Goal: Complete Application Form: Complete application form

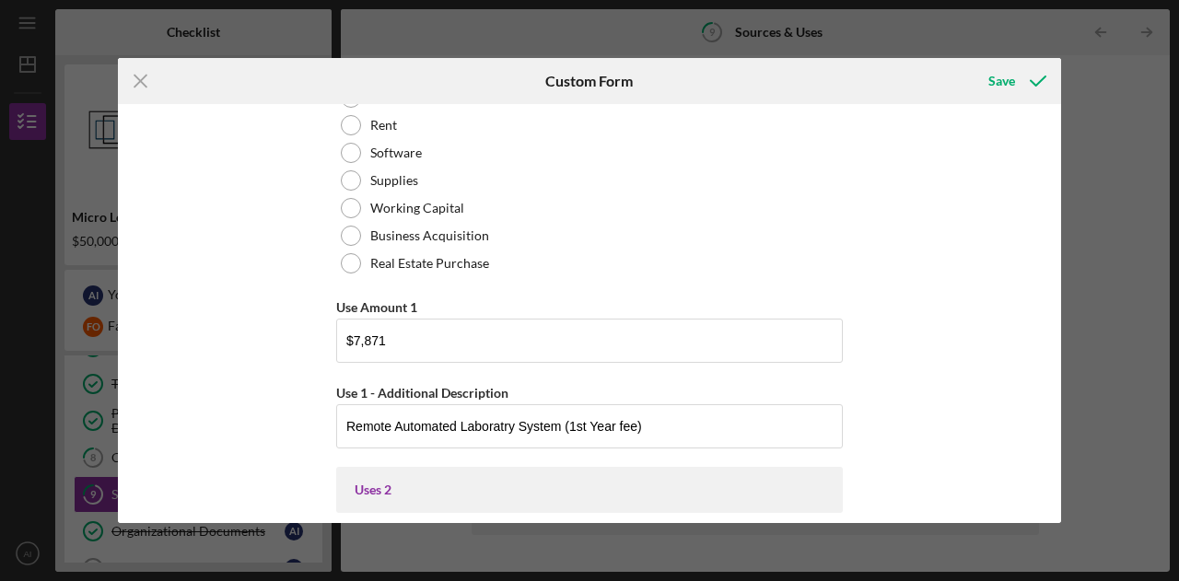
scroll to position [567, 0]
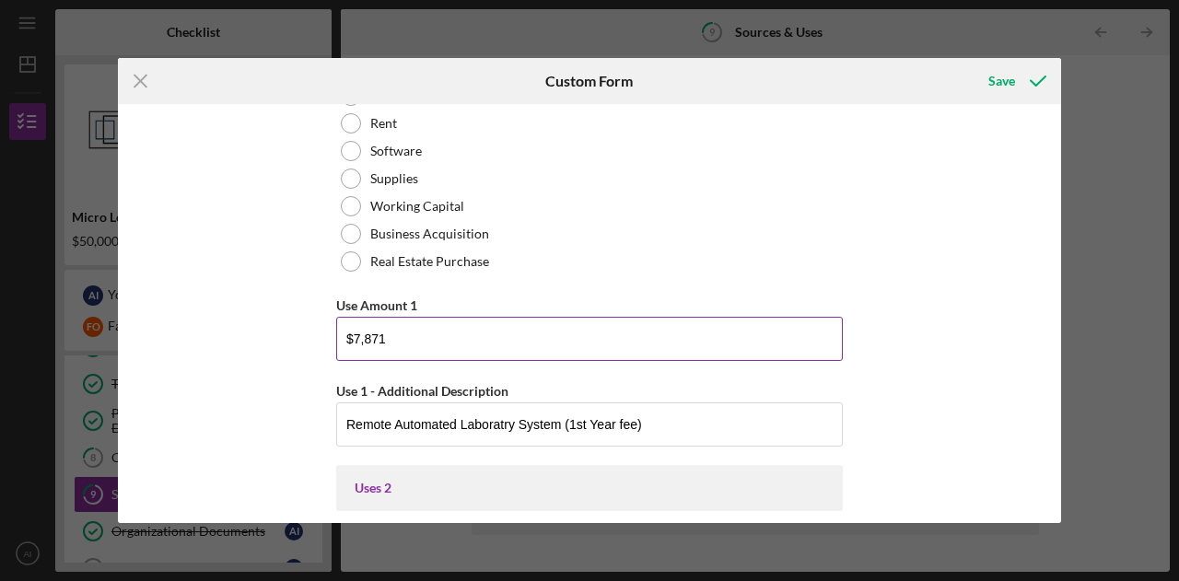
click at [667, 353] on input "$7,871" at bounding box center [589, 339] width 506 height 44
type input "$7"
type input "$2"
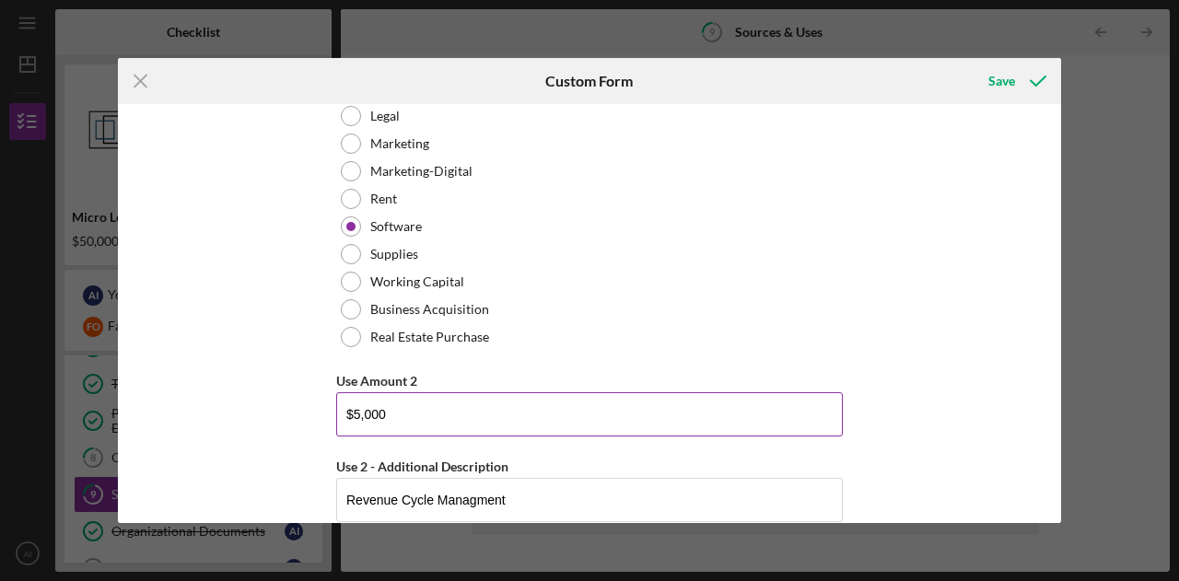
scroll to position [1319, 0]
type input "$25,000"
click at [645, 416] on input "$5,000" at bounding box center [589, 413] width 506 height 44
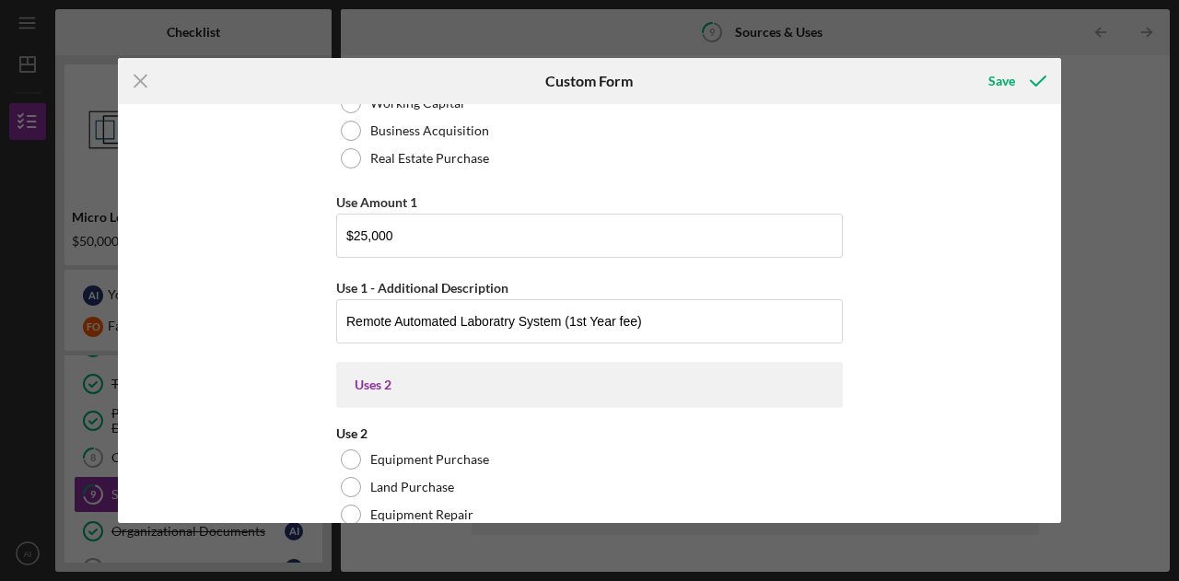
scroll to position [667, 0]
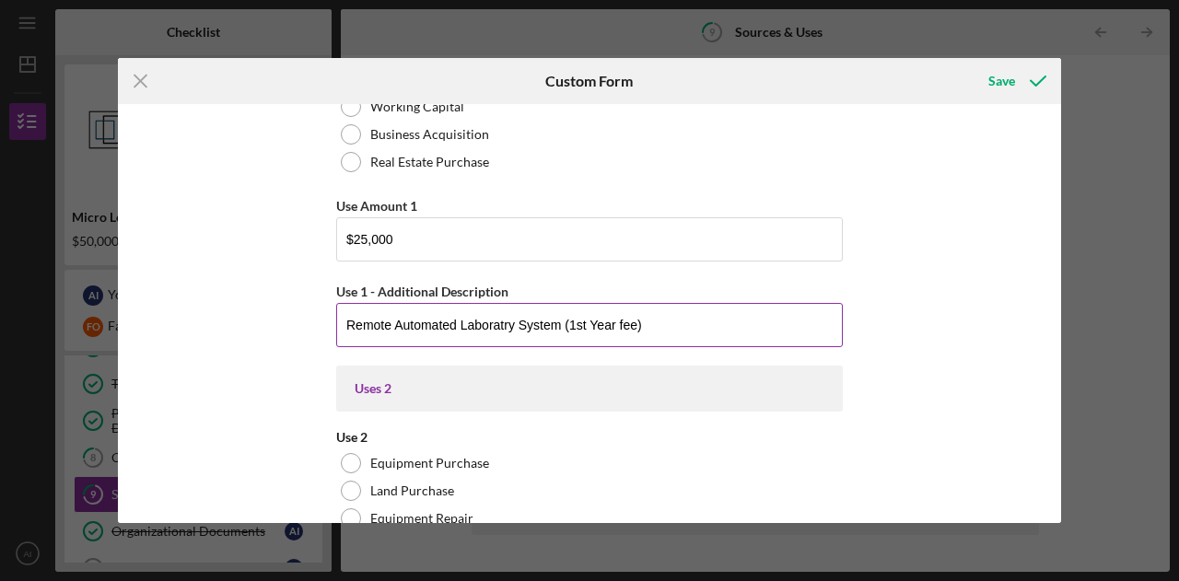
click at [645, 334] on input "Remote Automated Laboratry System (1st Year fee)" at bounding box center [589, 325] width 506 height 44
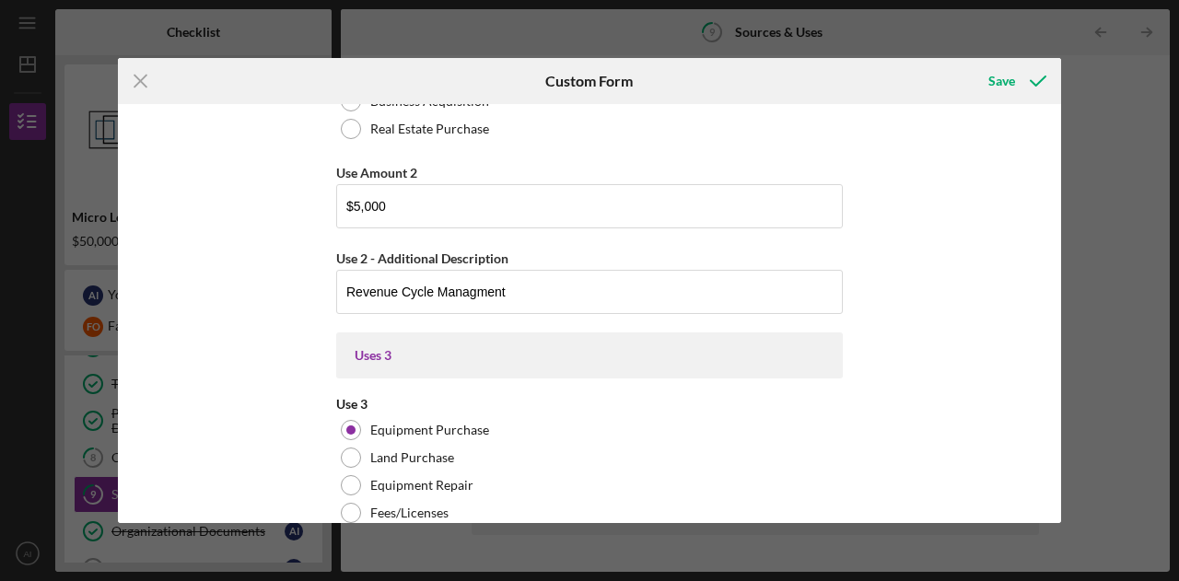
scroll to position [1528, 0]
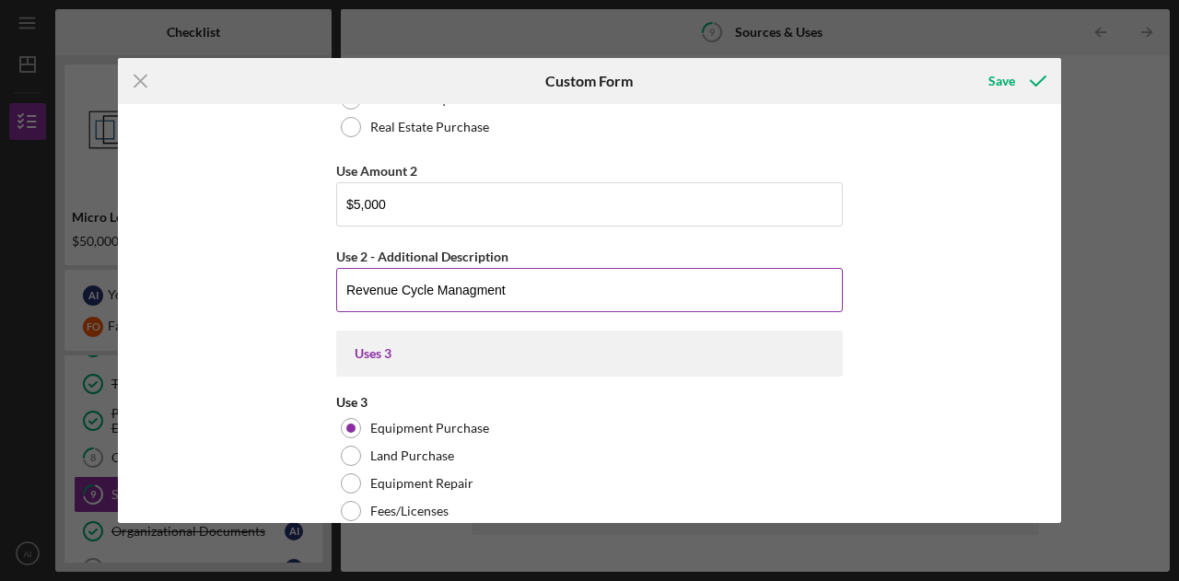
type input "qTOWER PCR Analzer"
click at [560, 285] on input "Revenue Cycle Managment" at bounding box center [589, 290] width 506 height 44
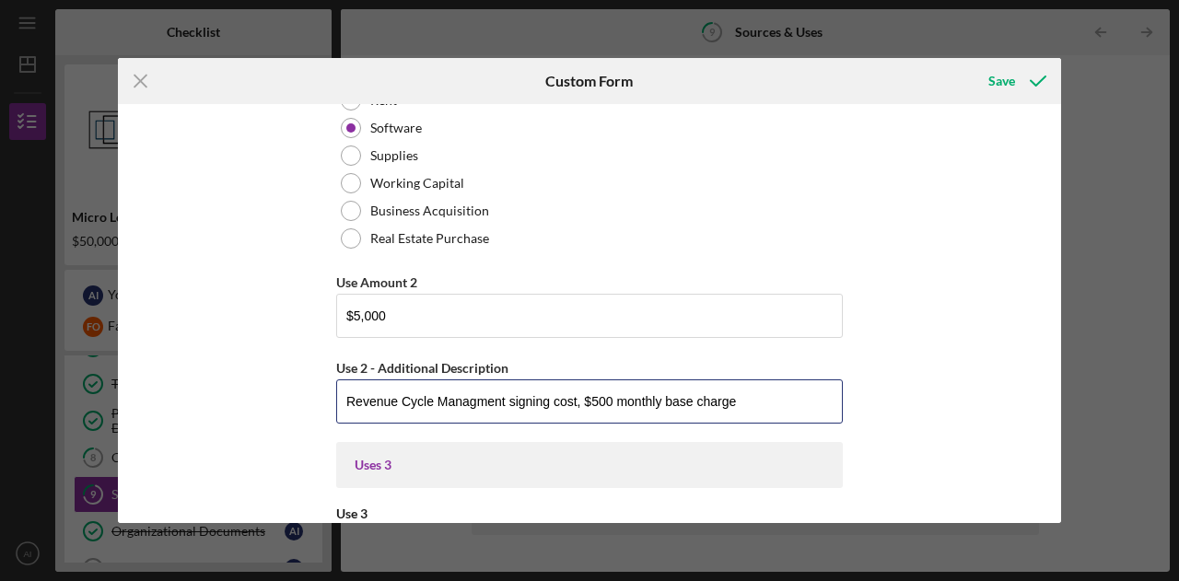
scroll to position [1417, 0]
type input "Revenue Cycle Managment signing cost, $500 monthly base charge"
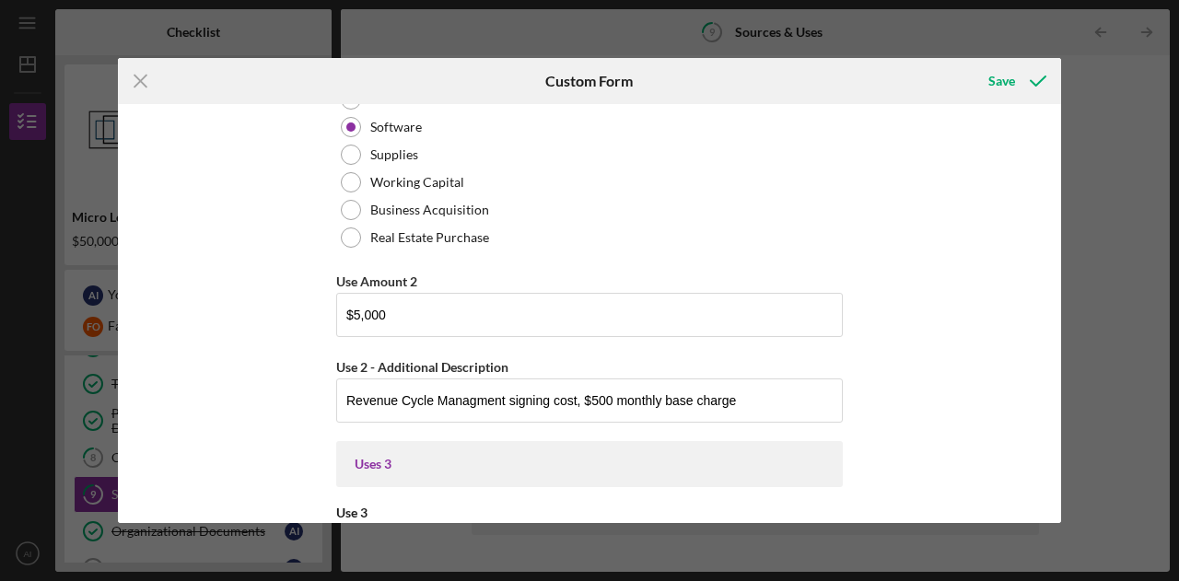
click at [902, 386] on div "Uses In this section, please identify the category(s) and amount(s) of funding …" at bounding box center [589, 313] width 943 height 419
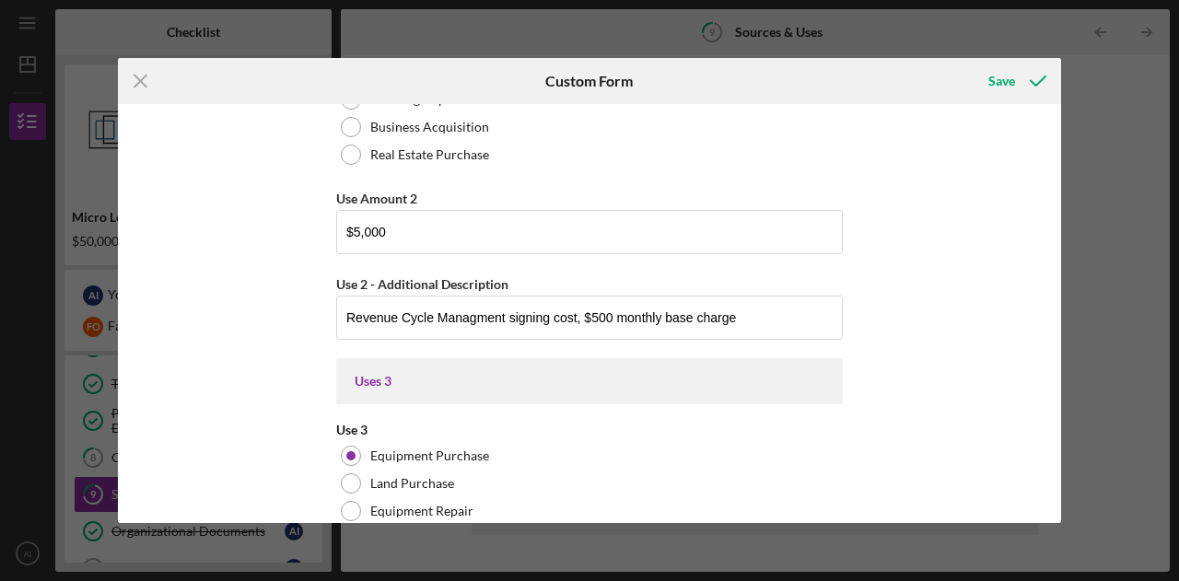
scroll to position [1498, 0]
drag, startPoint x: 890, startPoint y: 285, endPoint x: 958, endPoint y: 323, distance: 77.6
click at [958, 323] on div "Uses In this section, please identify the category(s) and amount(s) of funding …" at bounding box center [589, 313] width 943 height 419
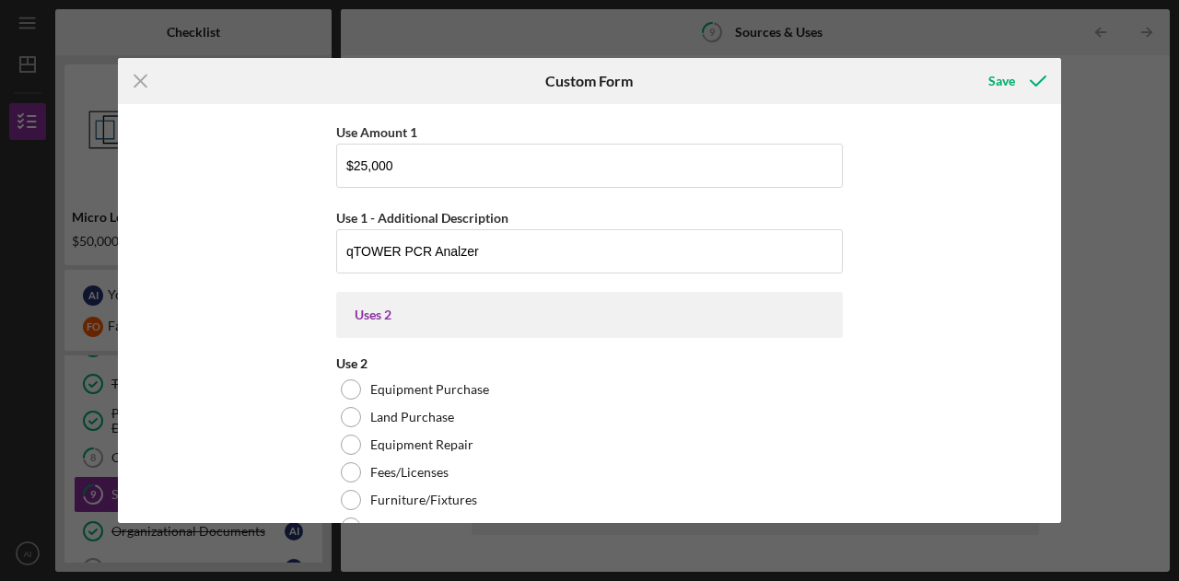
scroll to position [743, 0]
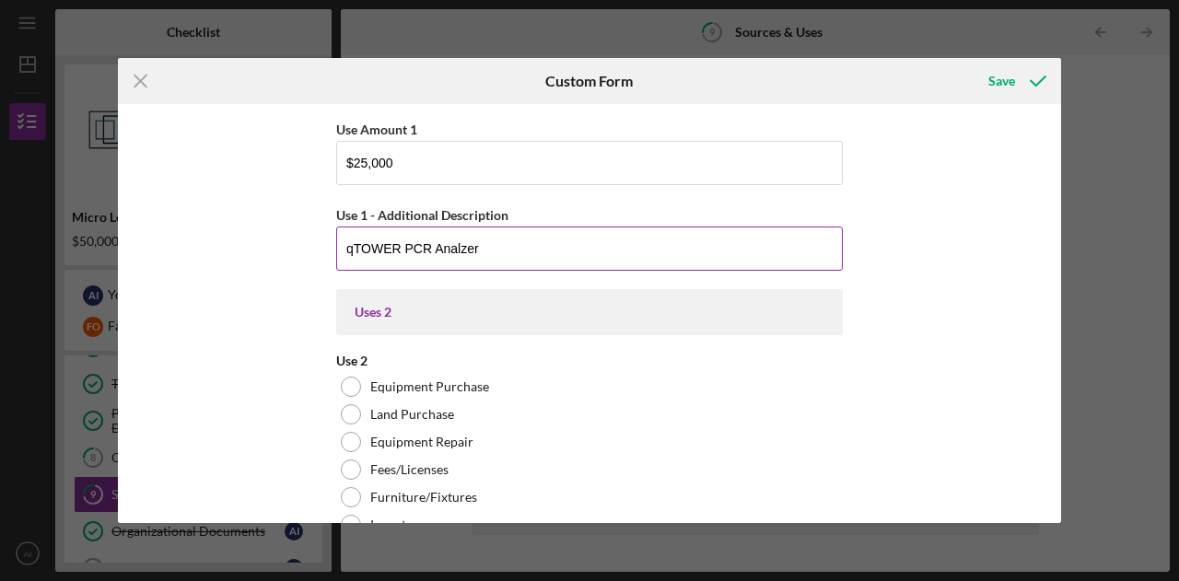
click at [398, 248] on input "qTOWER PCR Analzer" at bounding box center [589, 249] width 506 height 44
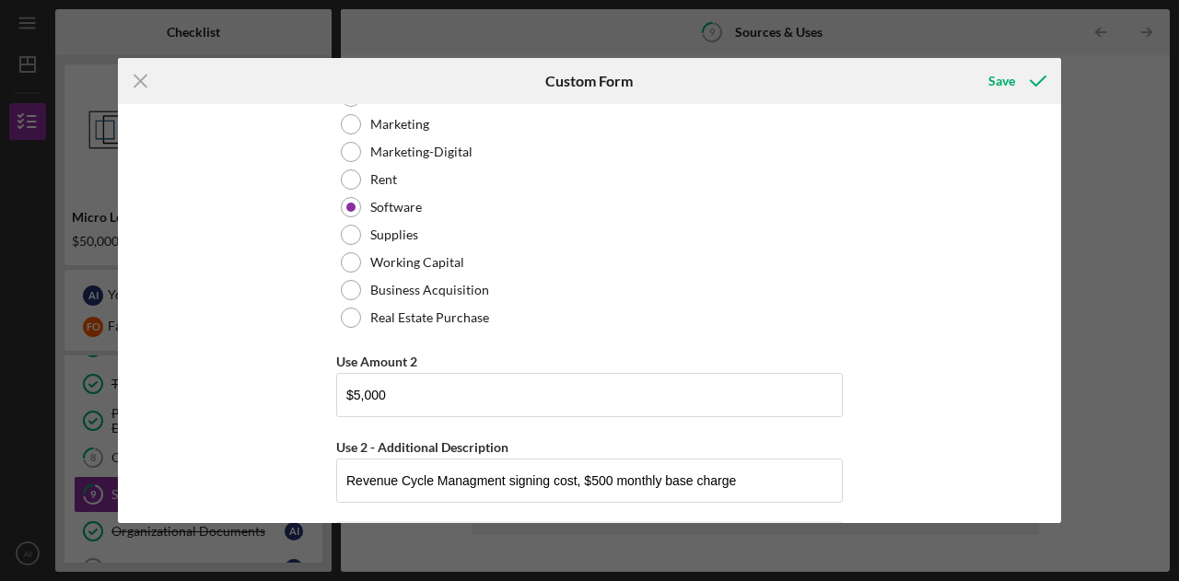
scroll to position [1347, 0]
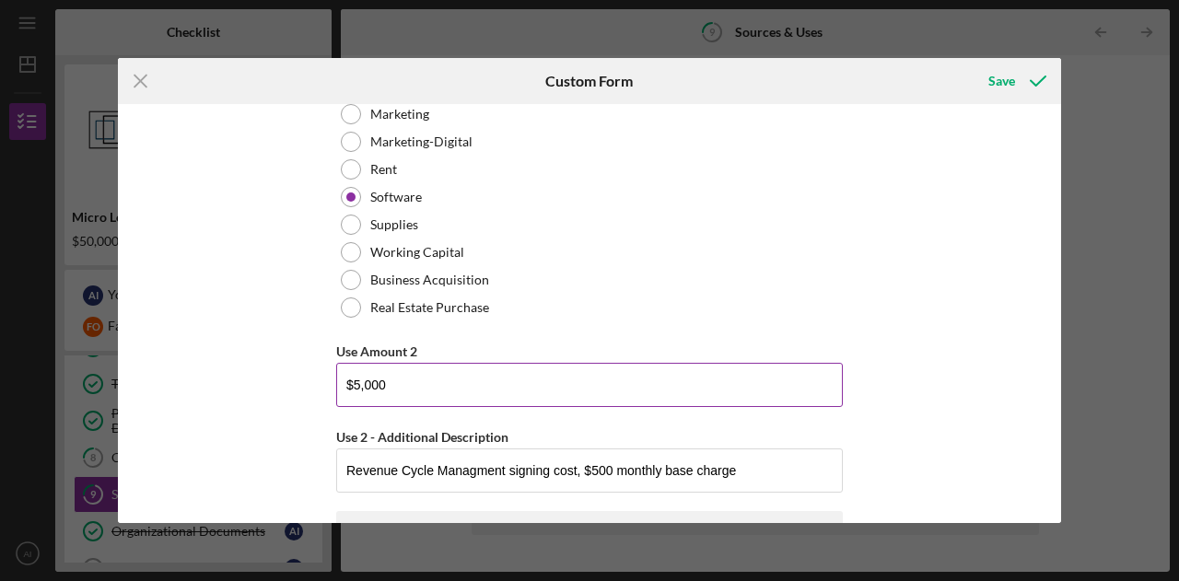
type input "qPCR Analzer"
click at [521, 386] on input "$5,000" at bounding box center [589, 385] width 506 height 44
click at [611, 386] on input "$5,000" at bounding box center [589, 385] width 506 height 44
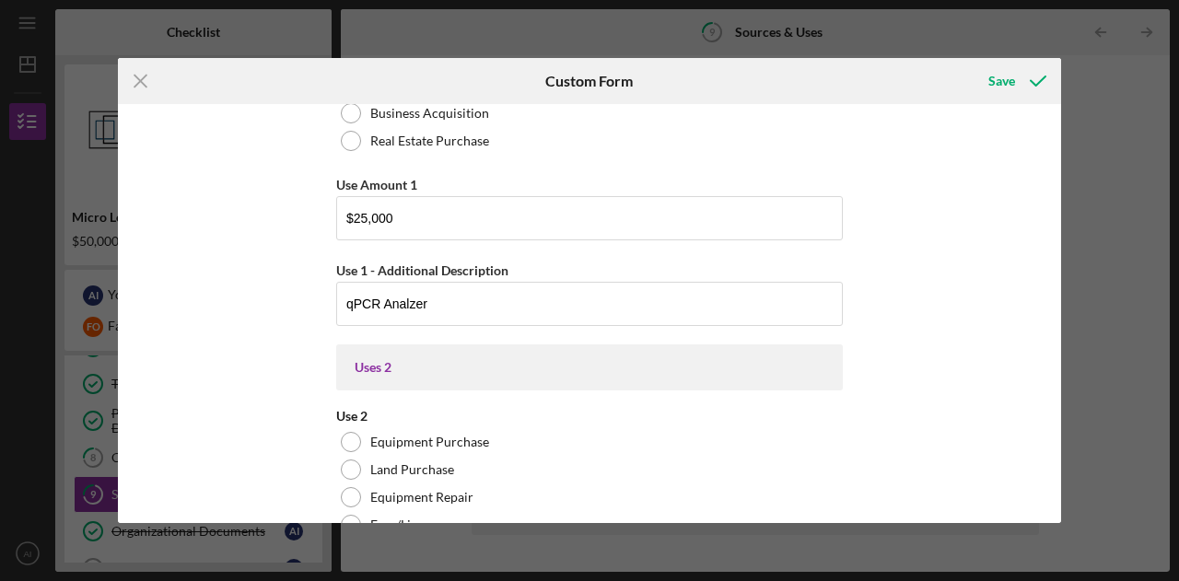
scroll to position [690, 0]
click at [561, 208] on input "$25,000" at bounding box center [589, 216] width 506 height 44
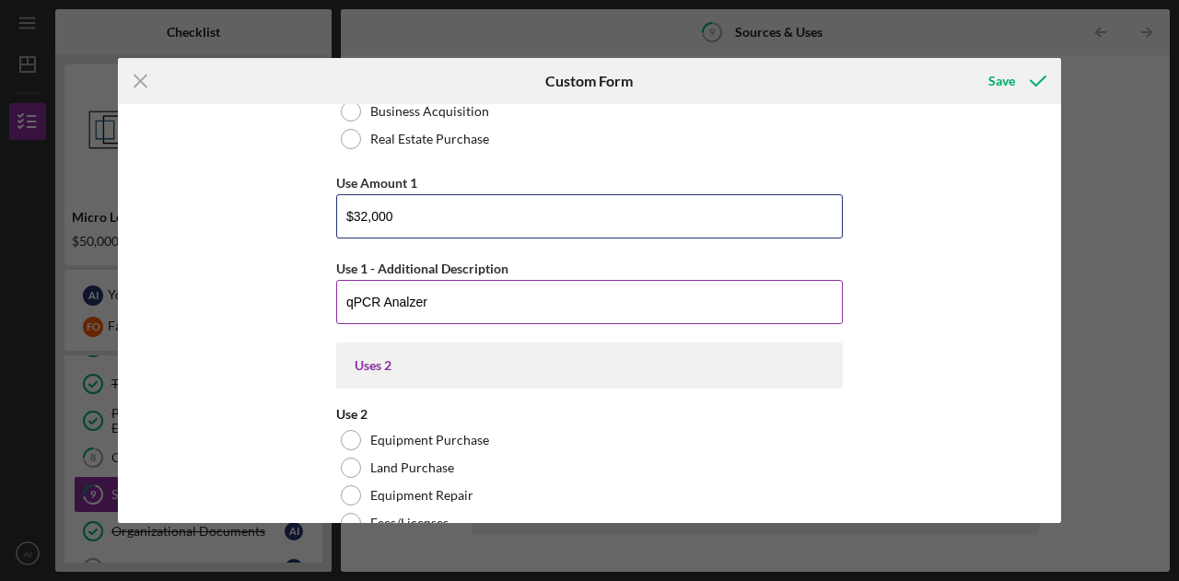
type input "$32,000"
click at [453, 299] on input "qPCR Analzer" at bounding box center [589, 302] width 506 height 44
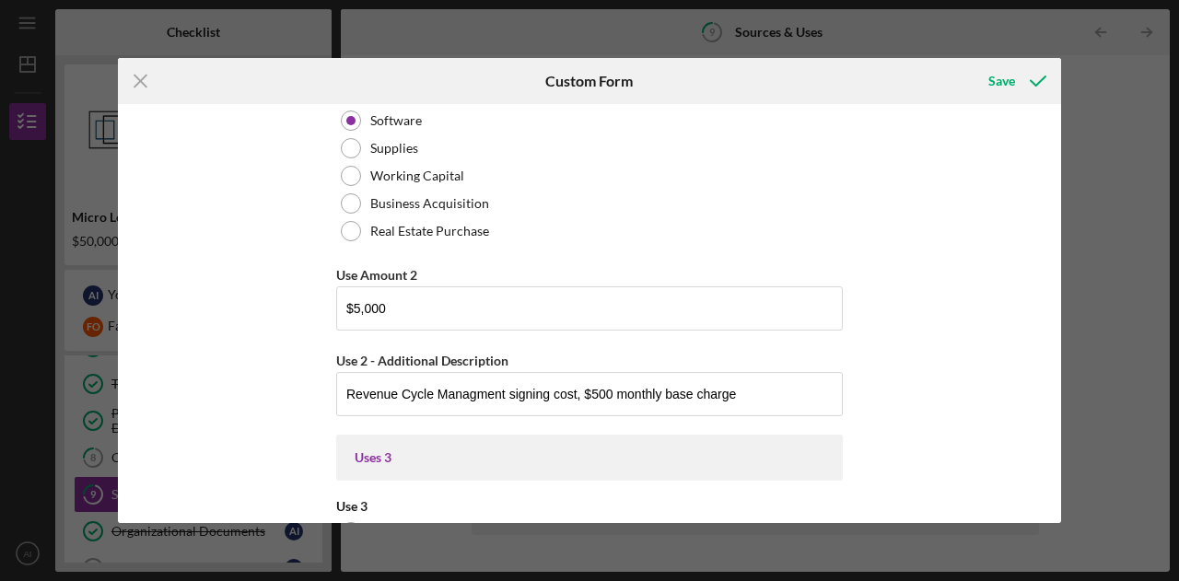
scroll to position [1426, 0]
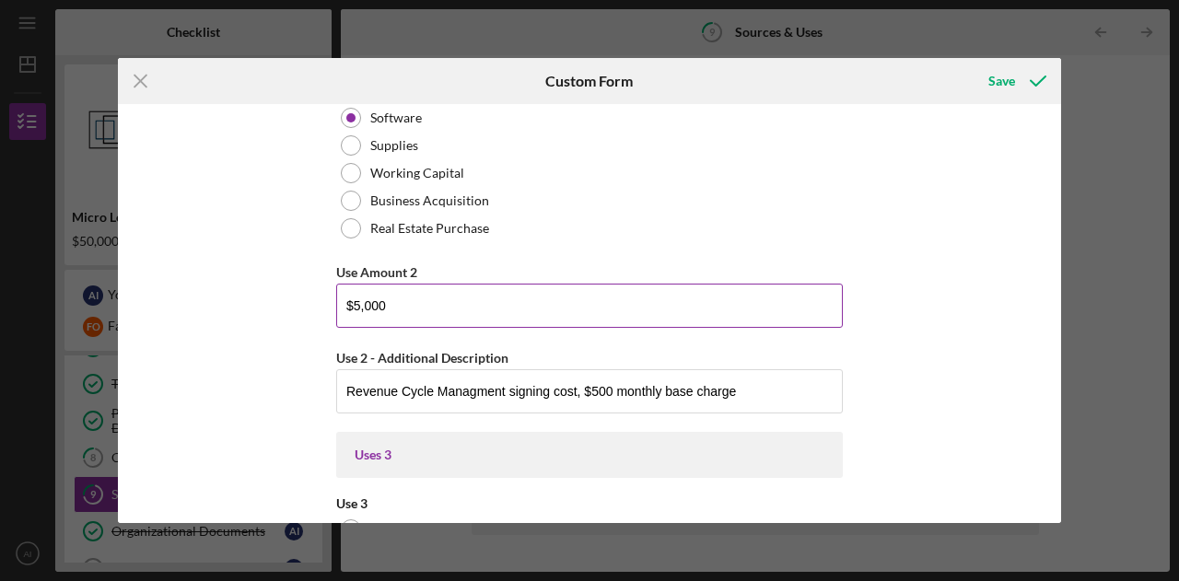
type input "qPCR Analzer $25k for the equipment + $7k reagents"
click at [644, 316] on input "$5,000" at bounding box center [589, 306] width 506 height 44
type input "$5"
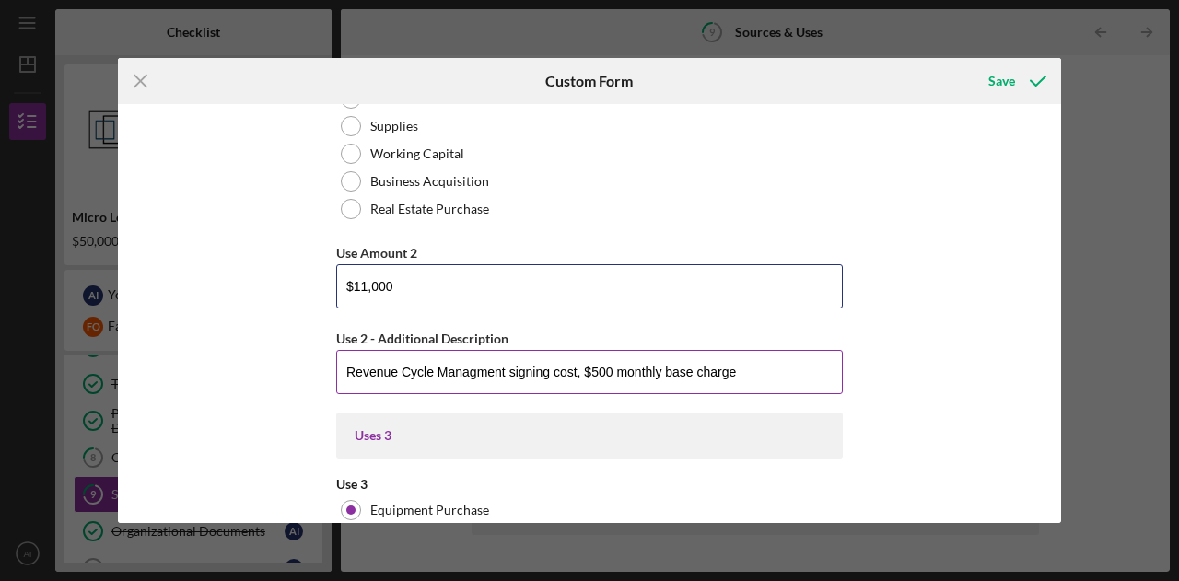
scroll to position [1447, 0]
type input "$11,000"
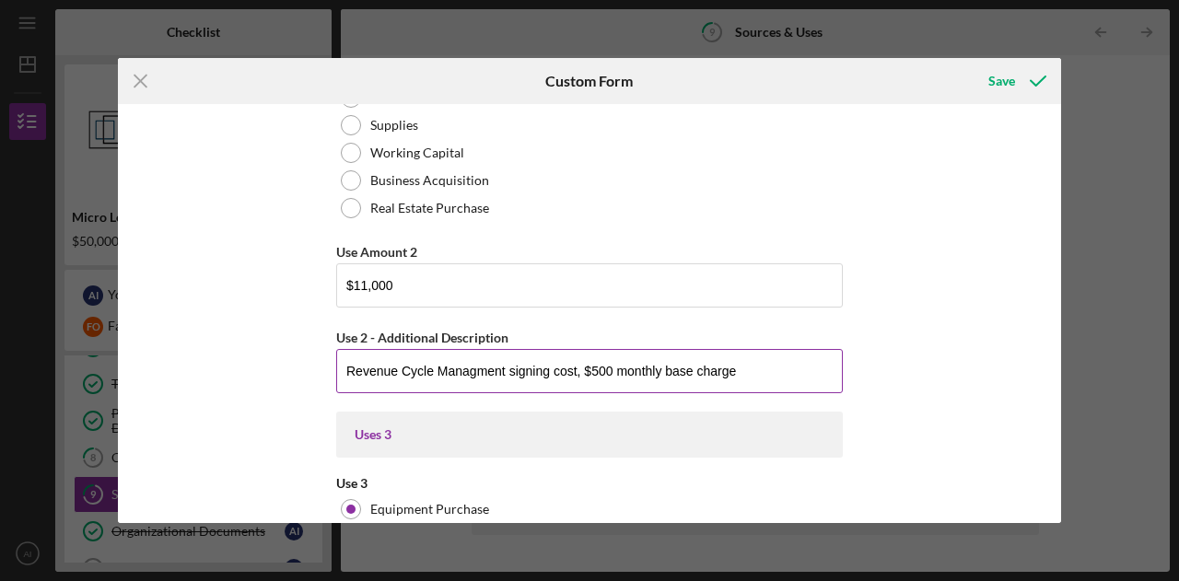
click at [768, 375] on input "Revenue Cycle Managment signing cost, $500 monthly base charge" at bounding box center [589, 371] width 506 height 44
type input "r"
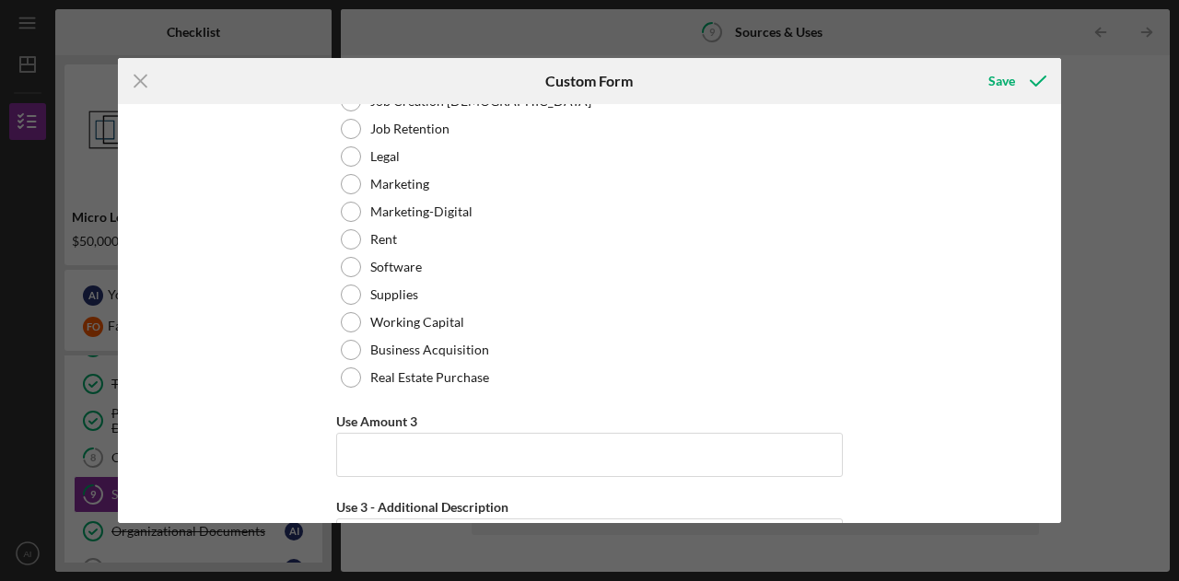
scroll to position [2104, 0]
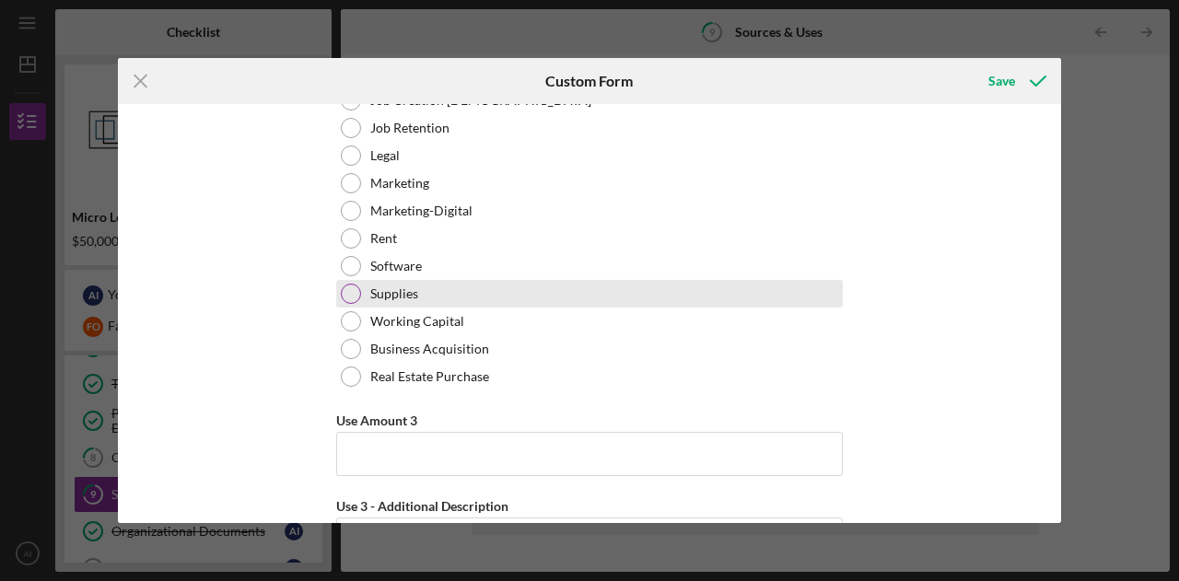
type input "RCM $5k for initial licensining, $6k 1st year discounted price."
click at [742, 280] on div "Supplies" at bounding box center [589, 294] width 506 height 28
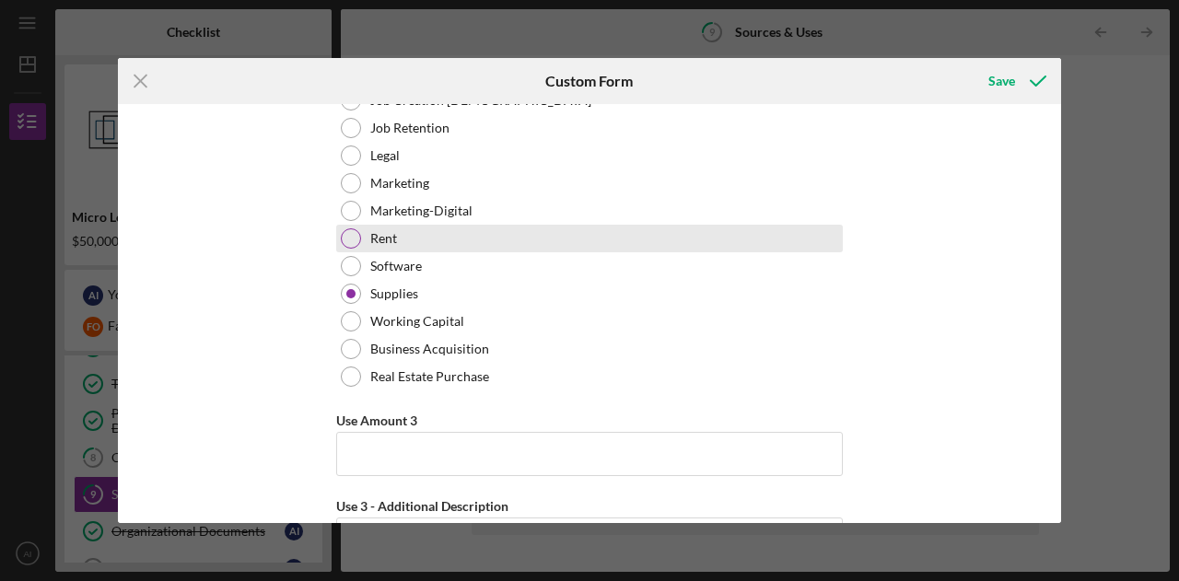
click at [810, 236] on div "Rent" at bounding box center [589, 239] width 506 height 28
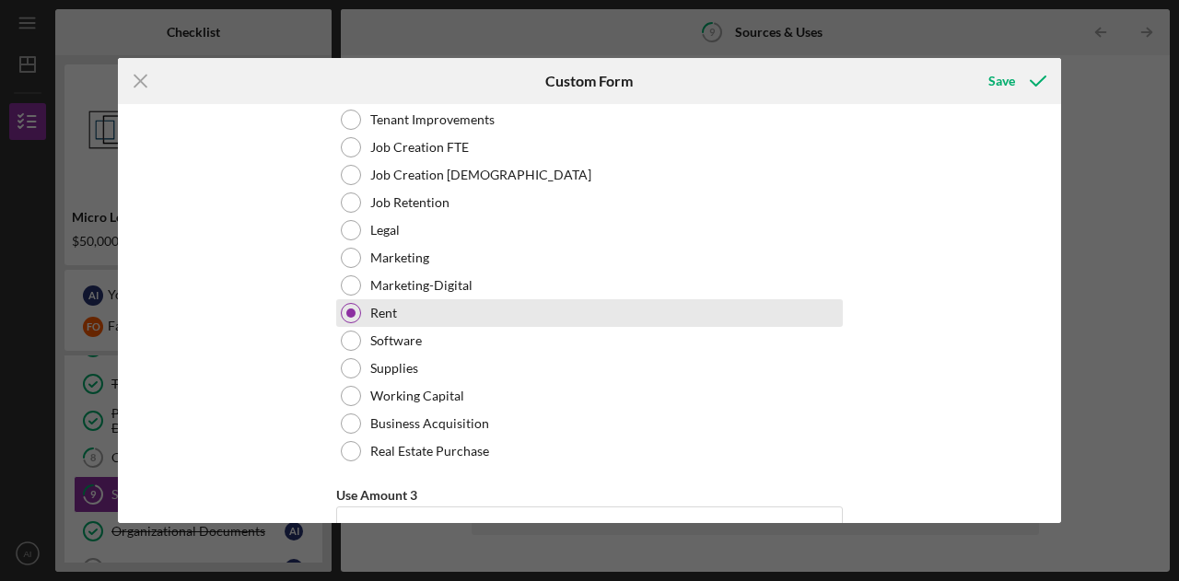
scroll to position [2031, 0]
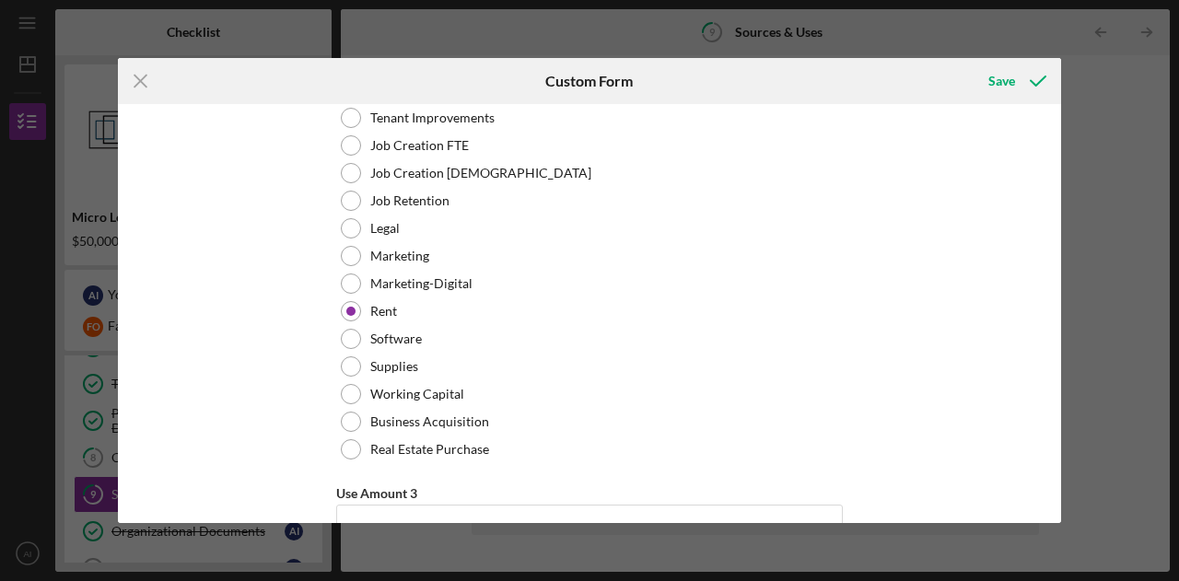
click at [895, 304] on div "Uses In this section, please identify the category(s) and amount(s) of funding …" at bounding box center [589, 313] width 943 height 419
click at [967, 310] on div "Uses In this section, please identify the category(s) and amount(s) of funding …" at bounding box center [589, 313] width 943 height 419
click at [1006, 302] on div "Uses In this section, please identify the category(s) and amount(s) of funding …" at bounding box center [589, 313] width 943 height 419
click at [950, 302] on div "Uses In this section, please identify the category(s) and amount(s) of funding …" at bounding box center [589, 313] width 943 height 419
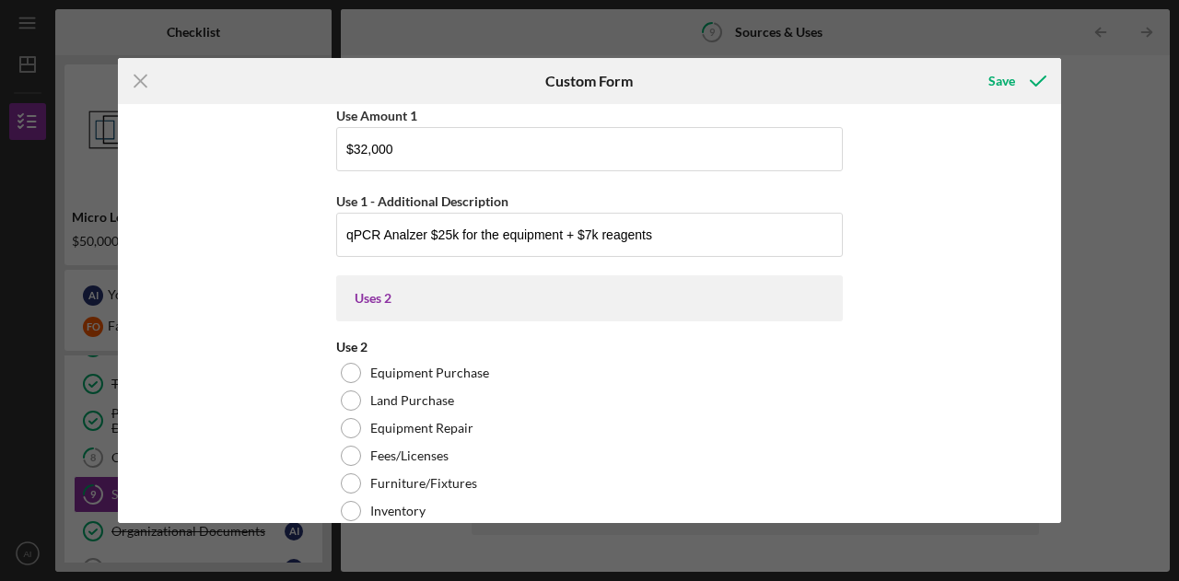
scroll to position [757, 0]
click at [1107, 318] on div "Icon/Menu Close Custom Form Save Uses In this section, please identify the cate…" at bounding box center [589, 290] width 1179 height 581
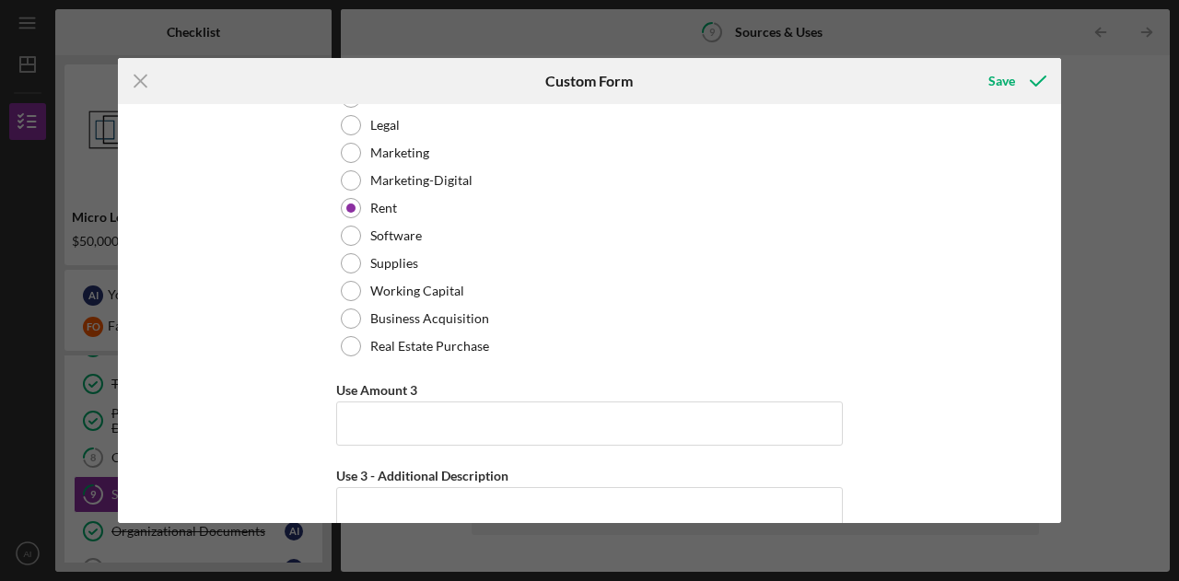
scroll to position [2136, 0]
click at [536, 393] on div "Use Amount 3" at bounding box center [589, 388] width 506 height 23
click at [525, 421] on input "Use Amount 3" at bounding box center [589, 422] width 506 height 44
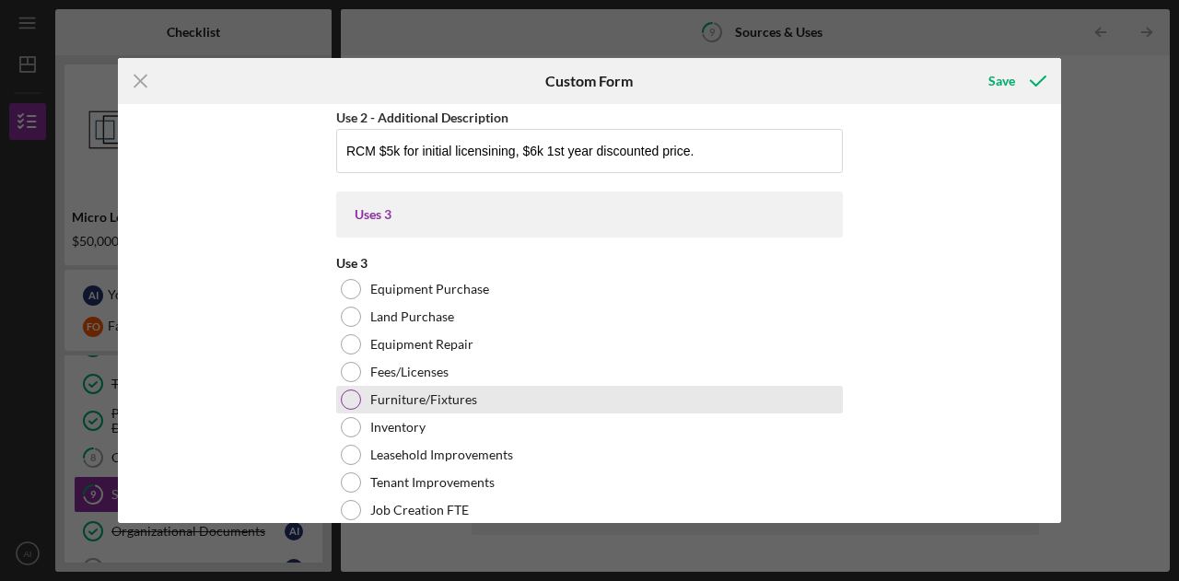
scroll to position [1681, 0]
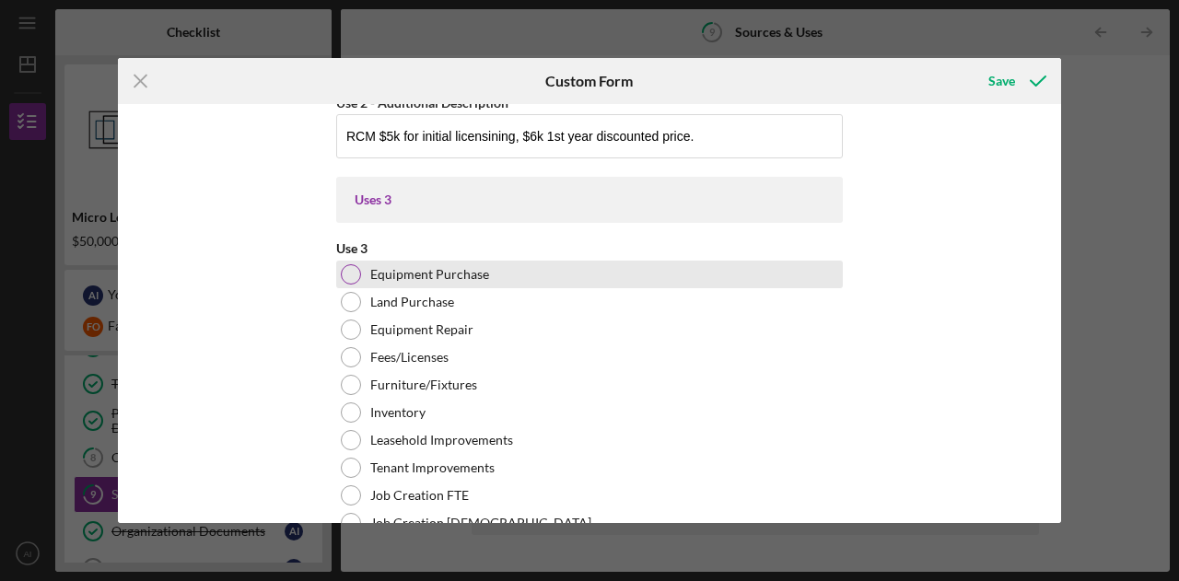
click at [457, 276] on label "Equipment Purchase" at bounding box center [429, 274] width 119 height 15
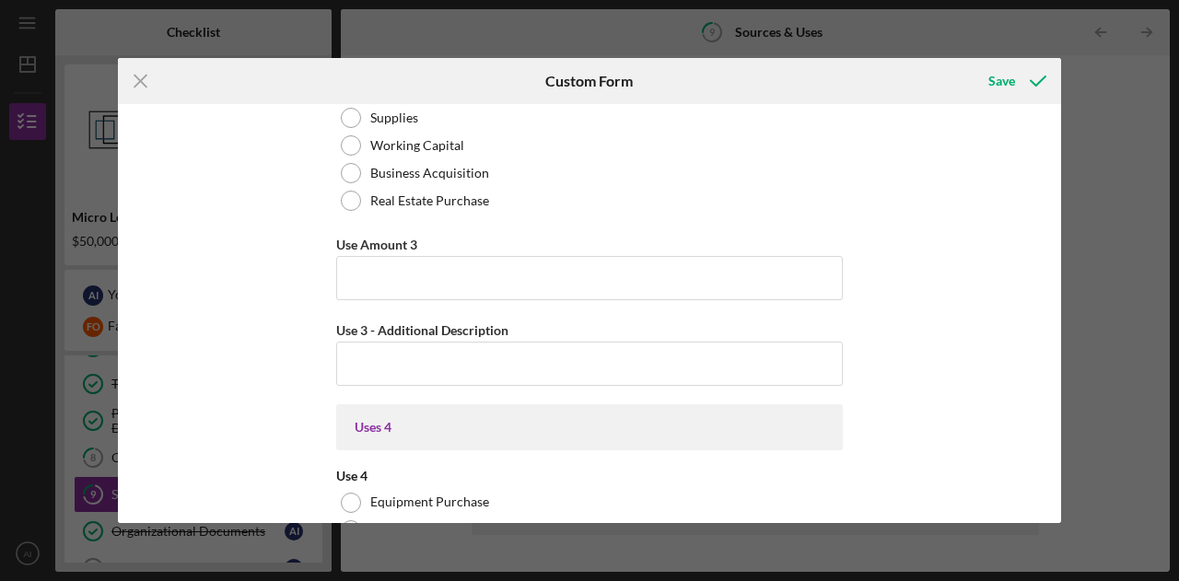
scroll to position [2276, 0]
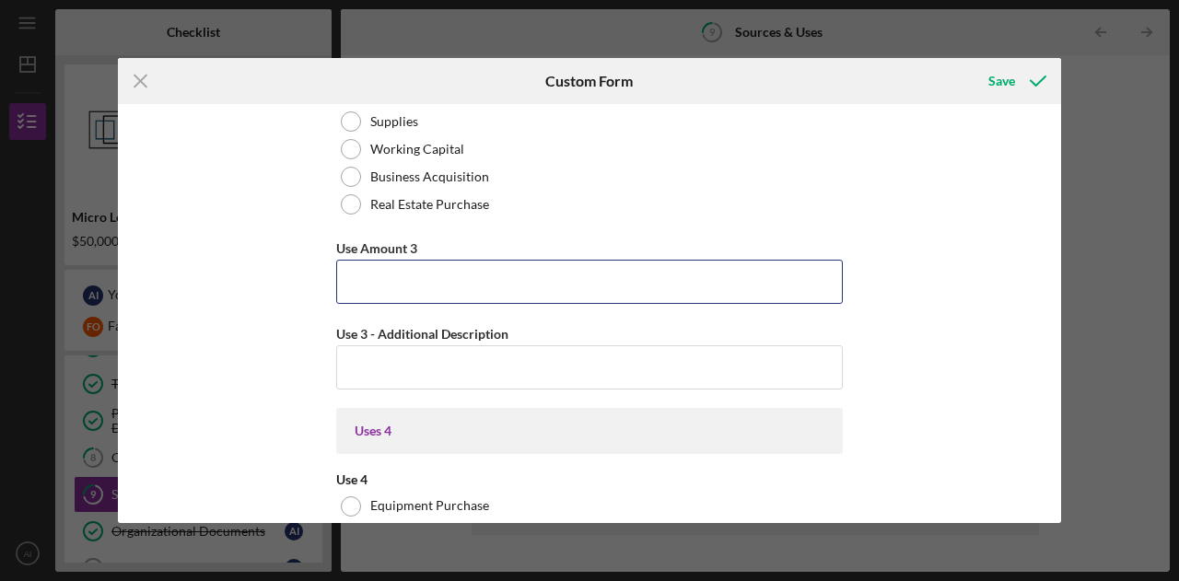
click at [457, 276] on input "Use Amount 3" at bounding box center [589, 282] width 506 height 44
type input "$7,000"
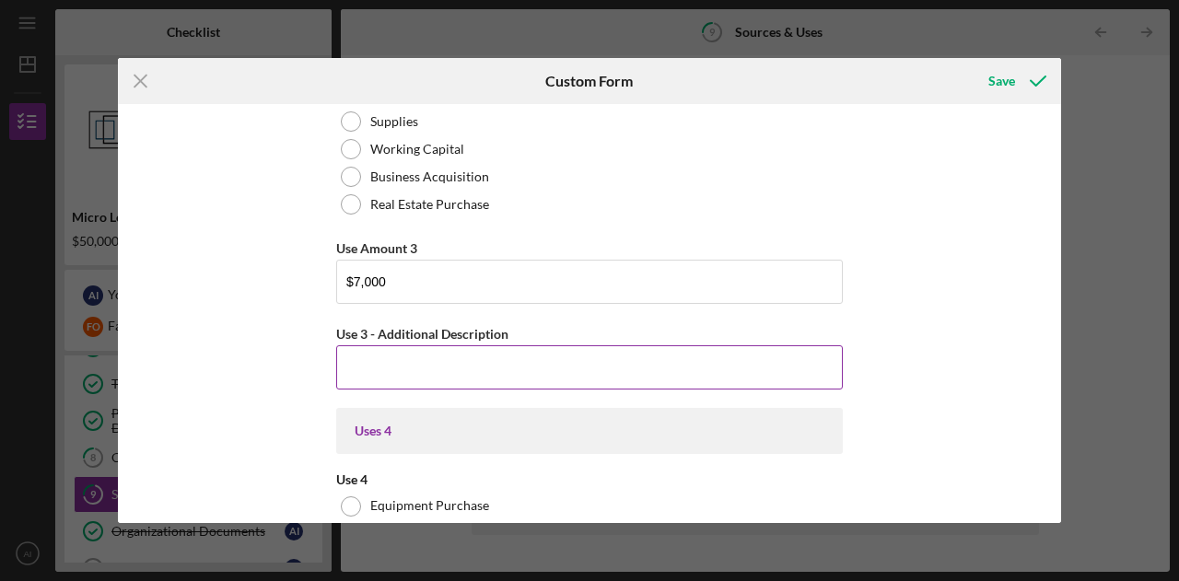
click at [449, 362] on input "Use 3 - Additional Description" at bounding box center [589, 367] width 506 height 44
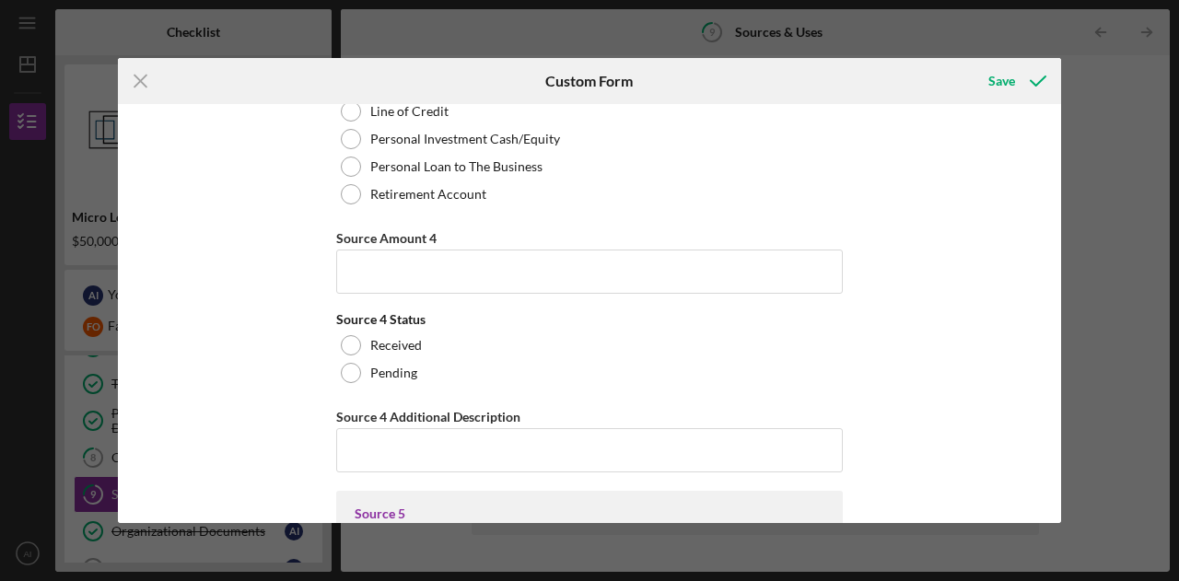
scroll to position [8000, 0]
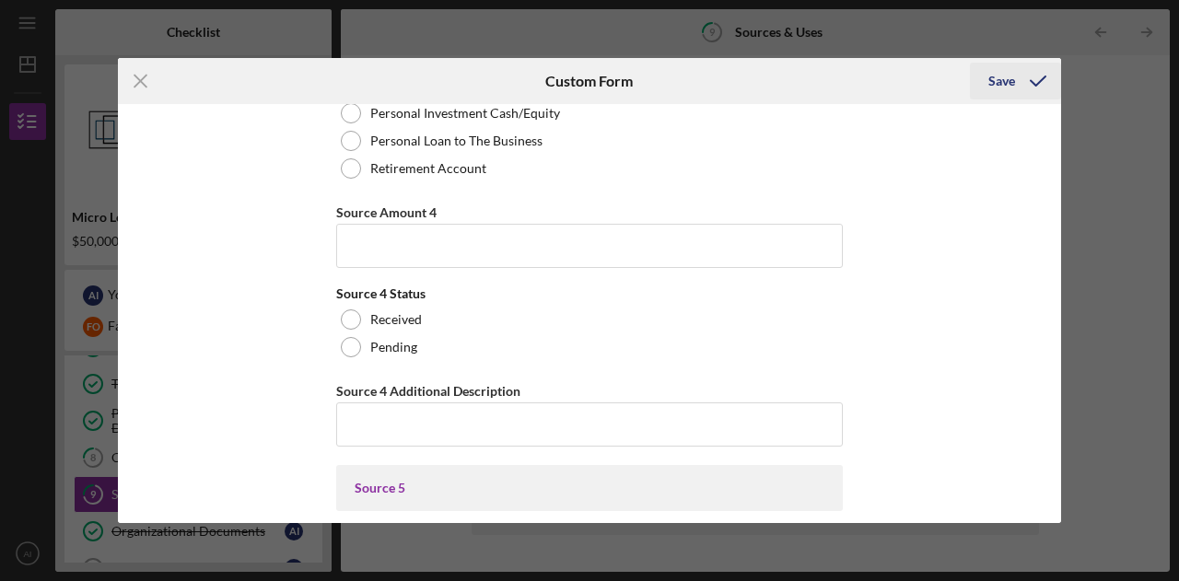
type input "iSTAT POC handheld analyzer"
click at [1011, 76] on div "Save" at bounding box center [1001, 81] width 27 height 37
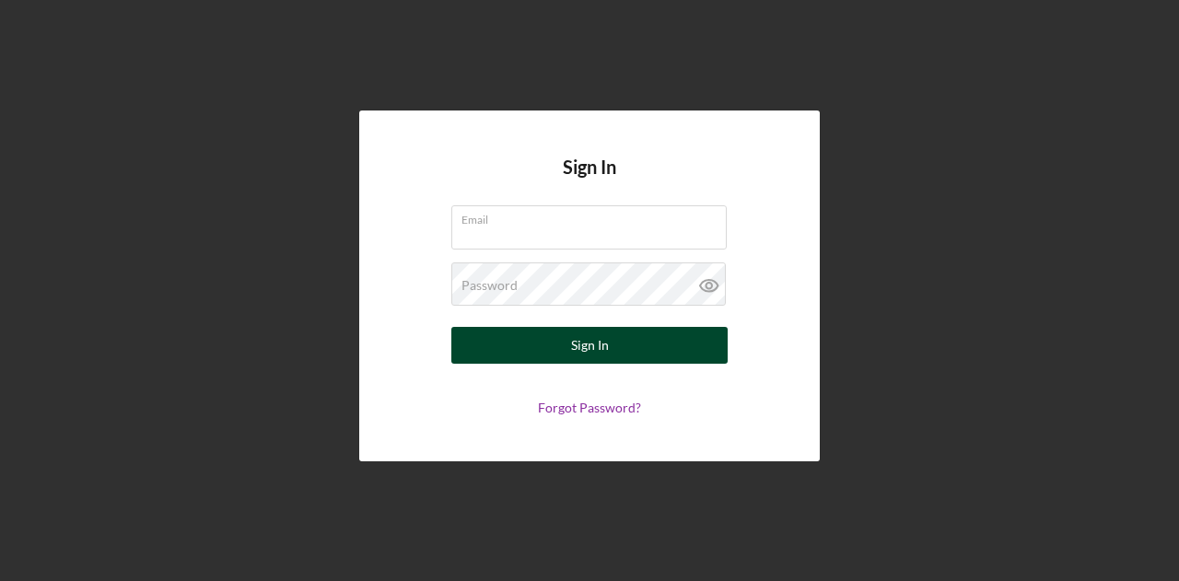
type input "[EMAIL_ADDRESS][DOMAIN_NAME]"
click at [567, 341] on button "Sign In" at bounding box center [589, 345] width 276 height 37
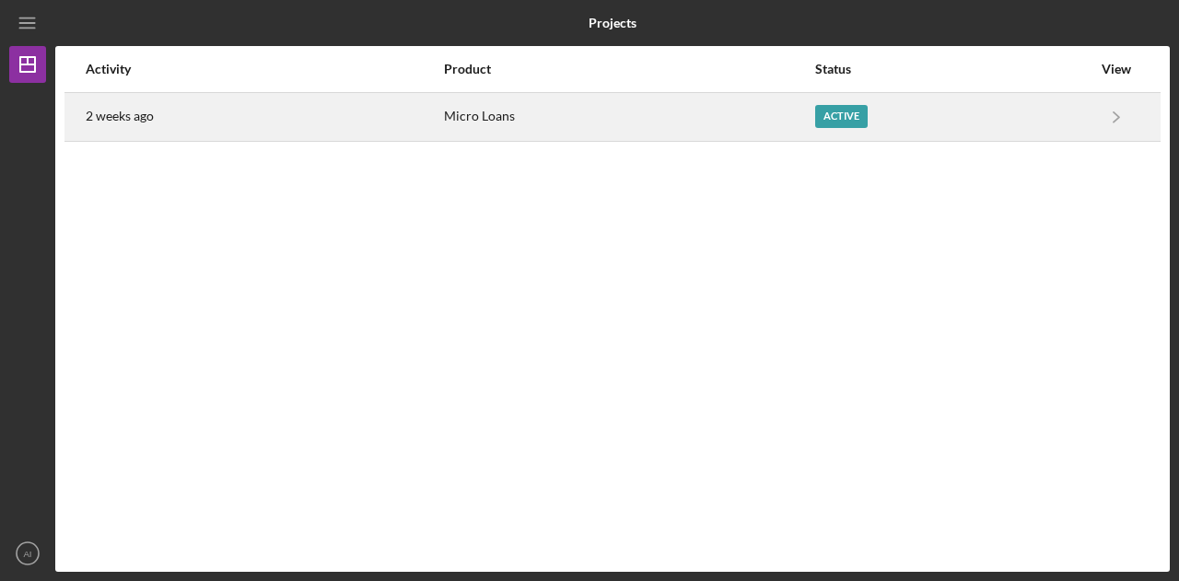
click at [839, 128] on div "Active" at bounding box center [953, 117] width 276 height 46
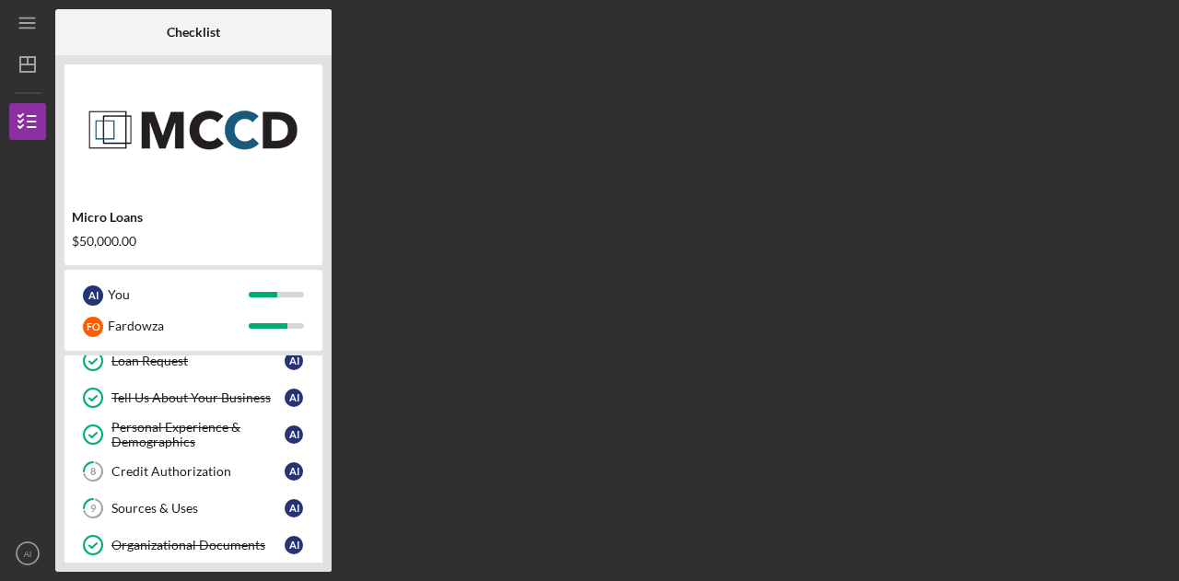
scroll to position [138, 0]
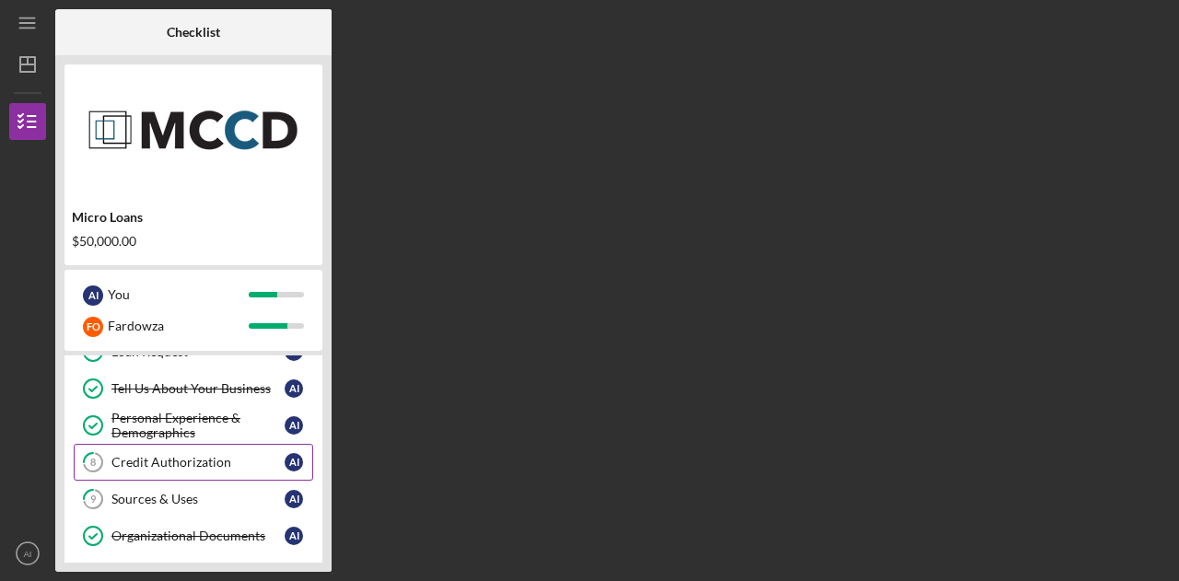
click at [210, 458] on div "Credit Authorization" at bounding box center [197, 462] width 173 height 15
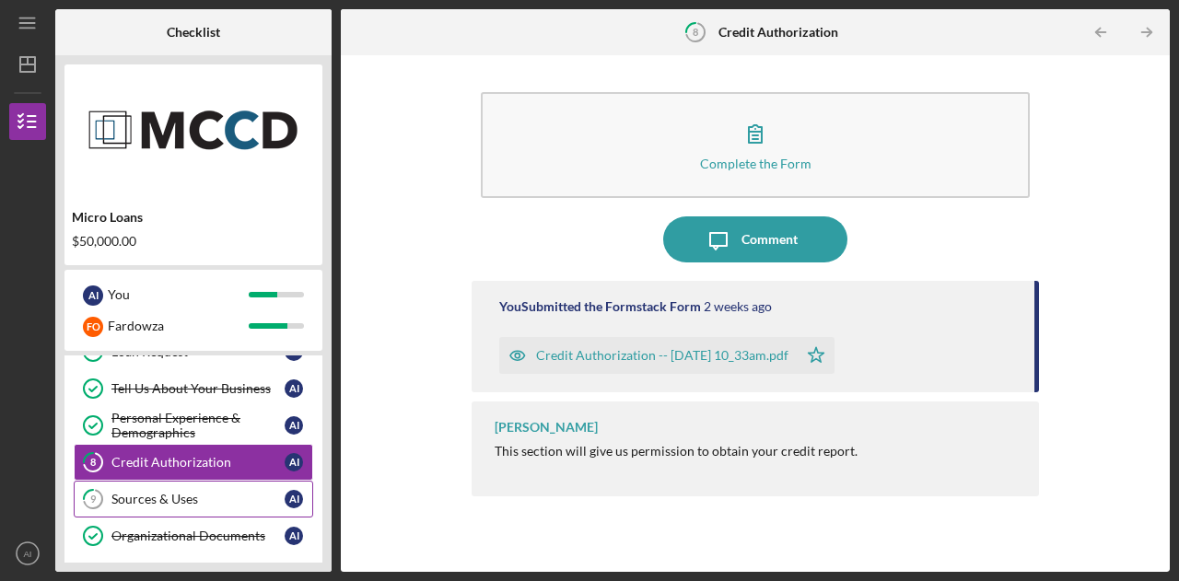
click at [179, 492] on div "Sources & Uses" at bounding box center [197, 499] width 173 height 15
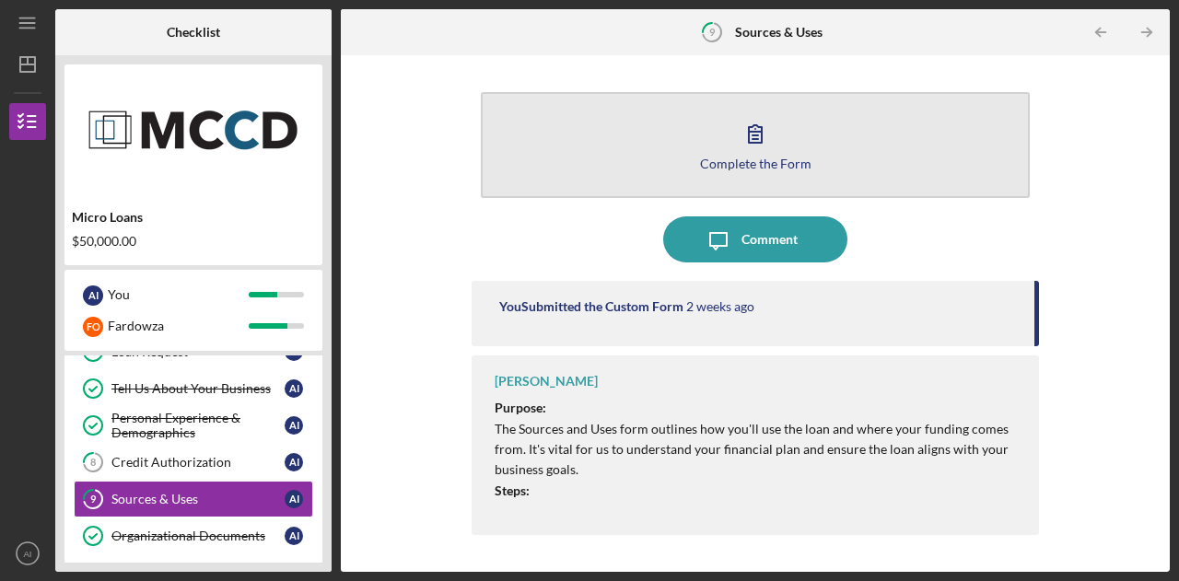
click at [807, 162] on button "Complete the Form Form" at bounding box center [755, 145] width 549 height 106
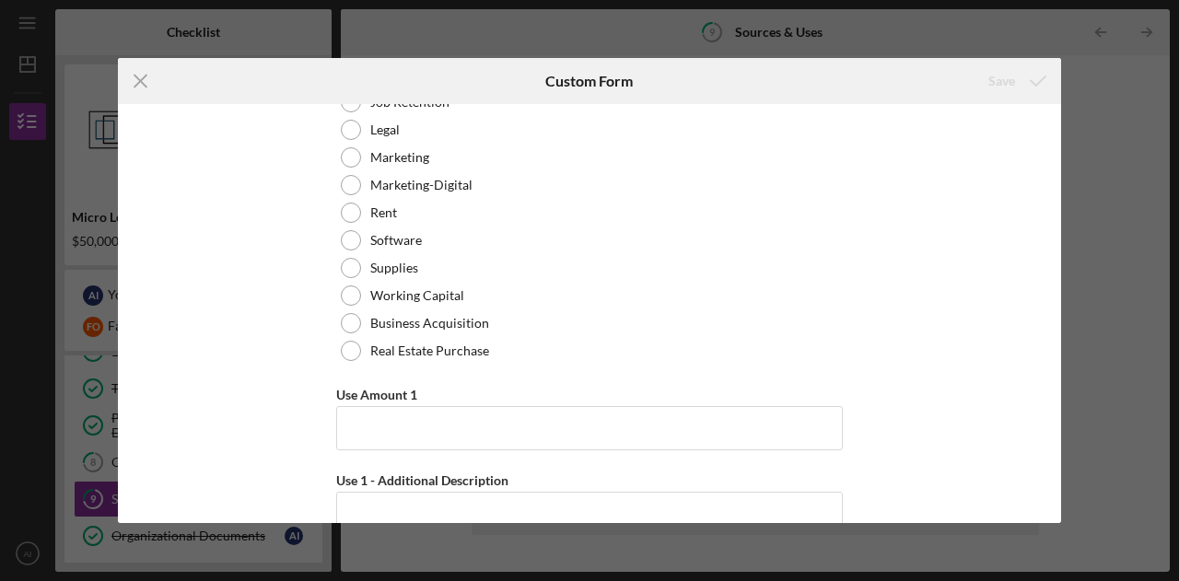
scroll to position [481, 0]
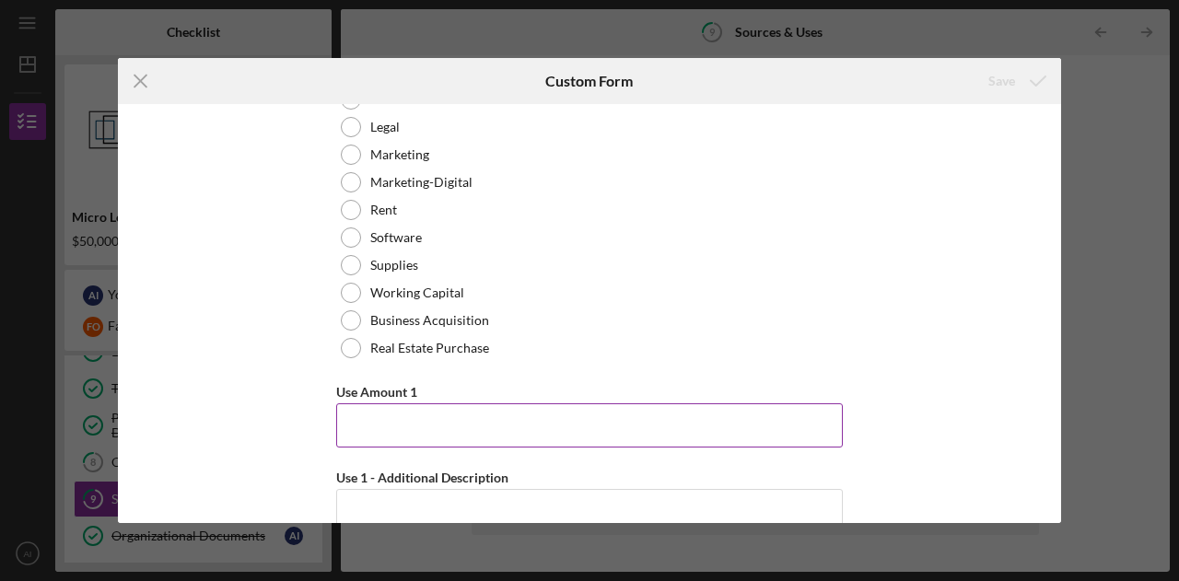
click at [533, 426] on input "Use Amount 1" at bounding box center [589, 425] width 506 height 44
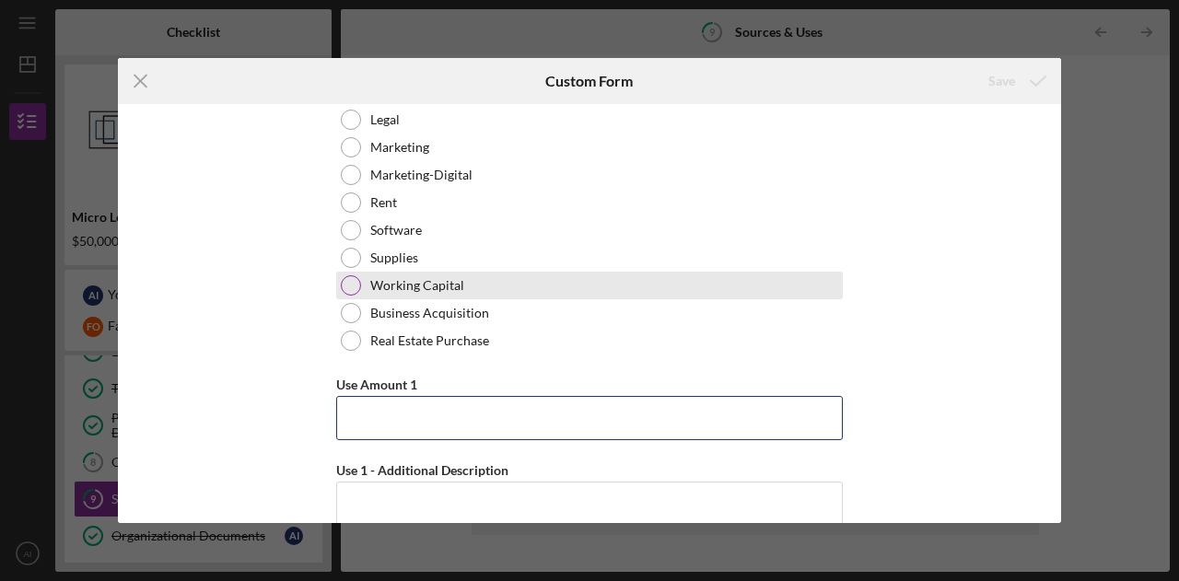
scroll to position [489, 0]
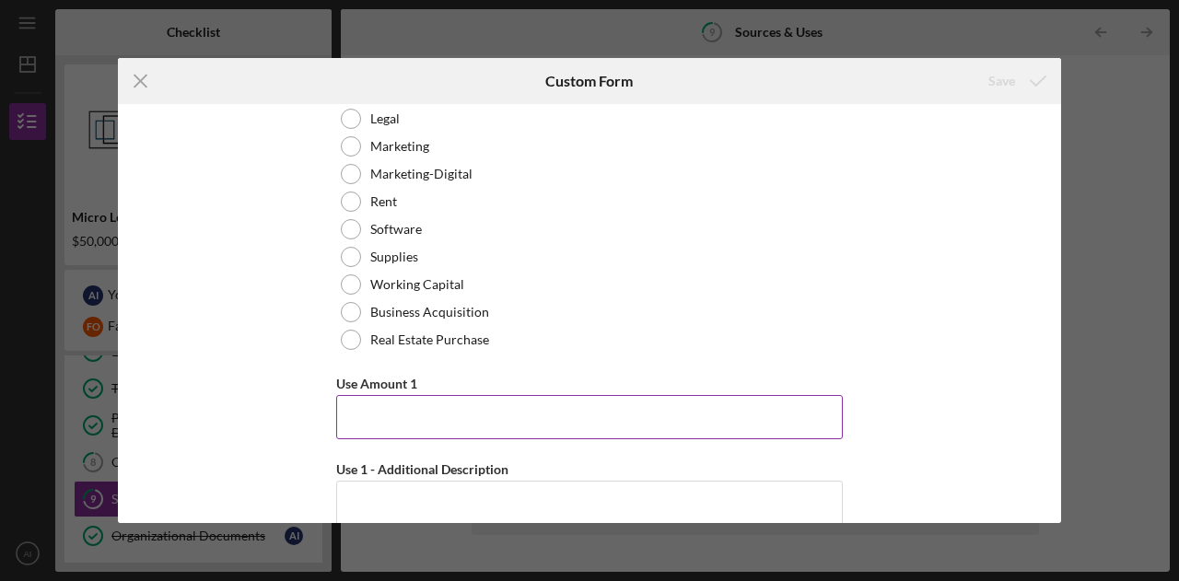
click at [549, 414] on input "Use Amount 1" at bounding box center [589, 417] width 506 height 44
type input "$"
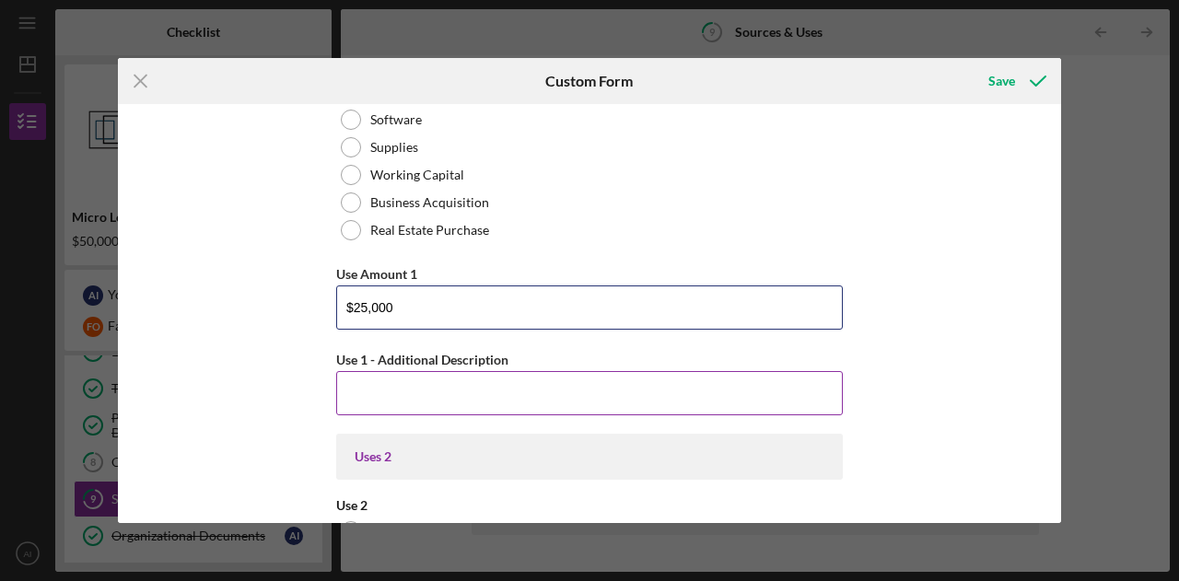
scroll to position [601, 0]
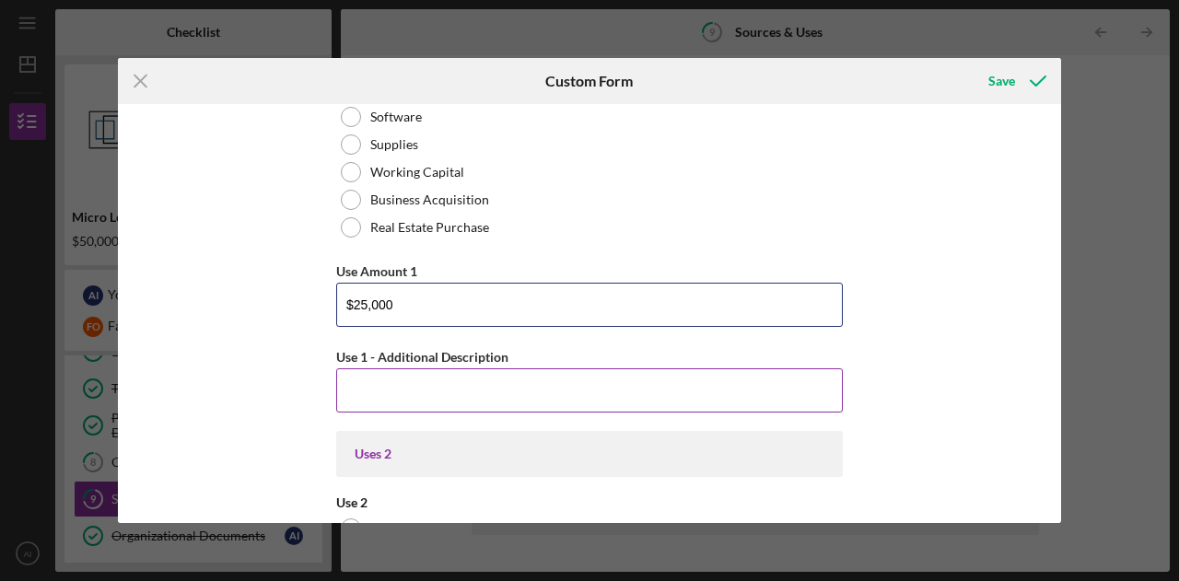
type input "$25,000"
click at [471, 382] on input "Use 1 - Additional Description" at bounding box center [589, 390] width 506 height 44
type input "q"
type input "Q"
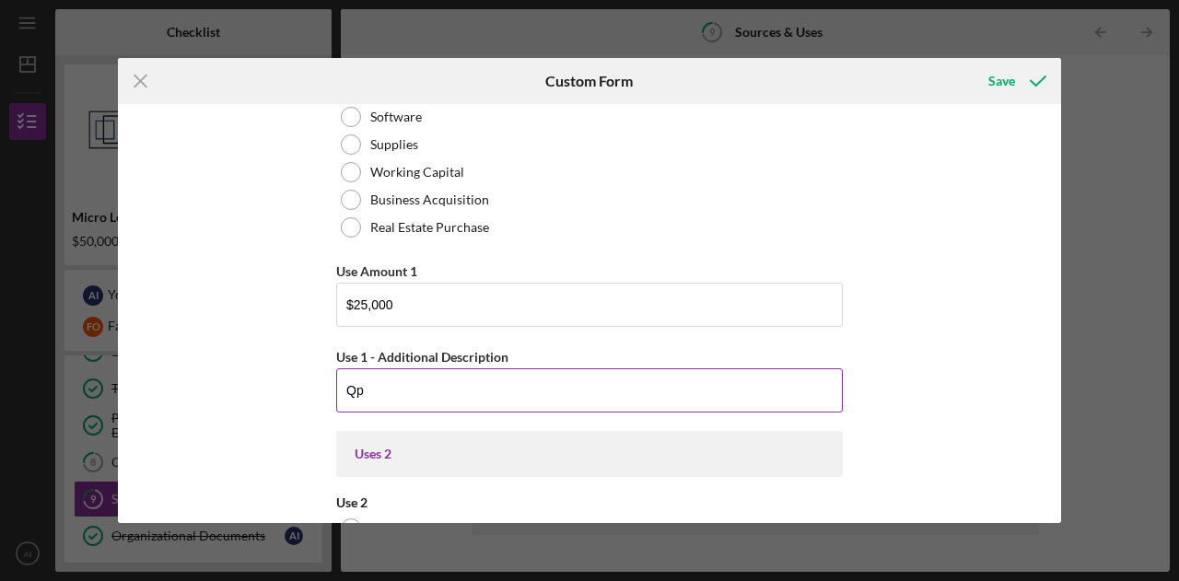
type input "Q"
type input "p"
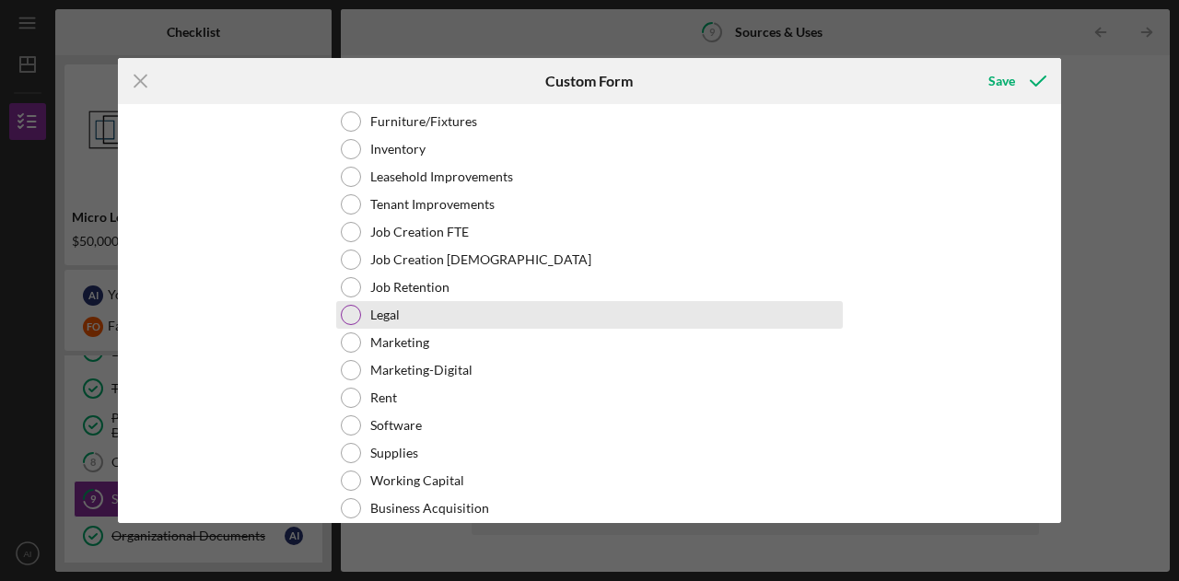
scroll to position [1122, 0]
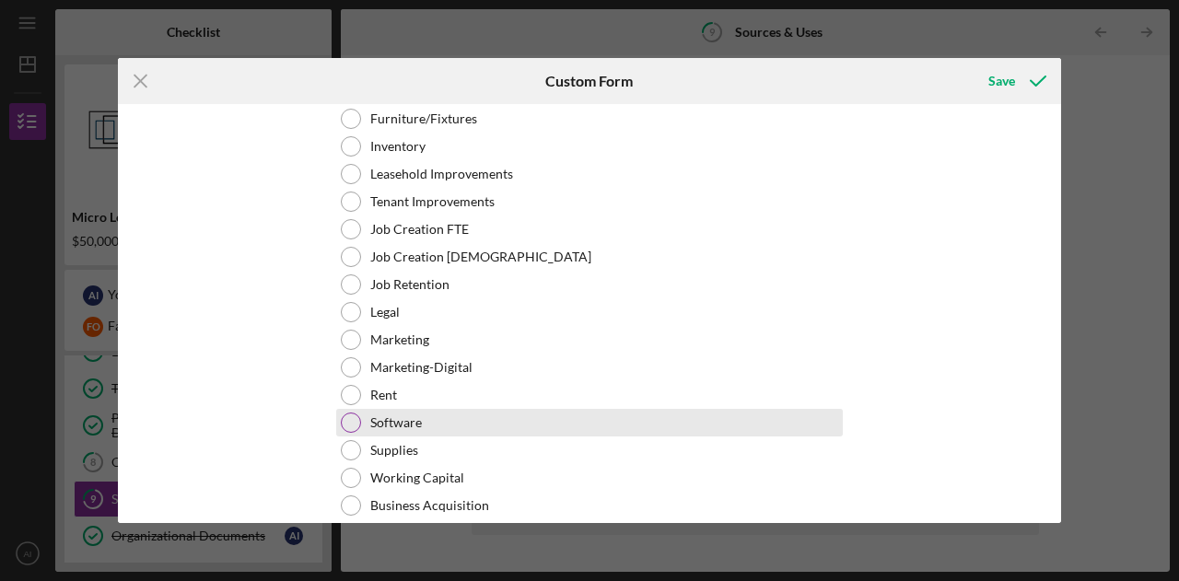
type input "qPCR"
click at [391, 419] on label "Software" at bounding box center [396, 422] width 52 height 15
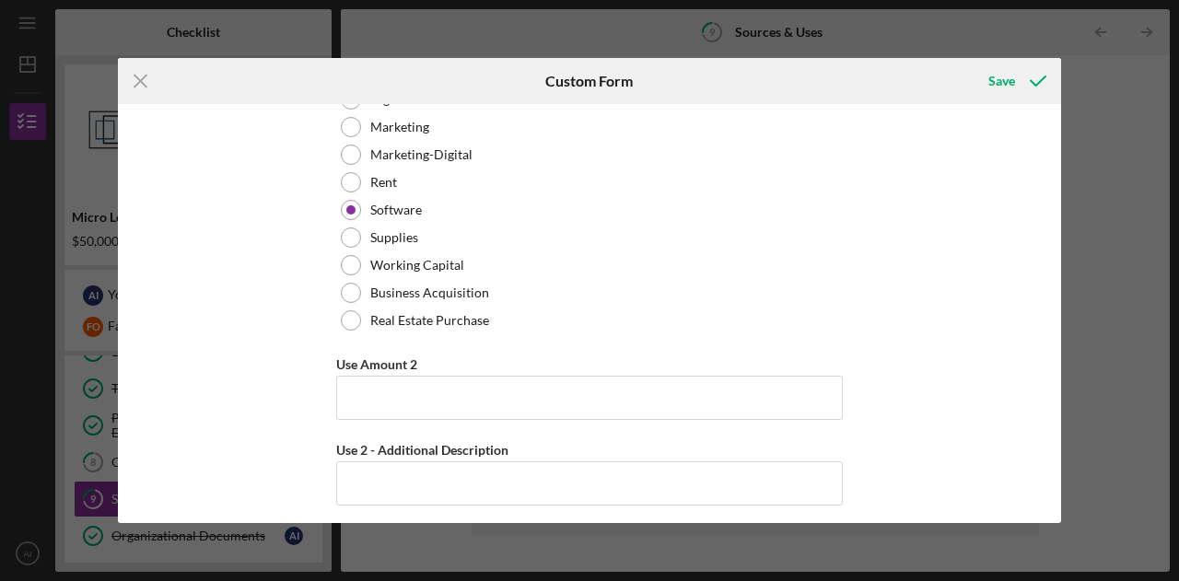
scroll to position [1335, 0]
click at [379, 406] on input "Use Amount 2" at bounding box center [589, 397] width 506 height 44
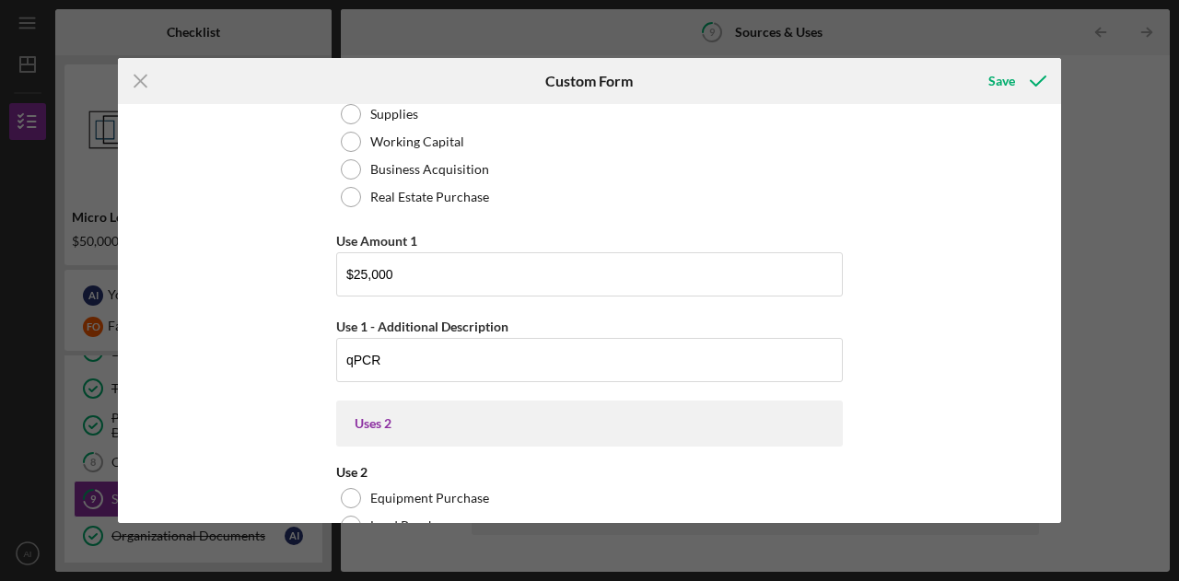
scroll to position [631, 0]
click at [527, 267] on input "$25,000" at bounding box center [589, 275] width 506 height 44
type input "$2"
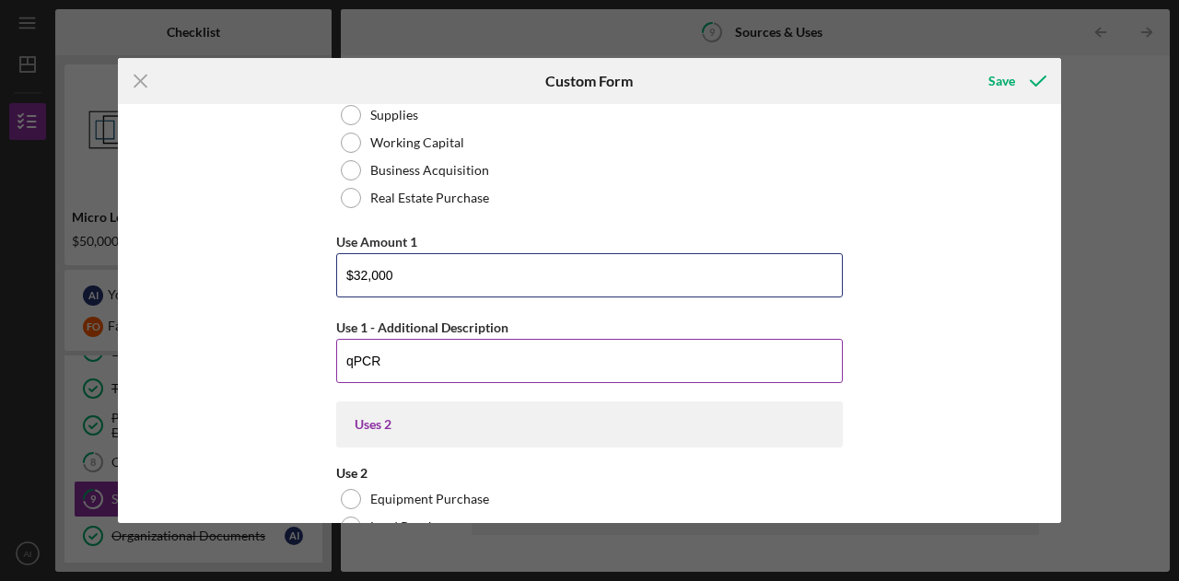
type input "$32,000"
click at [441, 371] on input "qPCR" at bounding box center [589, 361] width 506 height 44
click at [441, 371] on input "qPCR A" at bounding box center [589, 361] width 506 height 44
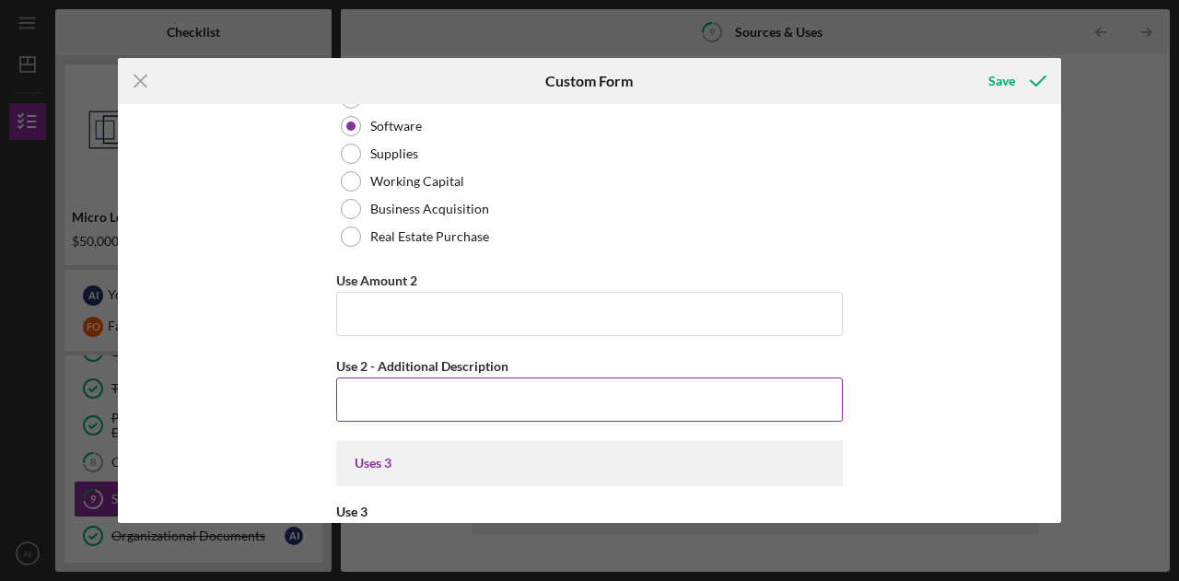
scroll to position [1419, 0]
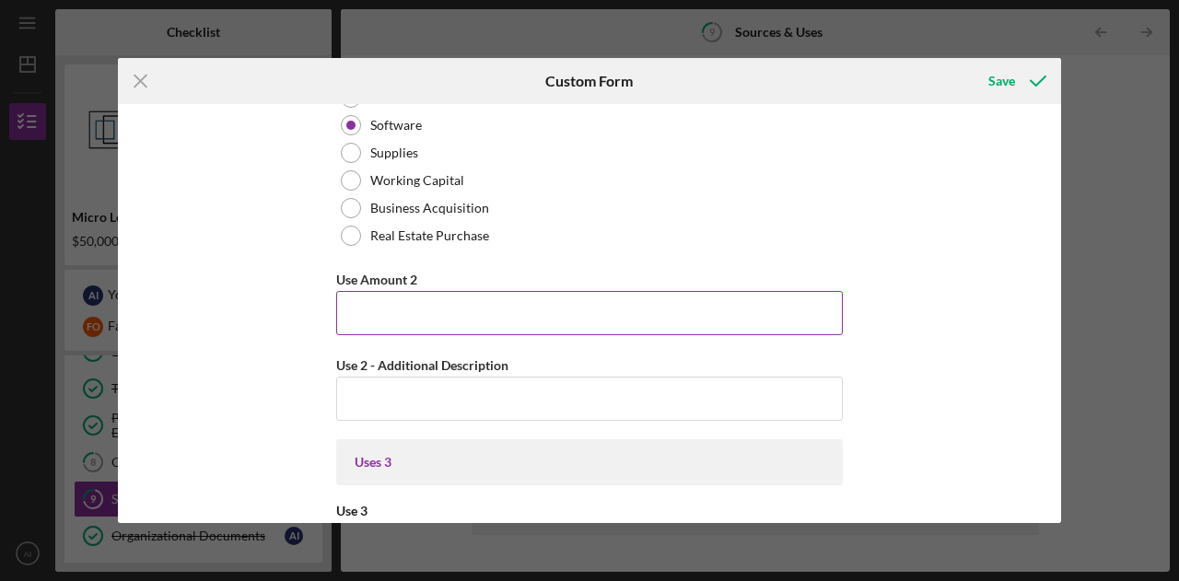
type input "qPCR Analyzer $25k and $7k for reagents"
click at [387, 318] on input "Use Amount 2" at bounding box center [589, 313] width 506 height 44
type input "$5"
type input "$11,000"
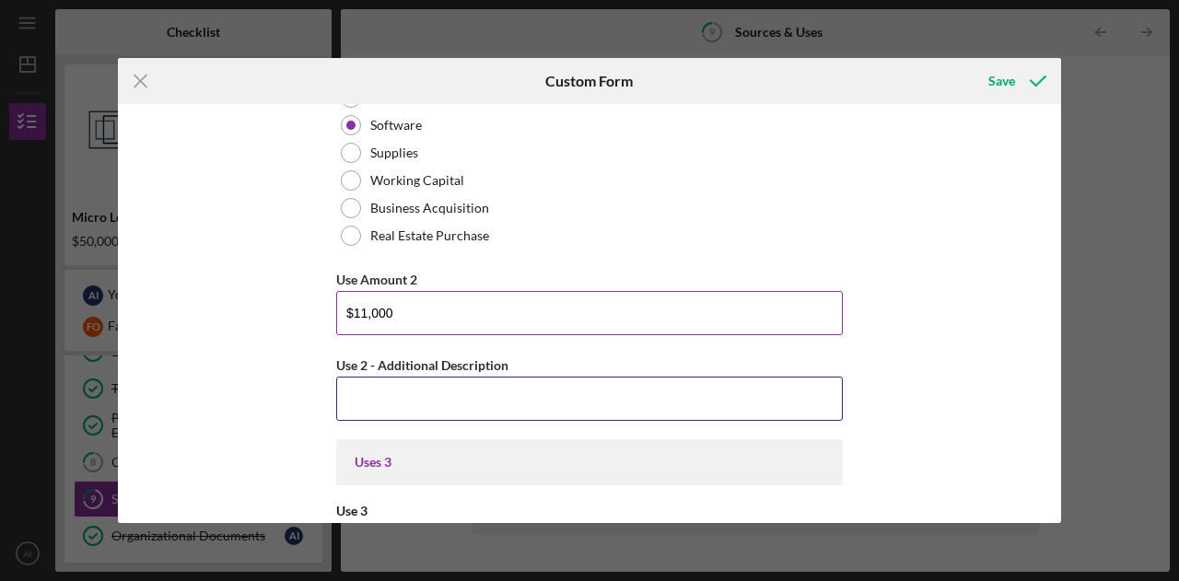
type input "%"
type input "4"
type input "5"
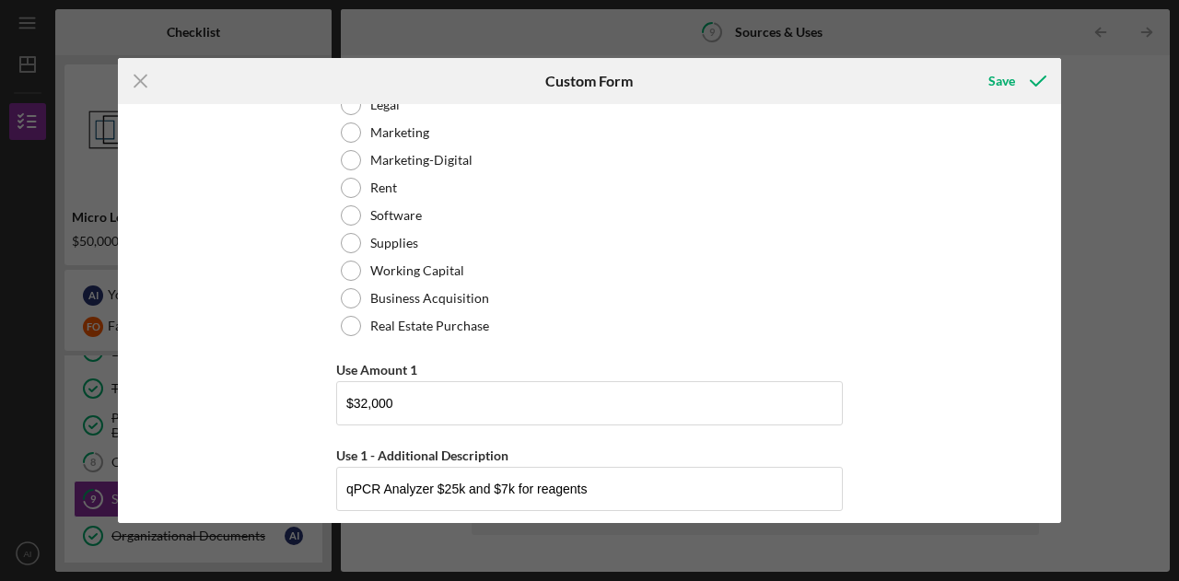
scroll to position [495, 0]
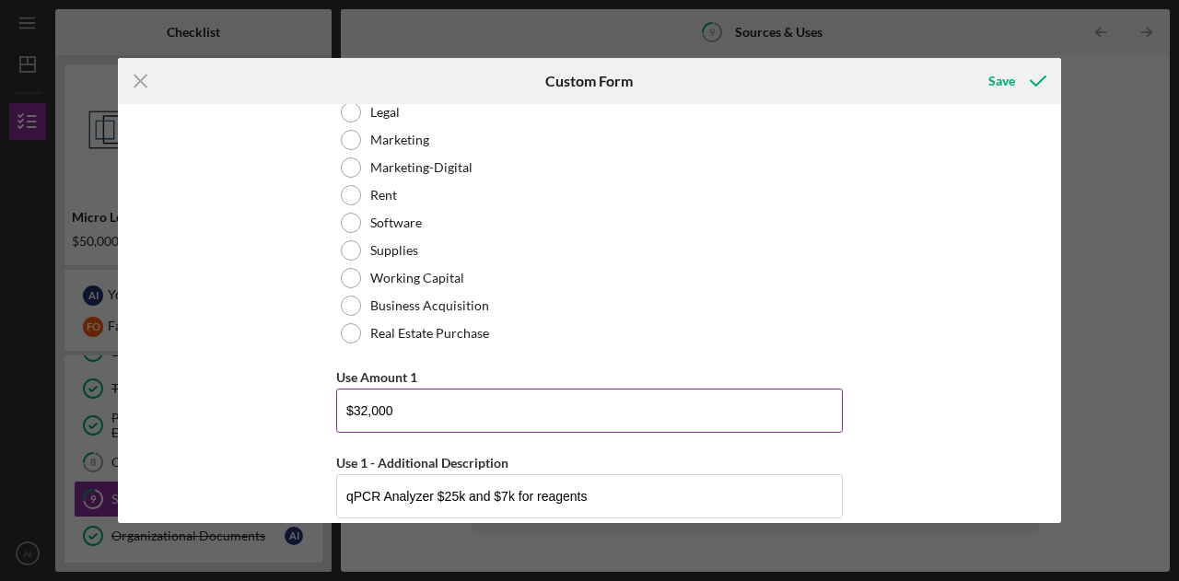
type input "$5k and"
click at [415, 409] on input "$32,000" at bounding box center [589, 411] width 506 height 44
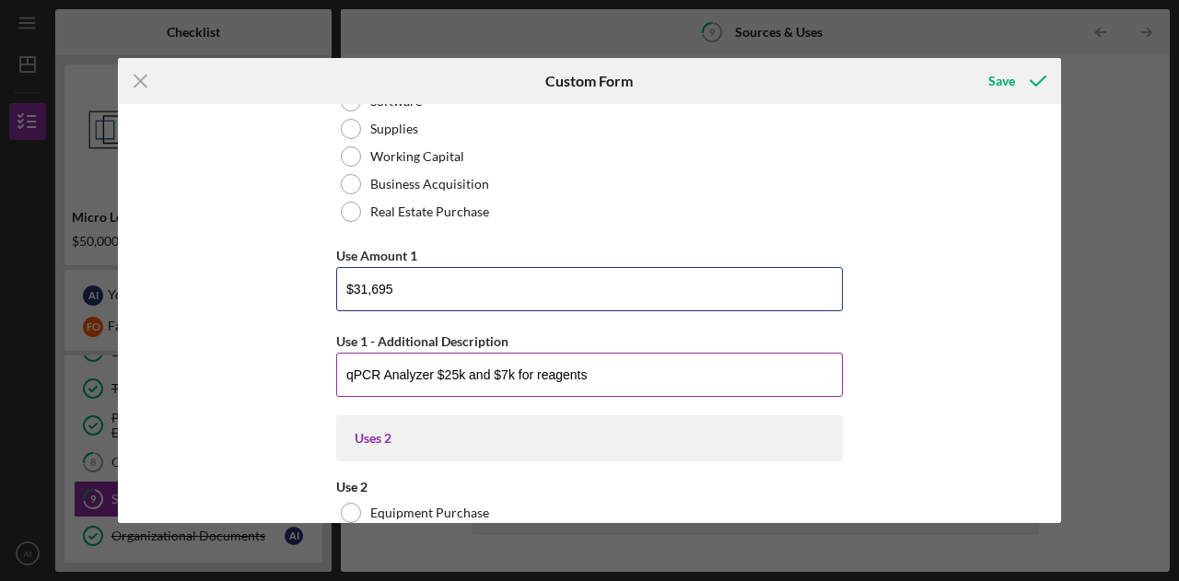
scroll to position [620, 0]
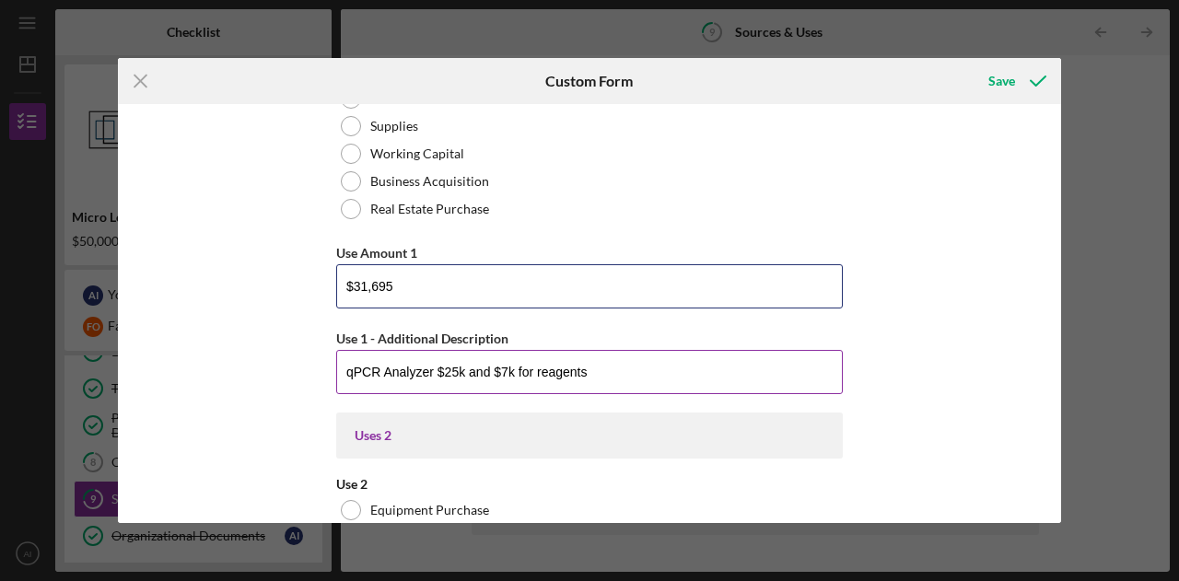
type input "$31,695"
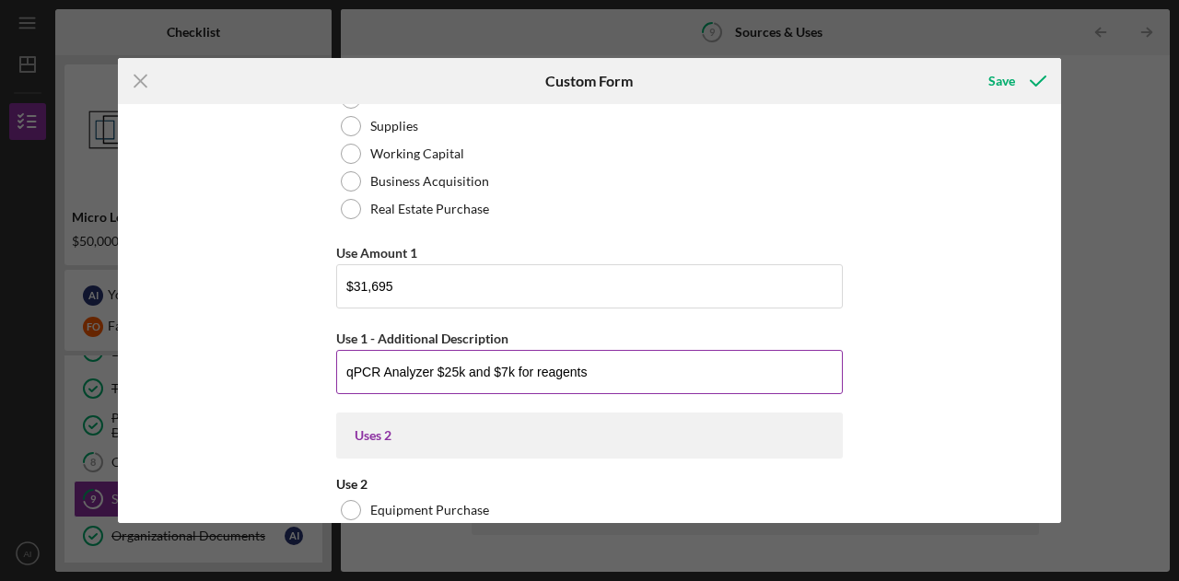
click at [615, 377] on input "qPCR Analyzer $25k and $7k for reagents" at bounding box center [589, 372] width 506 height 44
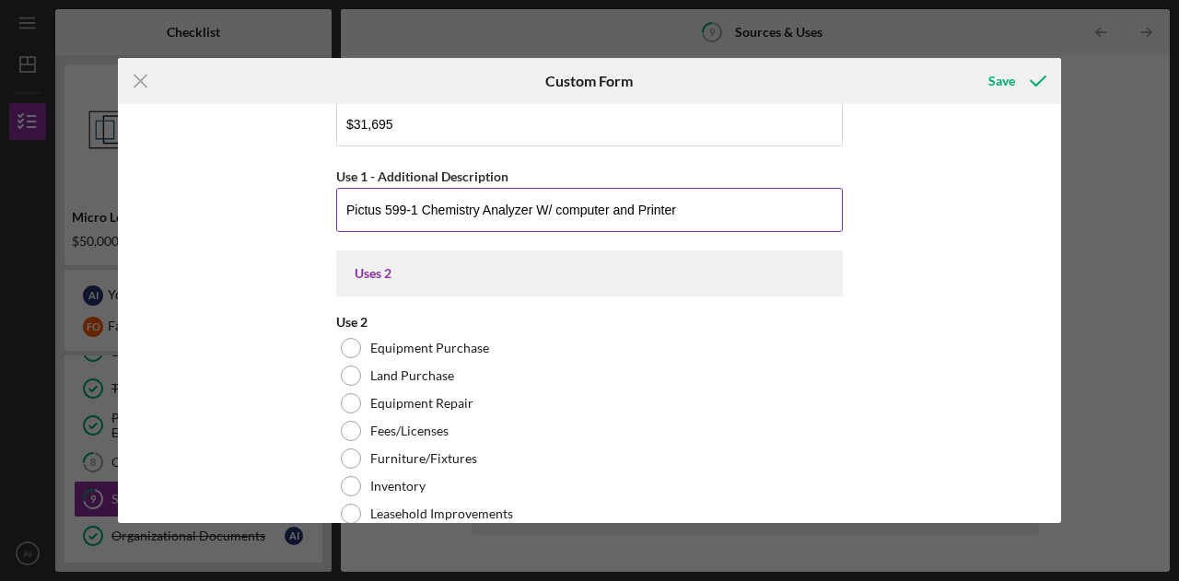
scroll to position [783, 0]
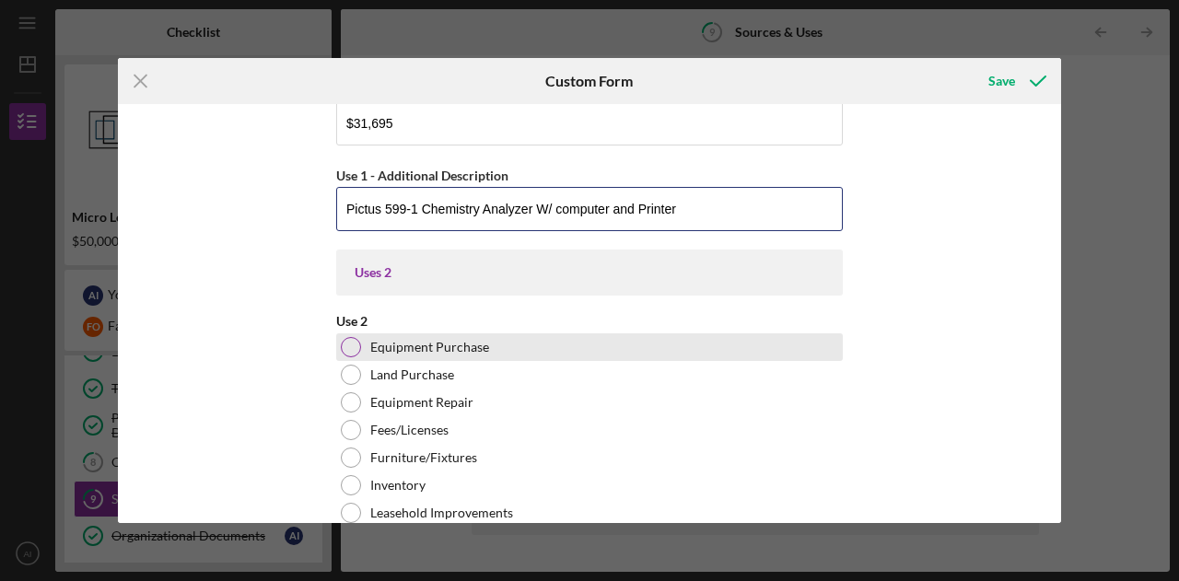
type input "Pictus 599-1 Chemistry Analyzer W/ computer and Printer"
click at [523, 351] on div "Equipment Purchase" at bounding box center [589, 347] width 506 height 28
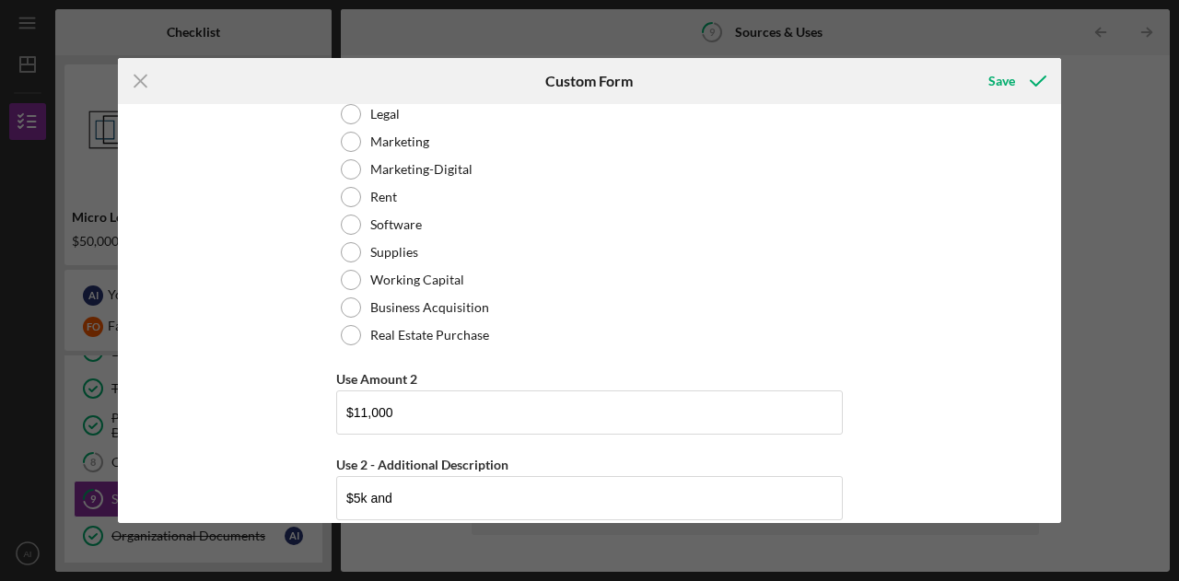
scroll to position [1341, 0]
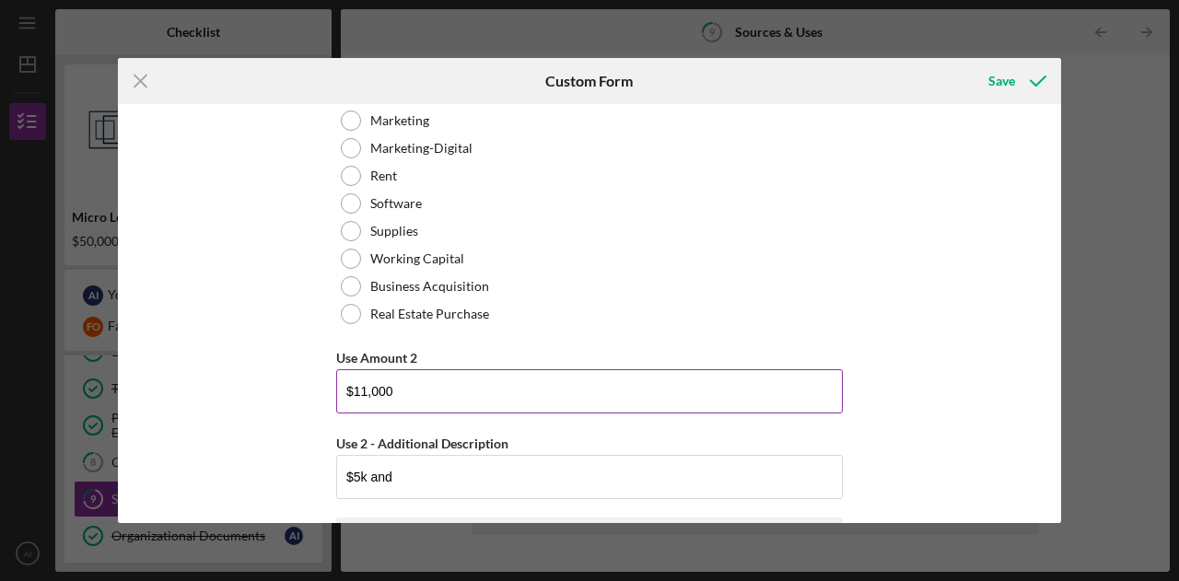
click at [429, 379] on input "$11,000" at bounding box center [589, 391] width 506 height 44
type input "$22,489"
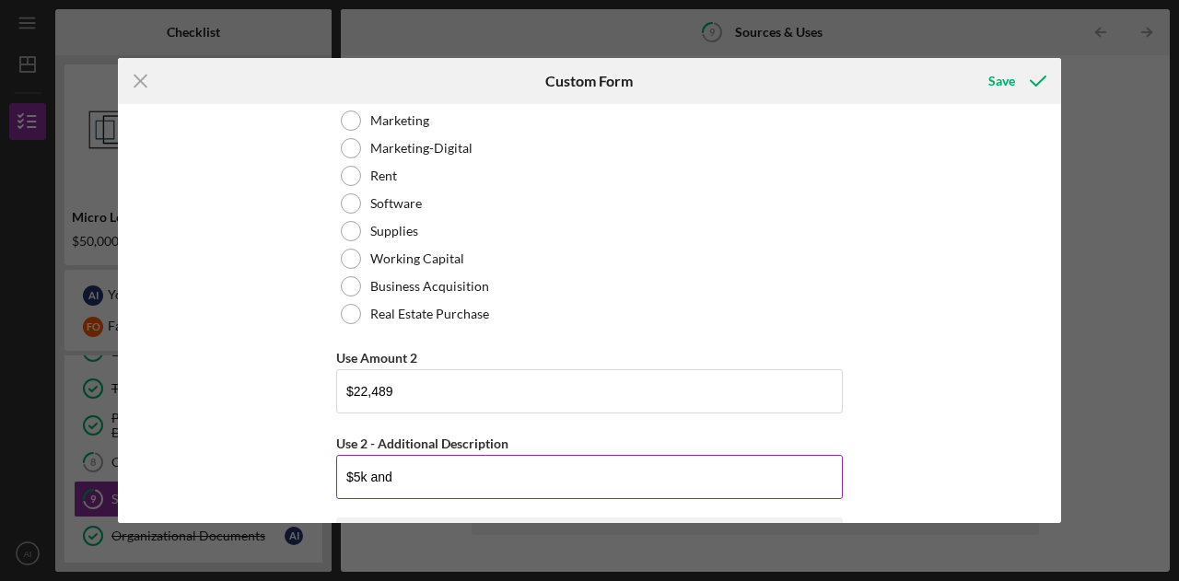
click at [434, 469] on input "$5k and" at bounding box center [589, 477] width 506 height 44
type input "$"
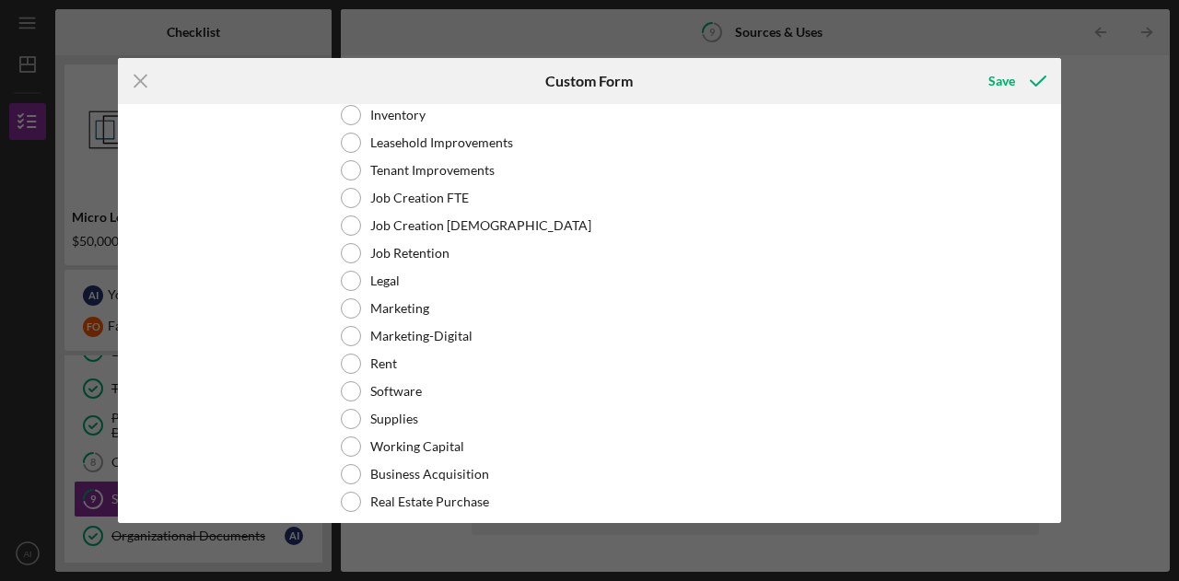
scroll to position [1980, 0]
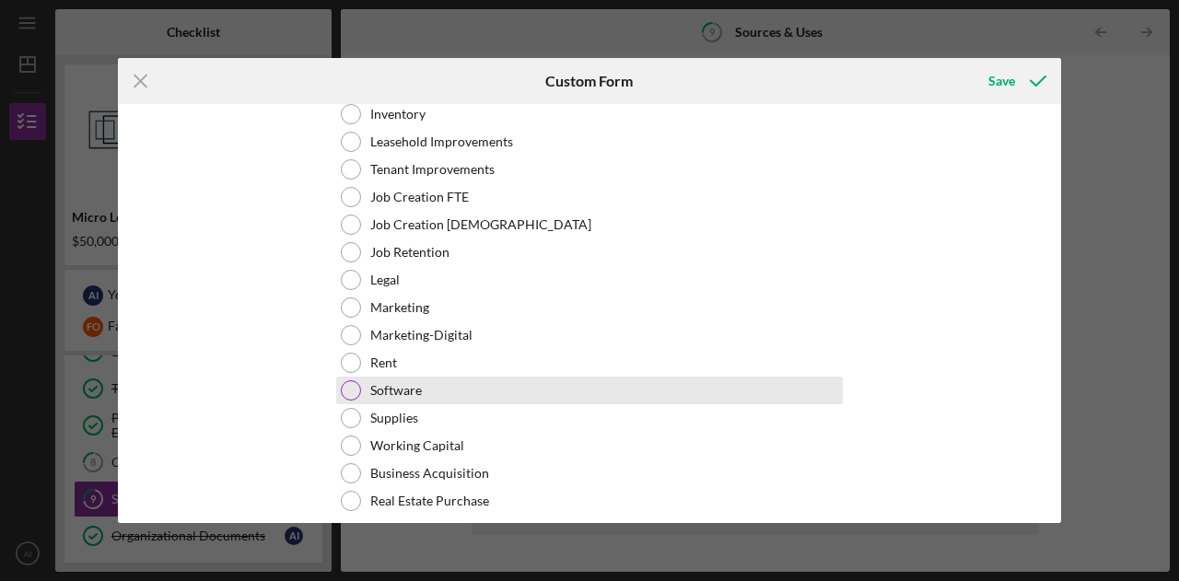
type input "qPCR analyzer"
click at [343, 384] on div at bounding box center [351, 390] width 20 height 20
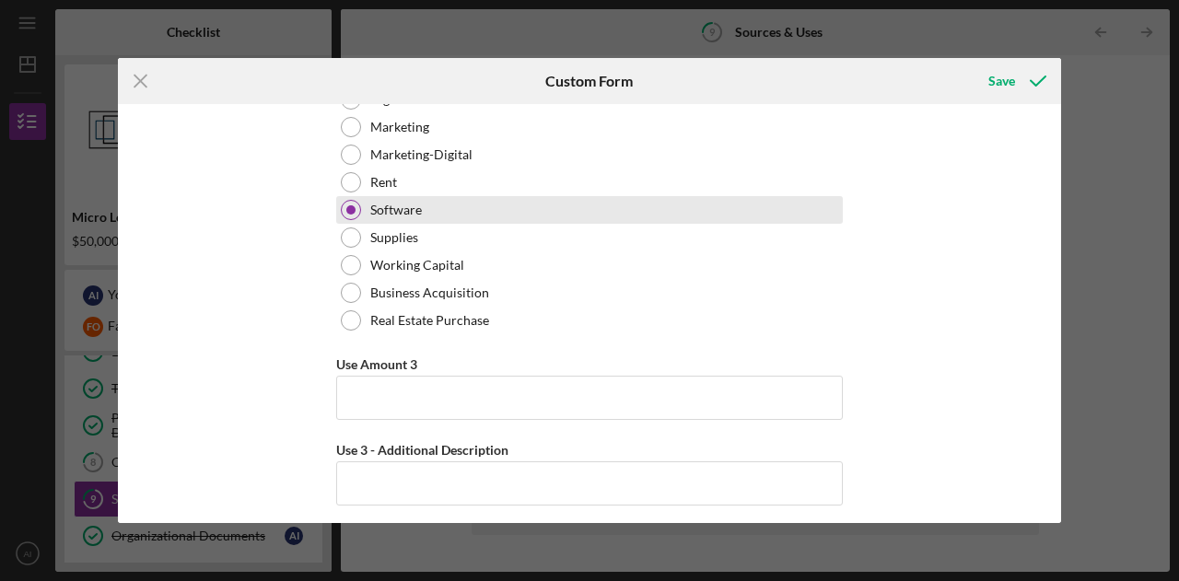
scroll to position [2160, 0]
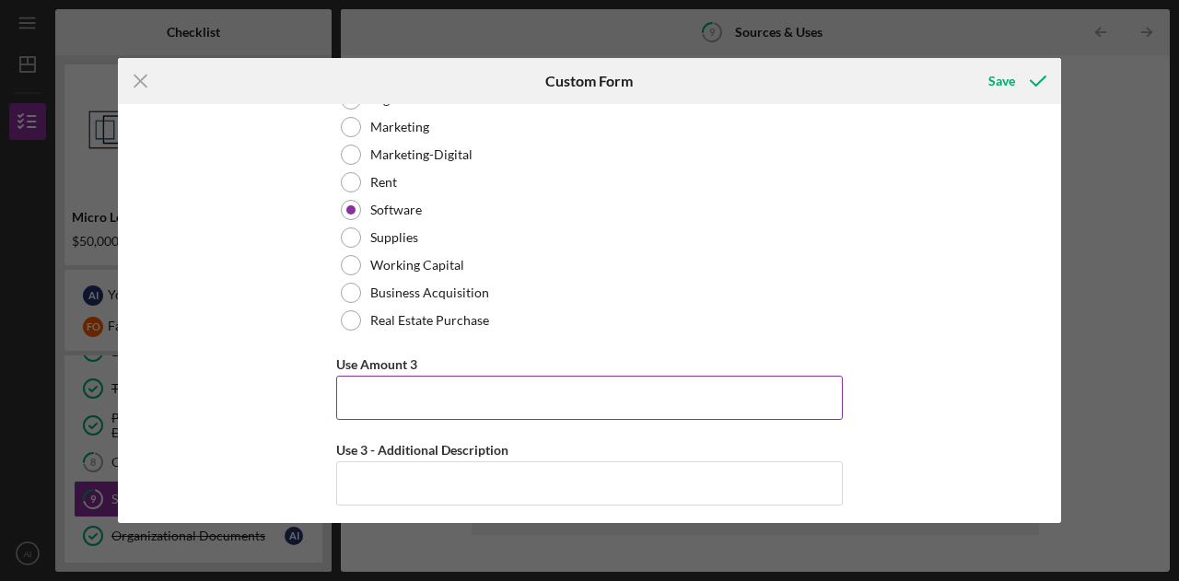
click at [719, 396] on input "Use Amount 3" at bounding box center [589, 398] width 506 height 44
click at [547, 395] on input "Use Amount 3" at bounding box center [589, 398] width 506 height 44
type input "$25,000"
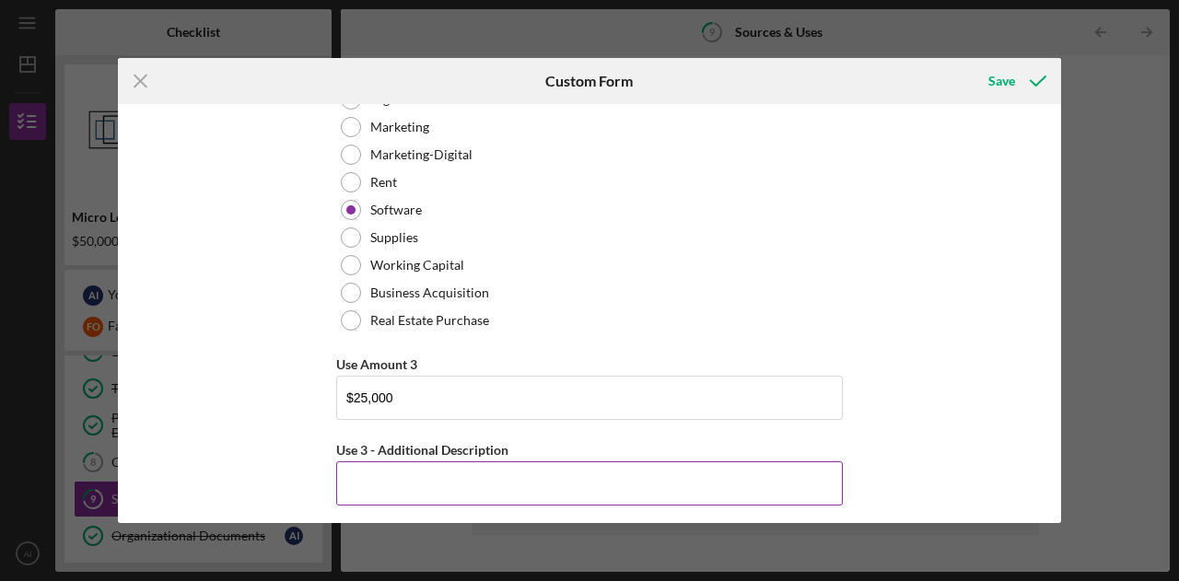
click at [518, 478] on input "Use 3 - Additional Description" at bounding box center [589, 483] width 506 height 44
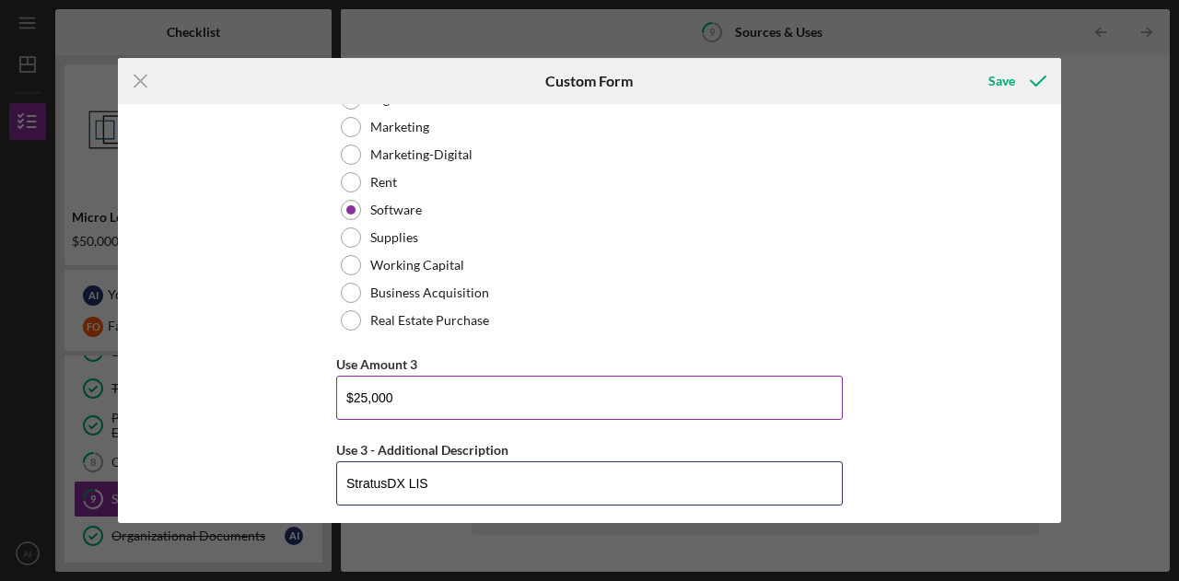
type input "StratusDX LIS"
click at [363, 397] on input "$25,000" at bounding box center [589, 398] width 506 height 44
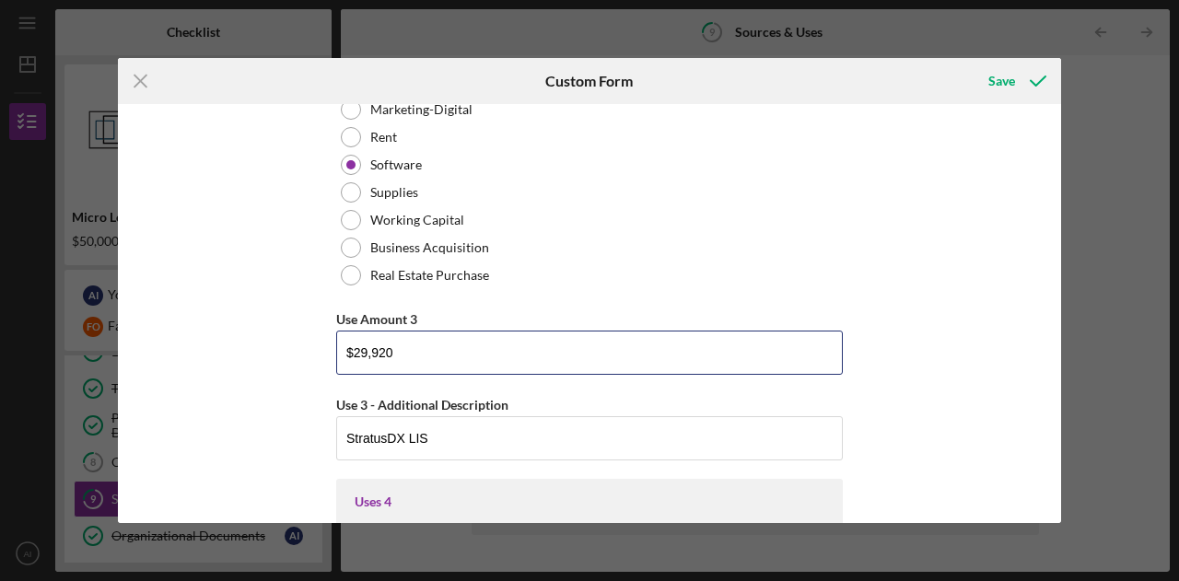
scroll to position [2206, 0]
type input "$"
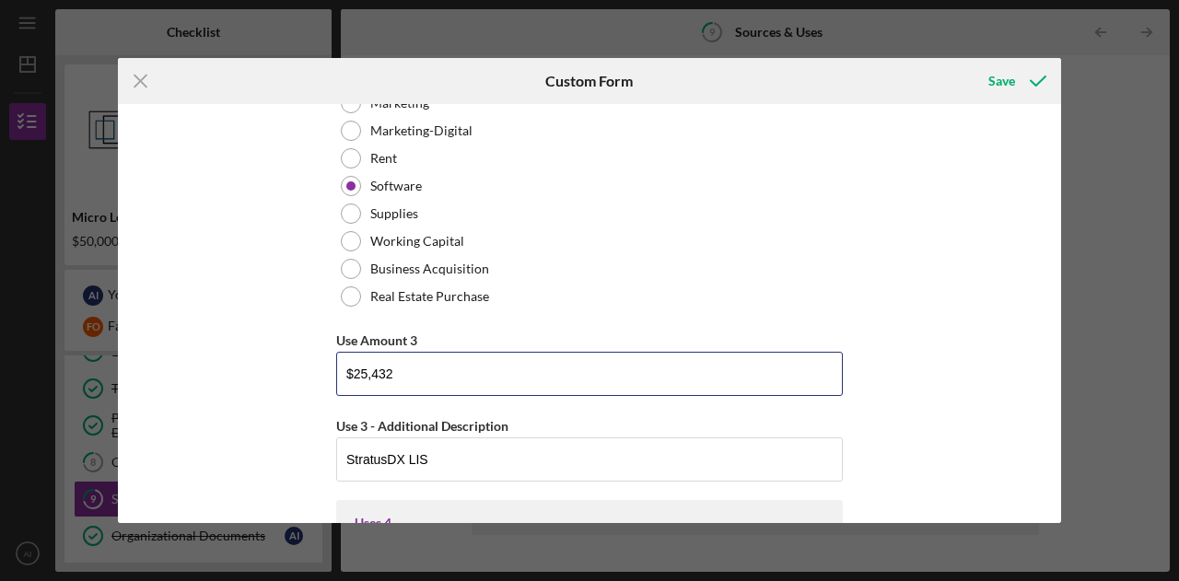
scroll to position [2187, 0]
type input "$2"
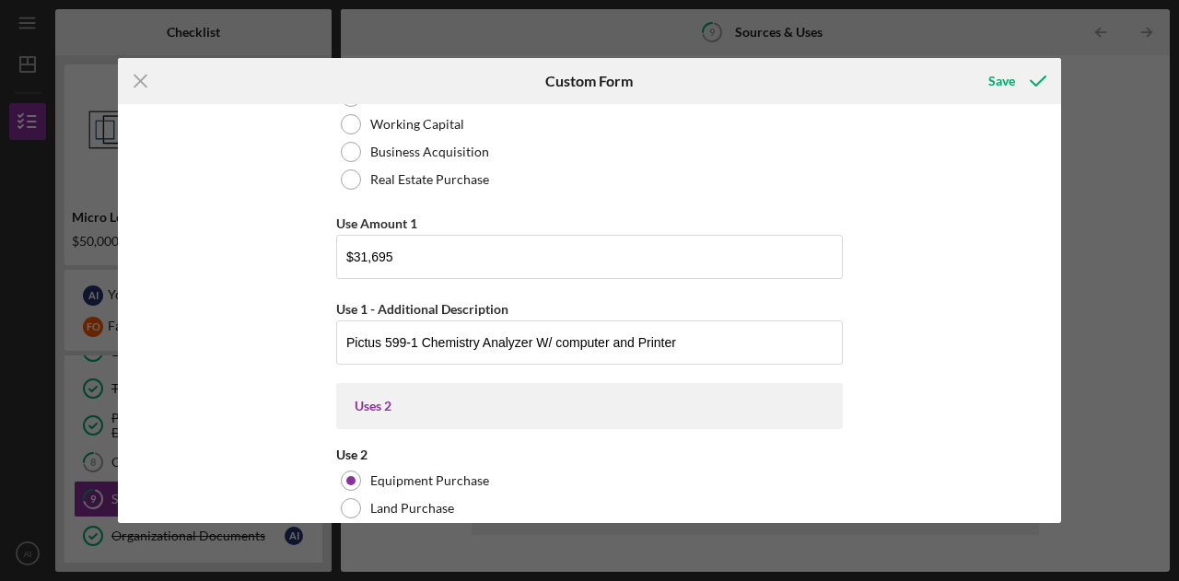
scroll to position [650, 0]
click at [459, 267] on input "$31,695" at bounding box center [589, 256] width 506 height 44
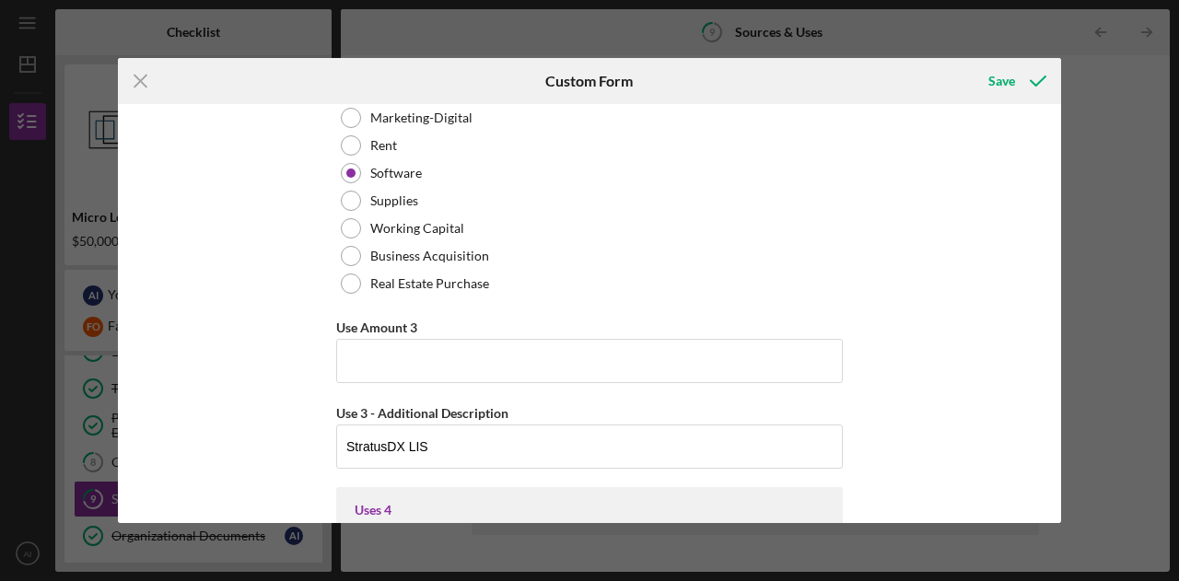
scroll to position [2198, 0]
click at [490, 364] on input "Use Amount 3" at bounding box center [589, 360] width 506 height 44
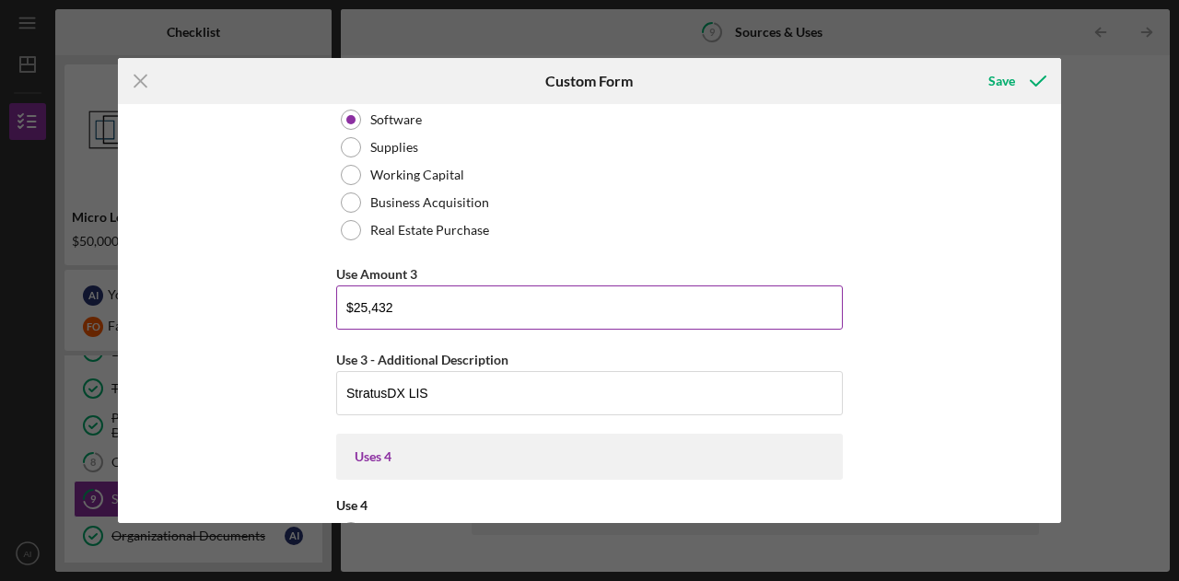
scroll to position [2253, 0]
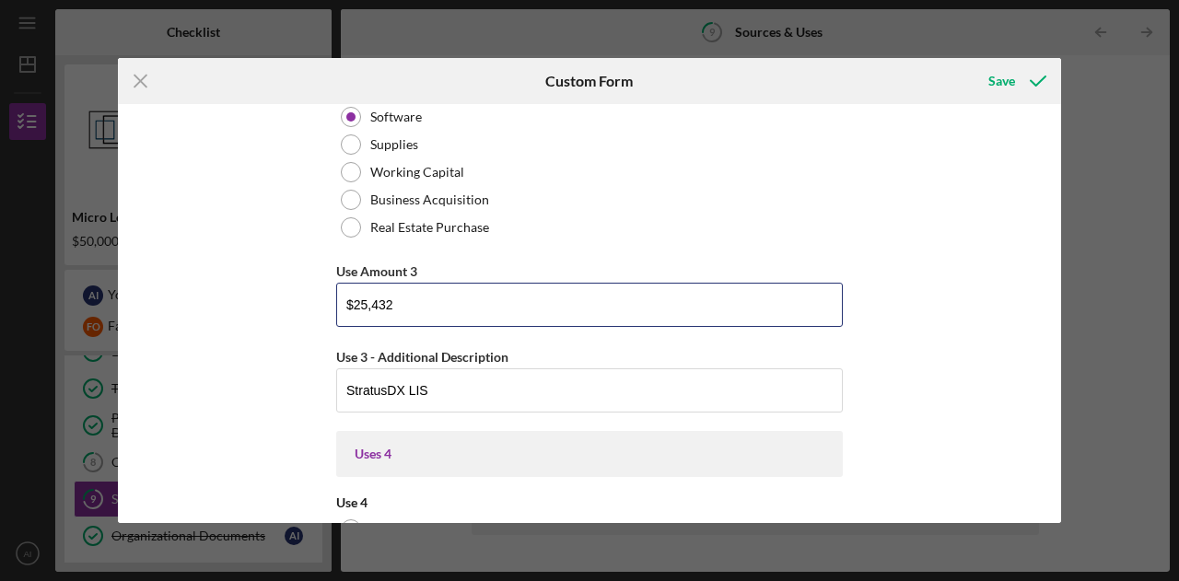
type input "$25,432"
click at [999, 332] on div "Uses In this section, please identify the category(s) and amount(s) of funding …" at bounding box center [589, 313] width 943 height 419
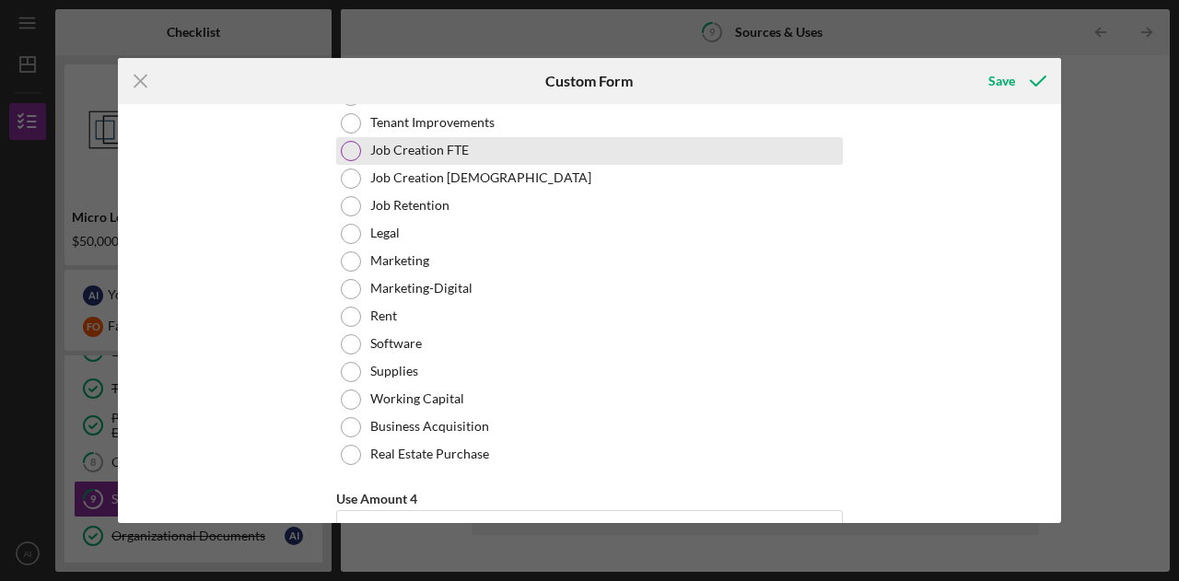
scroll to position [2855, 0]
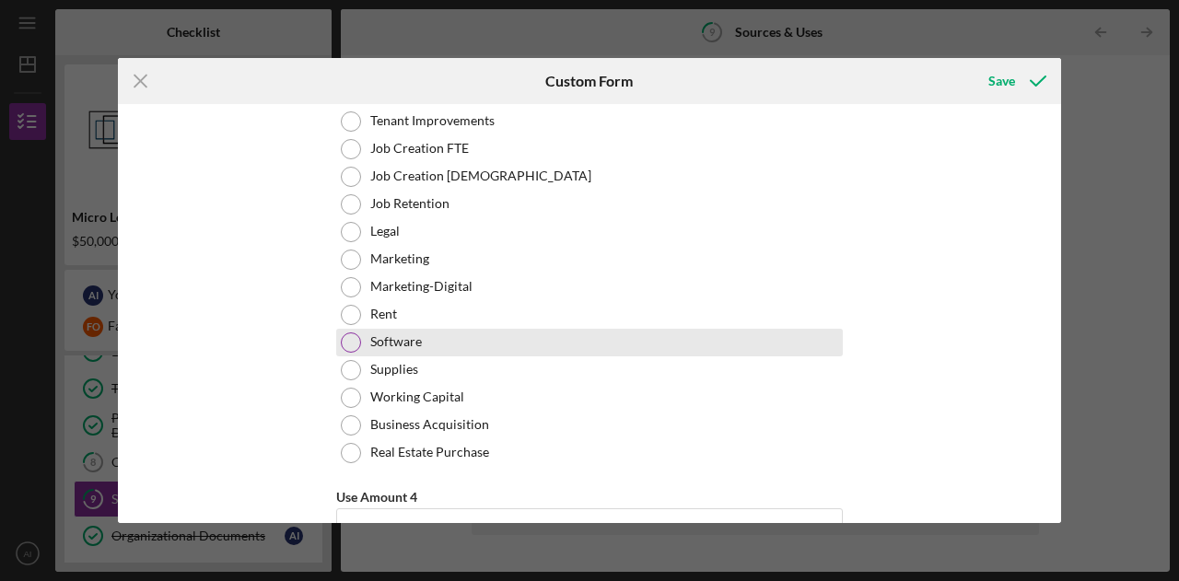
click at [353, 342] on div at bounding box center [351, 342] width 20 height 20
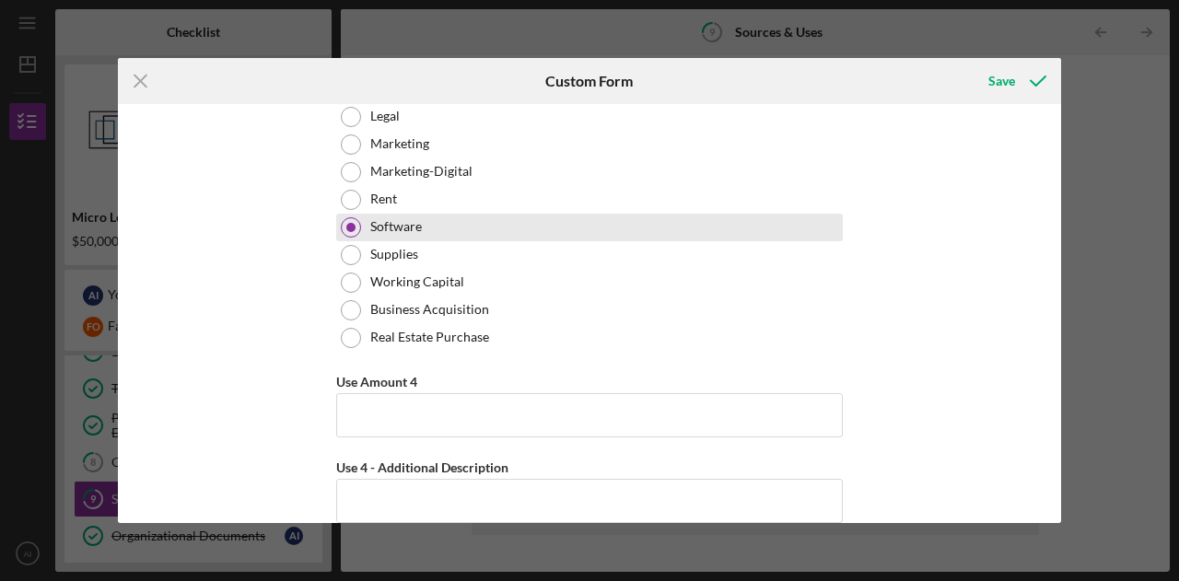
scroll to position [2983, 0]
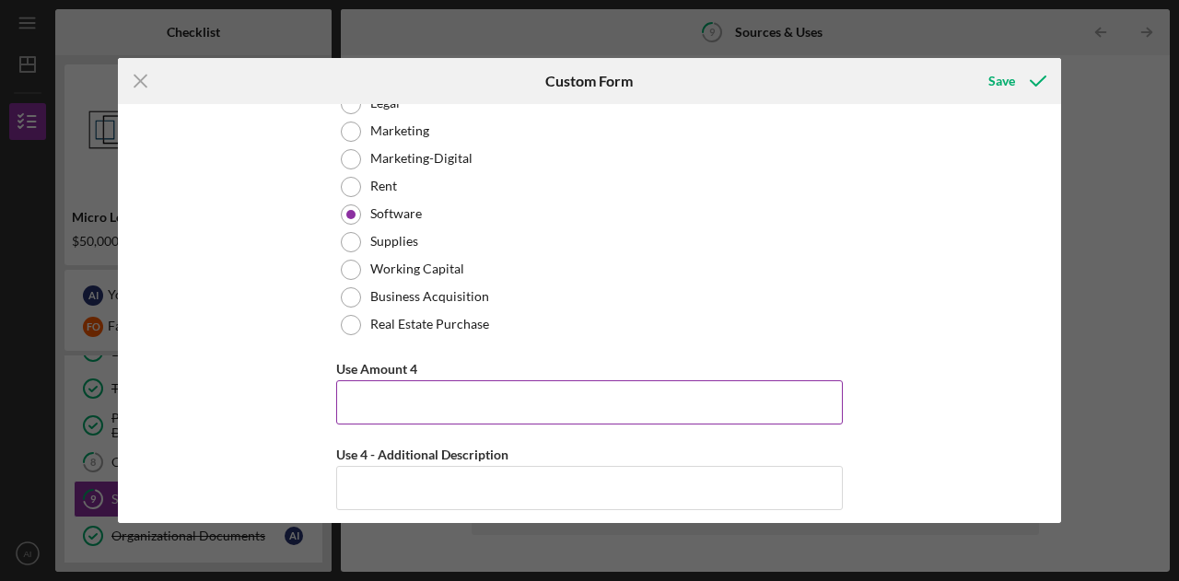
click at [389, 393] on input "Use Amount 4" at bounding box center [589, 402] width 506 height 44
type input "$5,000"
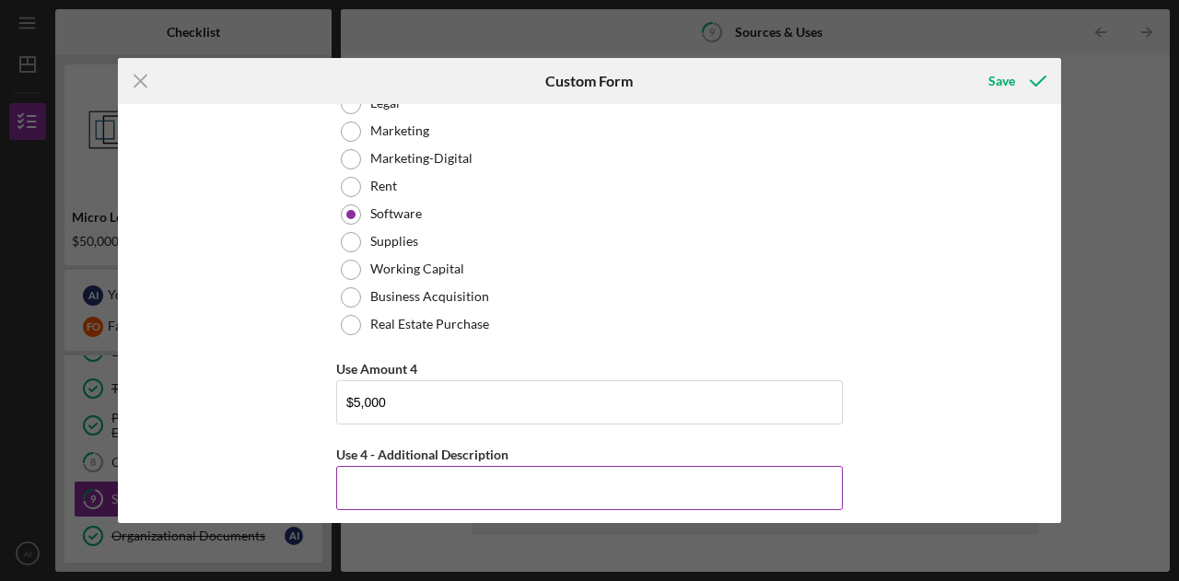
click at [476, 488] on input "Use 4 - Additional Description" at bounding box center [589, 488] width 506 height 44
type input "4"
type input "r"
type input "R"
type input "r"
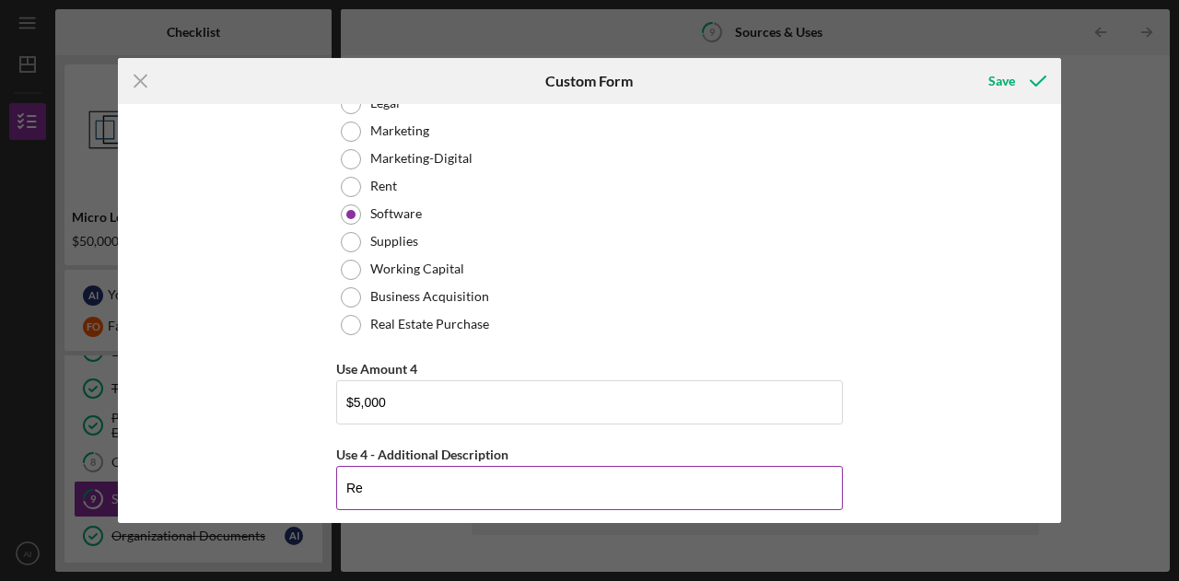
type input "R"
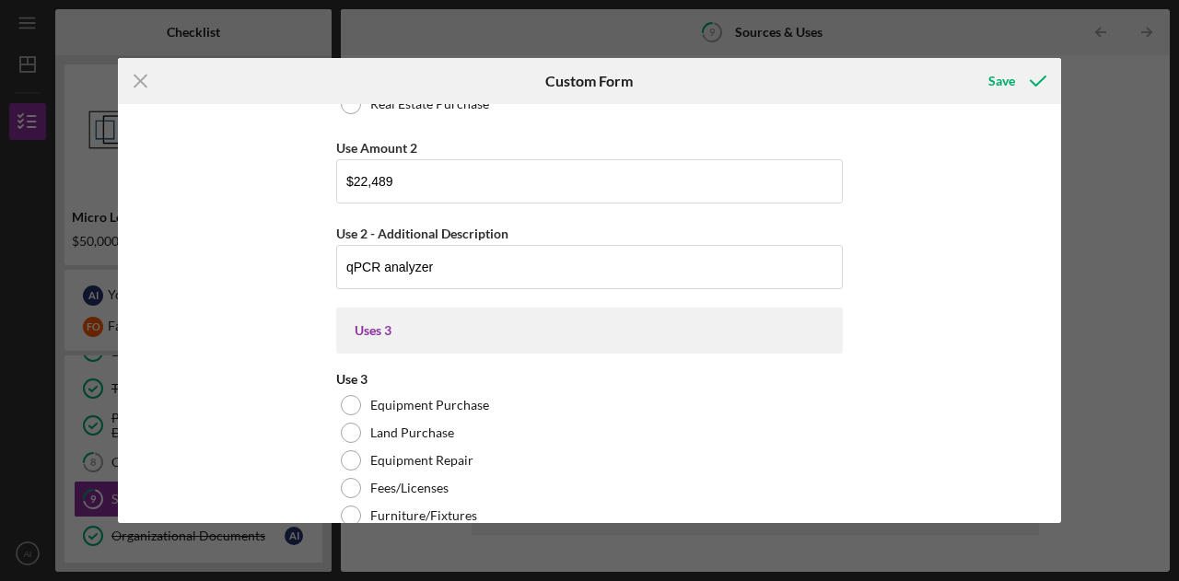
scroll to position [1549, 0]
type input "Revenue Cycle Managment system"
drag, startPoint x: 221, startPoint y: 272, endPoint x: 902, endPoint y: 277, distance: 681.5
click at [902, 277] on div "Uses In this section, please identify the category(s) and amount(s) of funding …" at bounding box center [589, 313] width 943 height 419
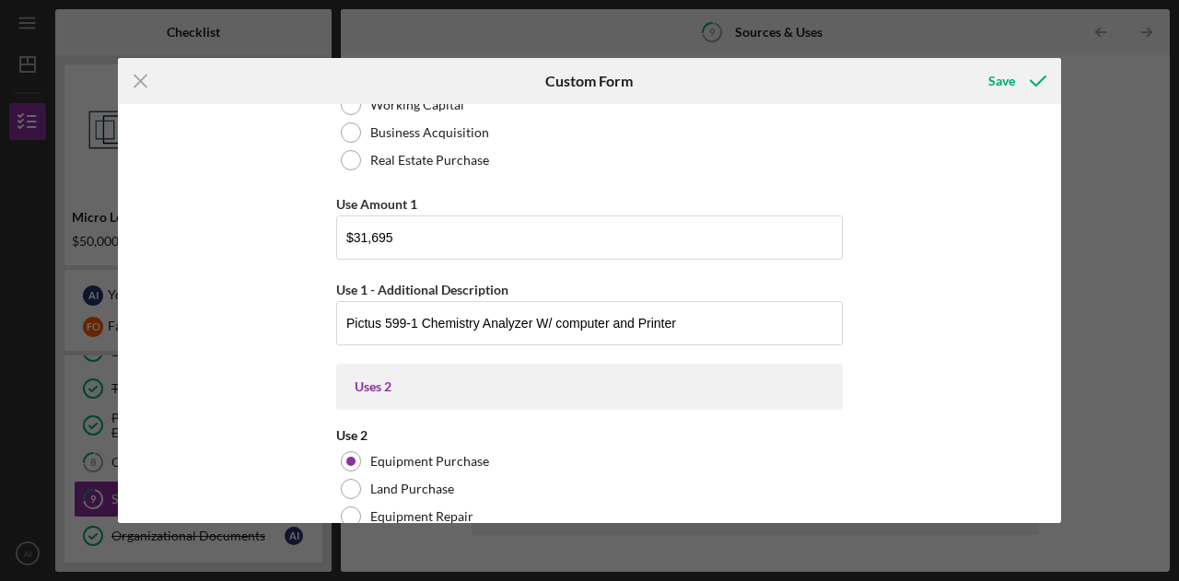
scroll to position [668, 0]
click at [1000, 87] on div "Save" at bounding box center [1001, 81] width 27 height 37
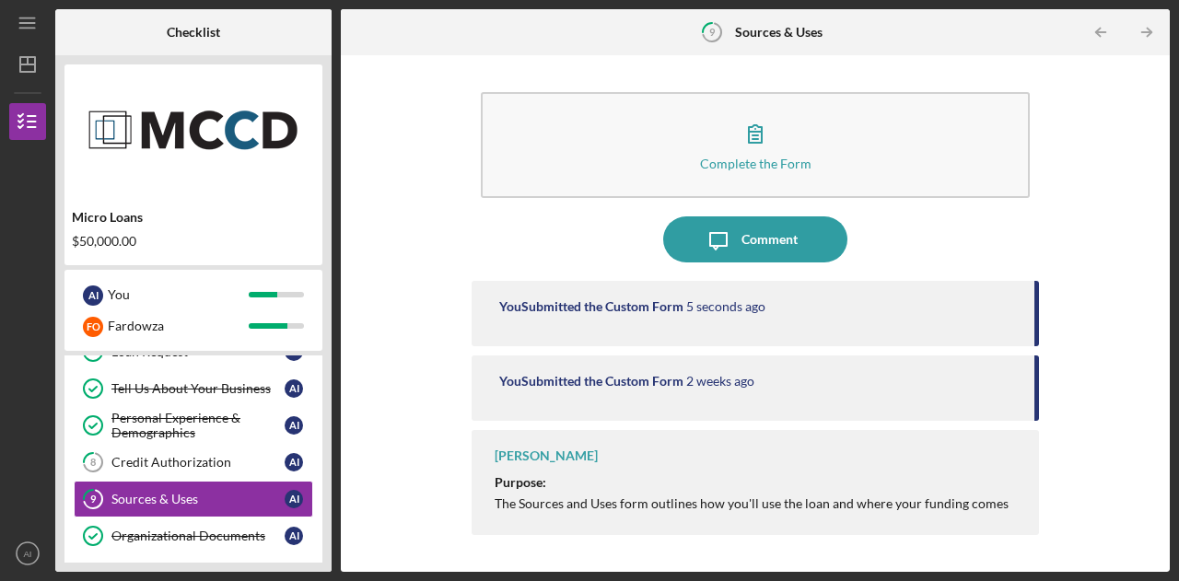
click at [1089, 308] on div "Complete the Form Form Icon/Message Comment You Submitted the Custom Form 5 sec…" at bounding box center [755, 313] width 810 height 498
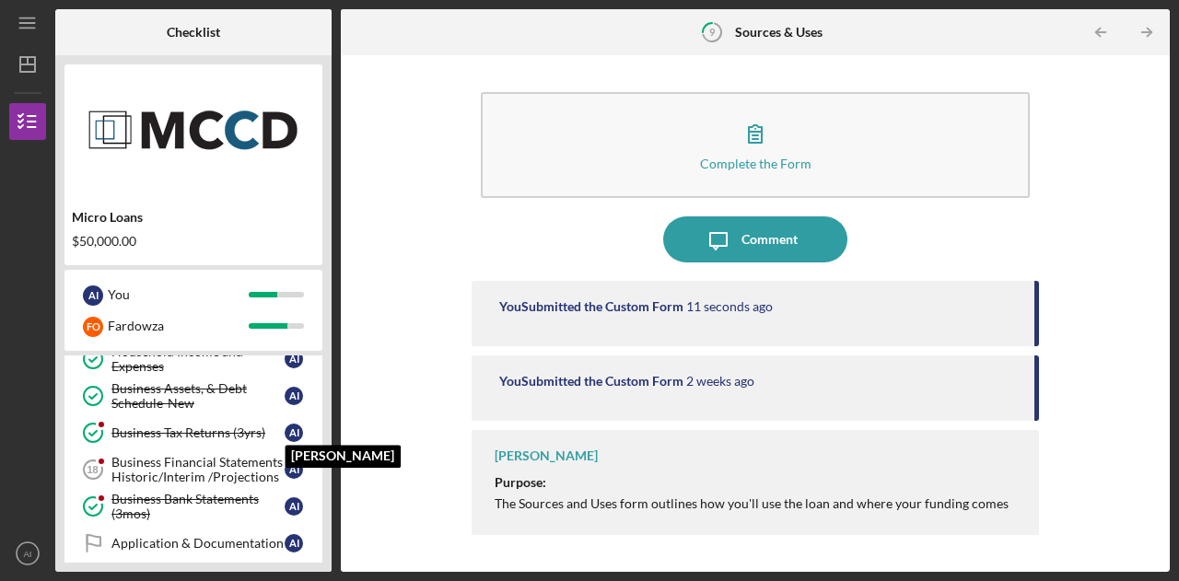
scroll to position [508, 0]
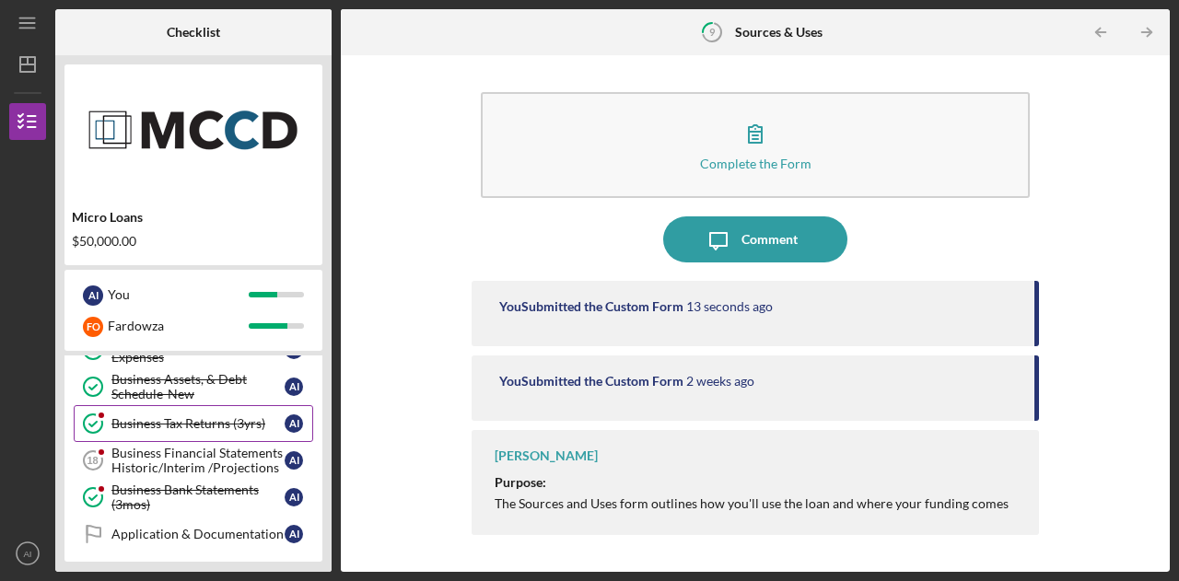
click at [118, 405] on link "Business Tax Returns (3yrs) Business Tax Returns (3yrs) A I" at bounding box center [193, 423] width 239 height 37
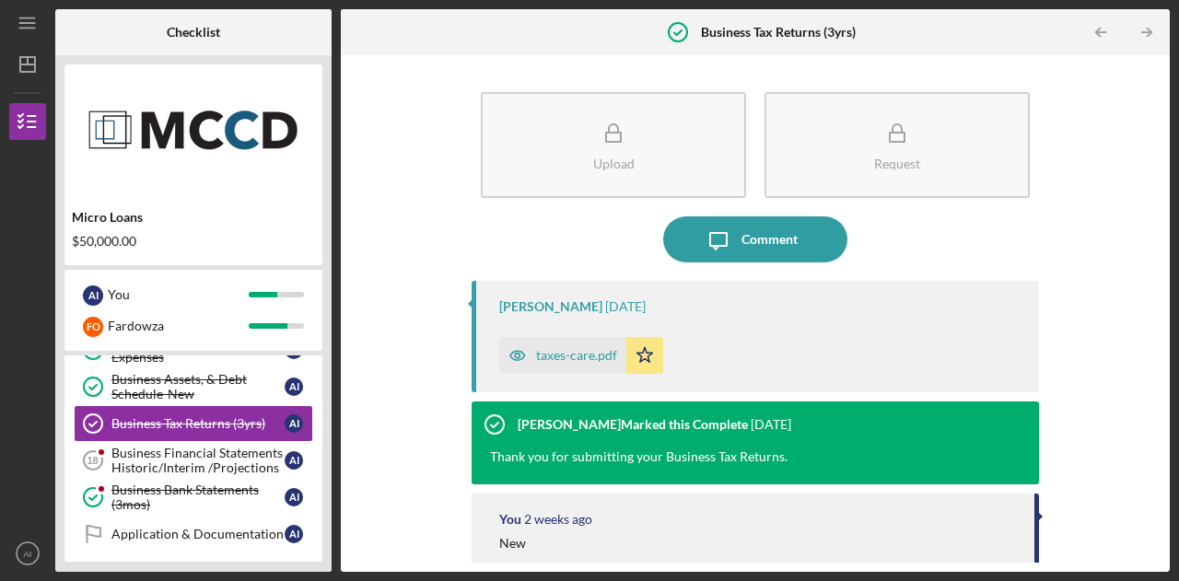
scroll to position [112, 0]
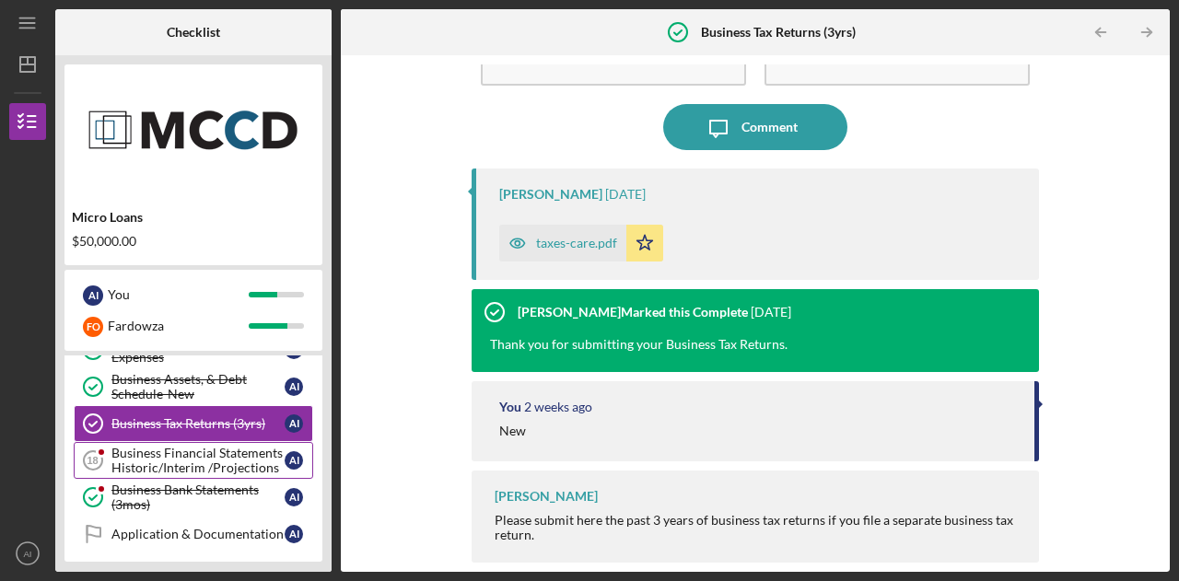
click at [120, 452] on div "Business Financial Statements Historic/Interim /Projections" at bounding box center [197, 460] width 173 height 29
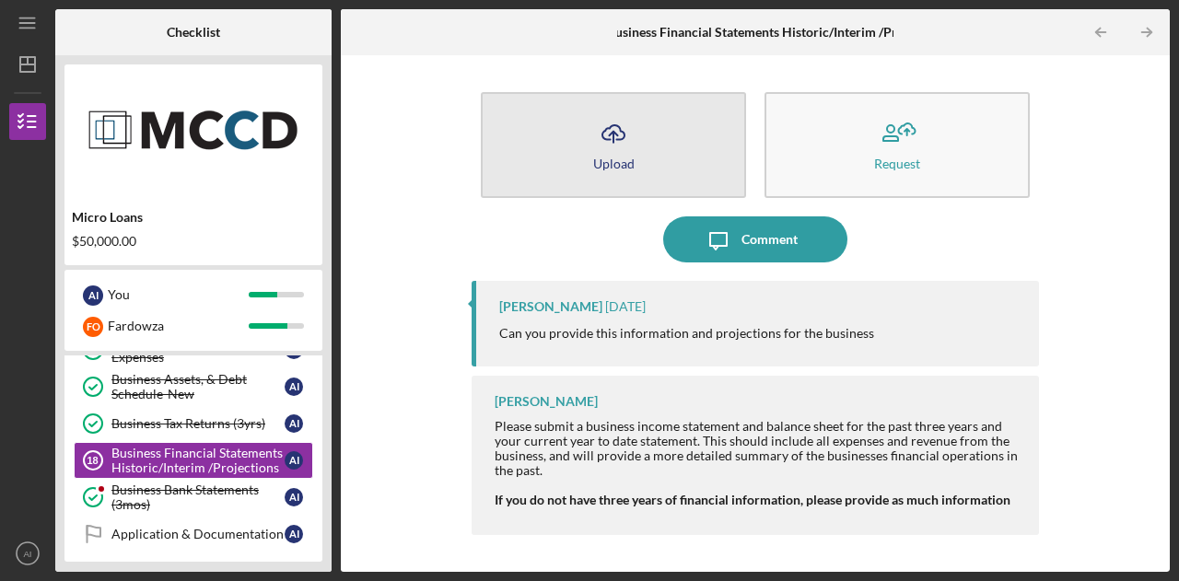
click at [691, 178] on button "Icon/Upload Upload" at bounding box center [613, 145] width 265 height 106
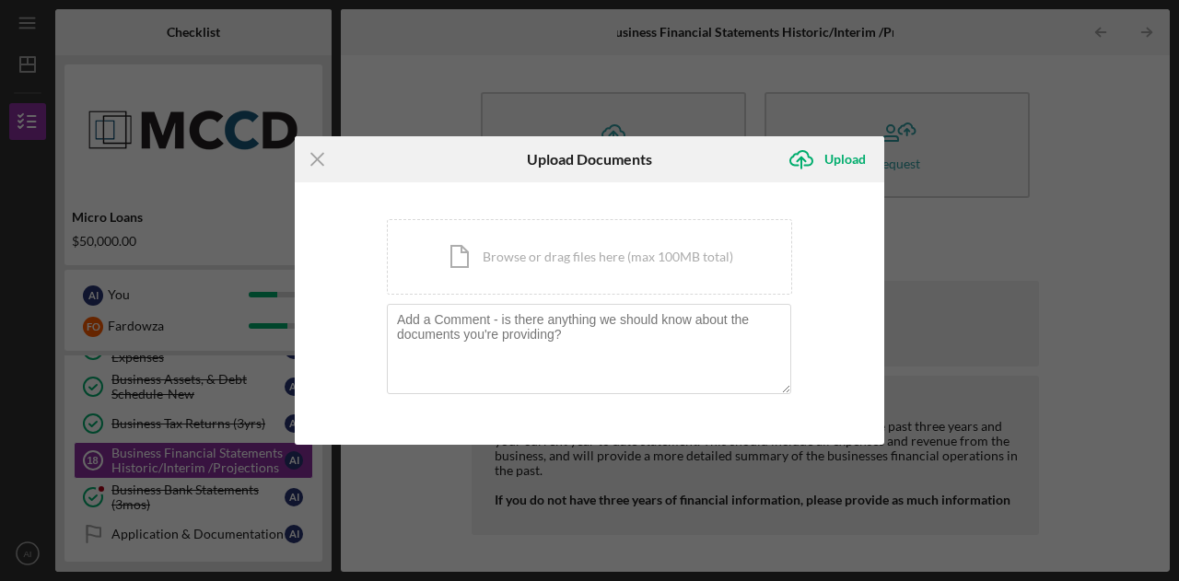
click at [1136, 264] on div "Icon/Menu Close Upload Documents Icon/Upload Upload You're uploading documents …" at bounding box center [589, 290] width 1179 height 581
click at [519, 325] on textarea at bounding box center [589, 349] width 404 height 90
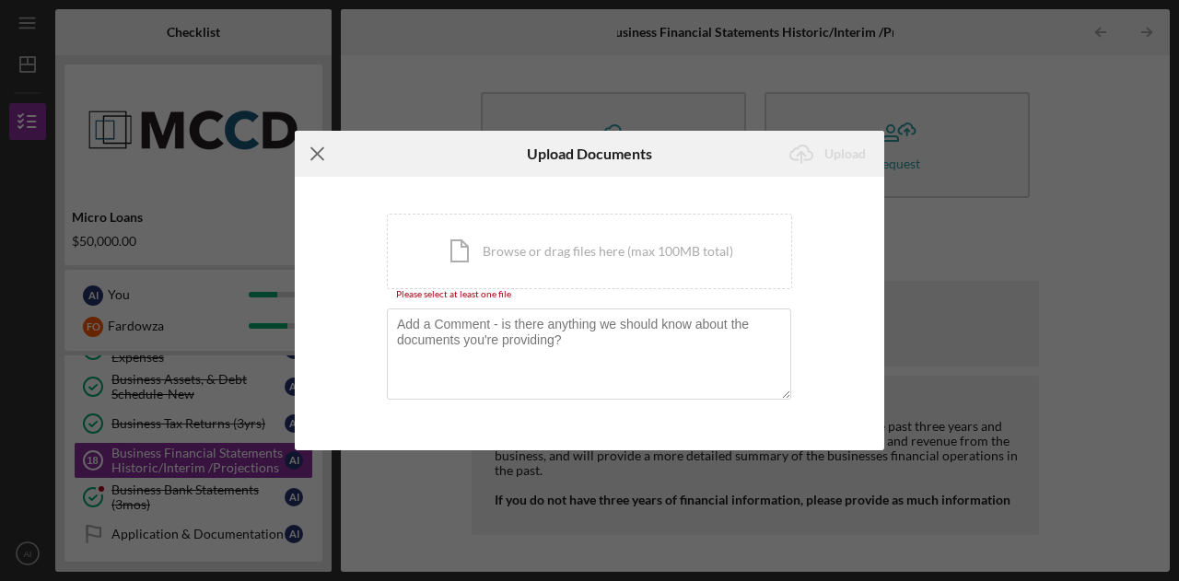
click at [318, 156] on icon "Icon/Menu Close" at bounding box center [318, 154] width 46 height 46
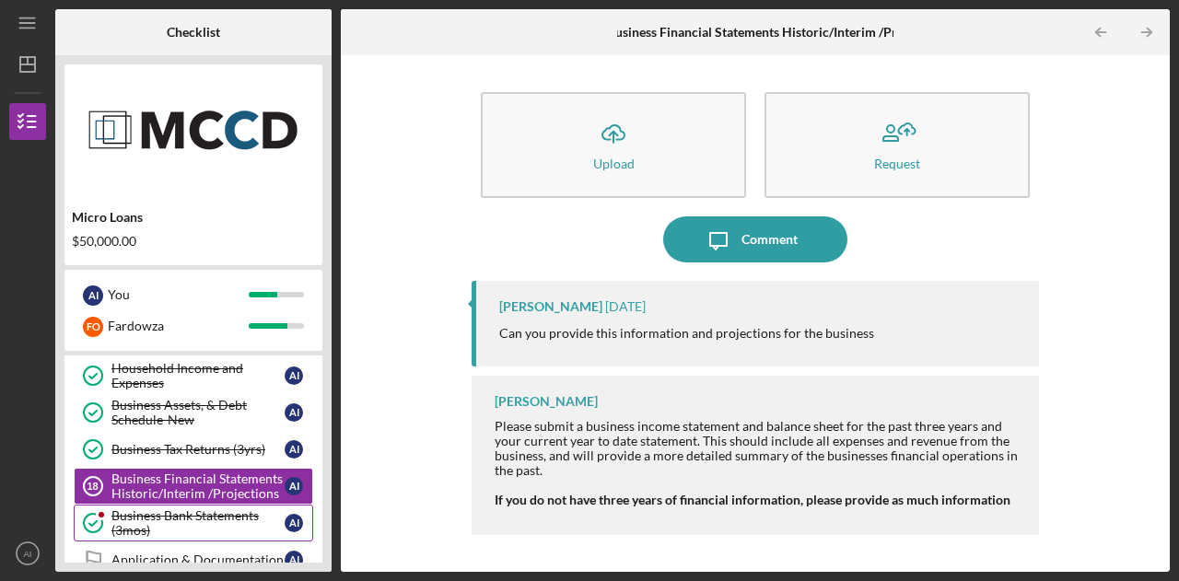
scroll to position [483, 0]
click at [208, 513] on div "Business Bank Statements (3mos)" at bounding box center [197, 521] width 173 height 29
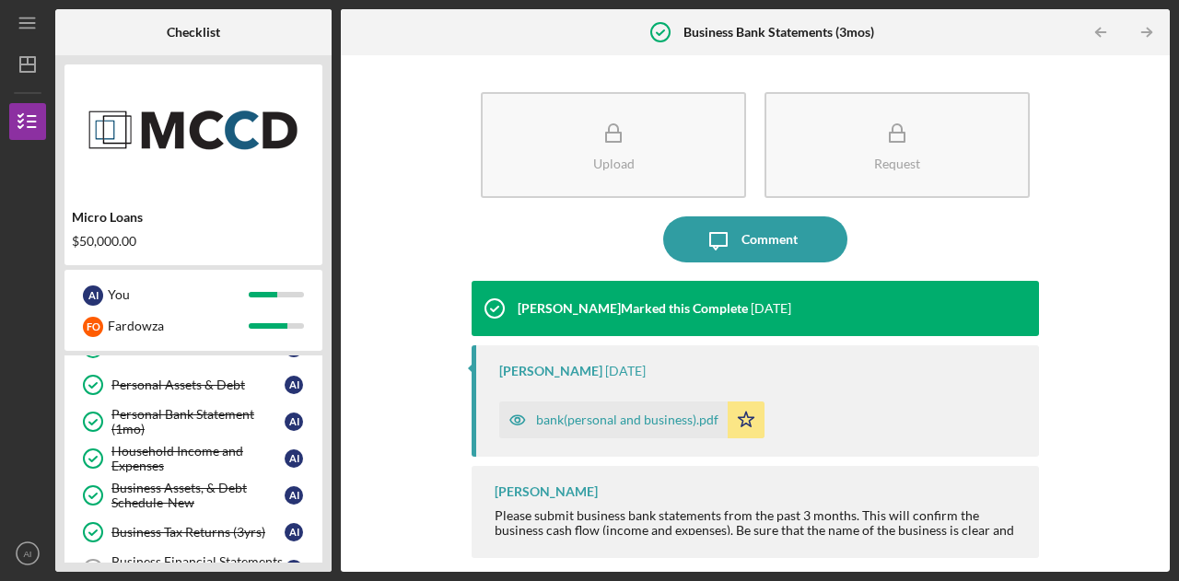
scroll to position [398, 0]
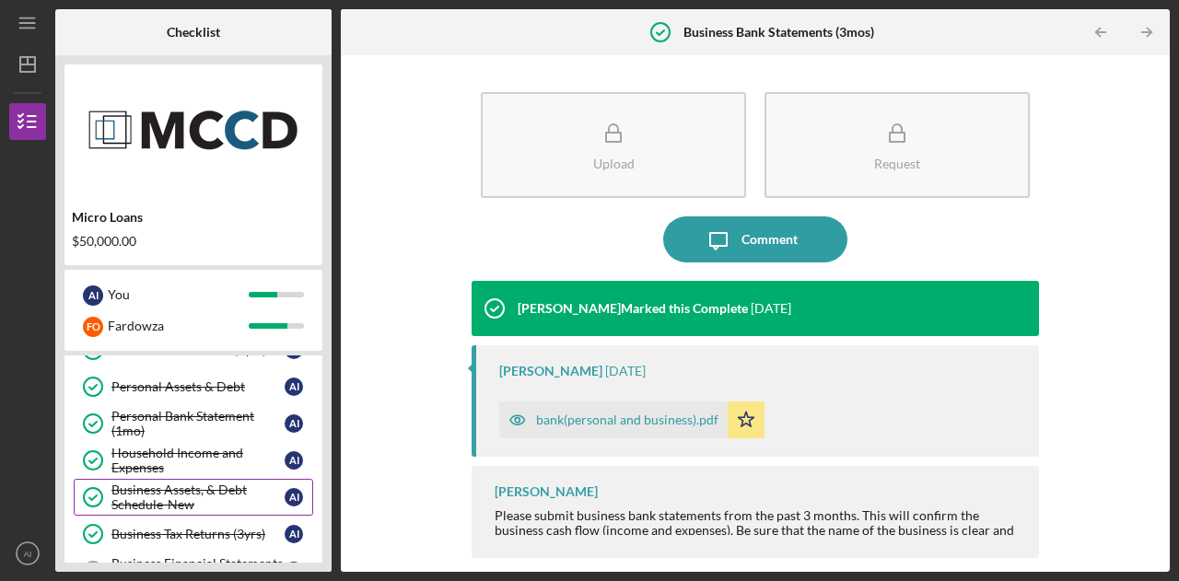
click at [197, 497] on div "Business Assets, & Debt Schedule-New" at bounding box center [197, 497] width 173 height 29
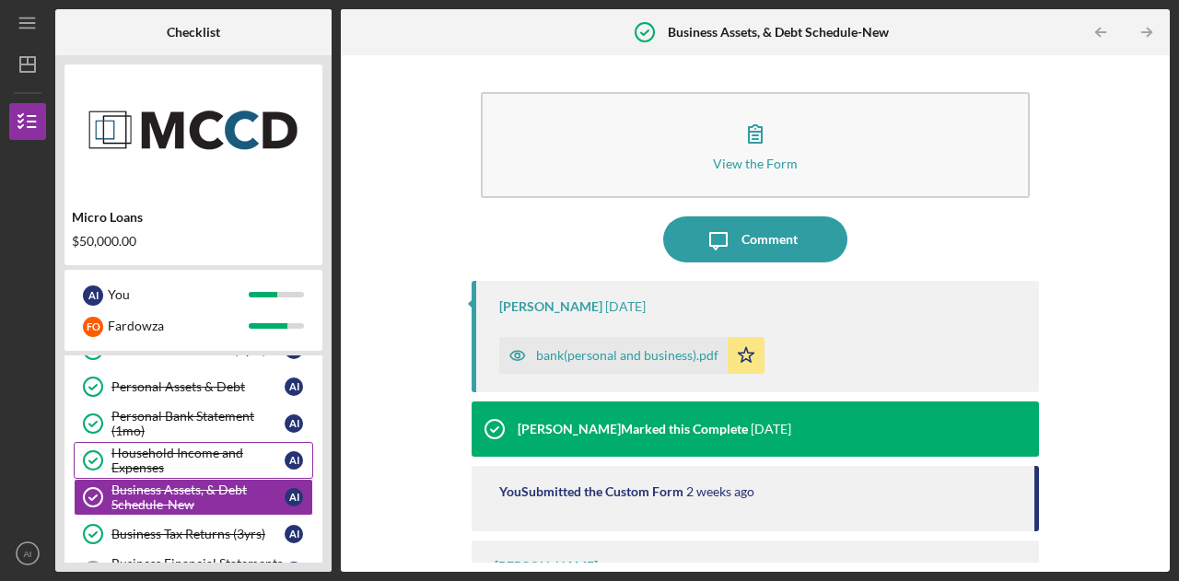
click at [181, 457] on div "Household Income and Expenses" at bounding box center [197, 460] width 173 height 29
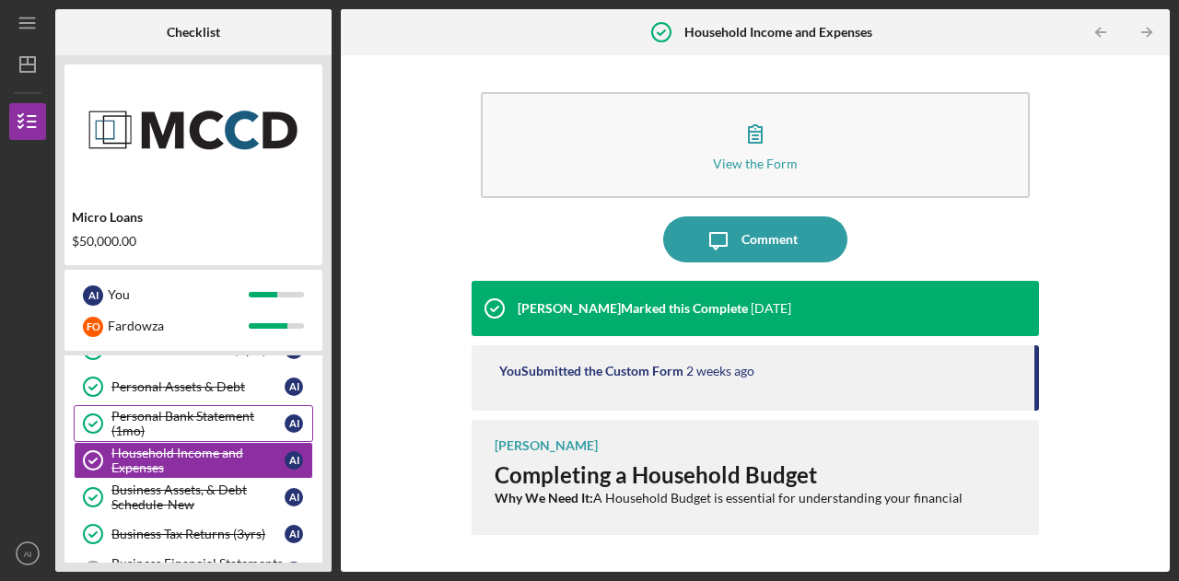
click at [168, 409] on div "Personal Bank Statement (1mo)" at bounding box center [197, 423] width 173 height 29
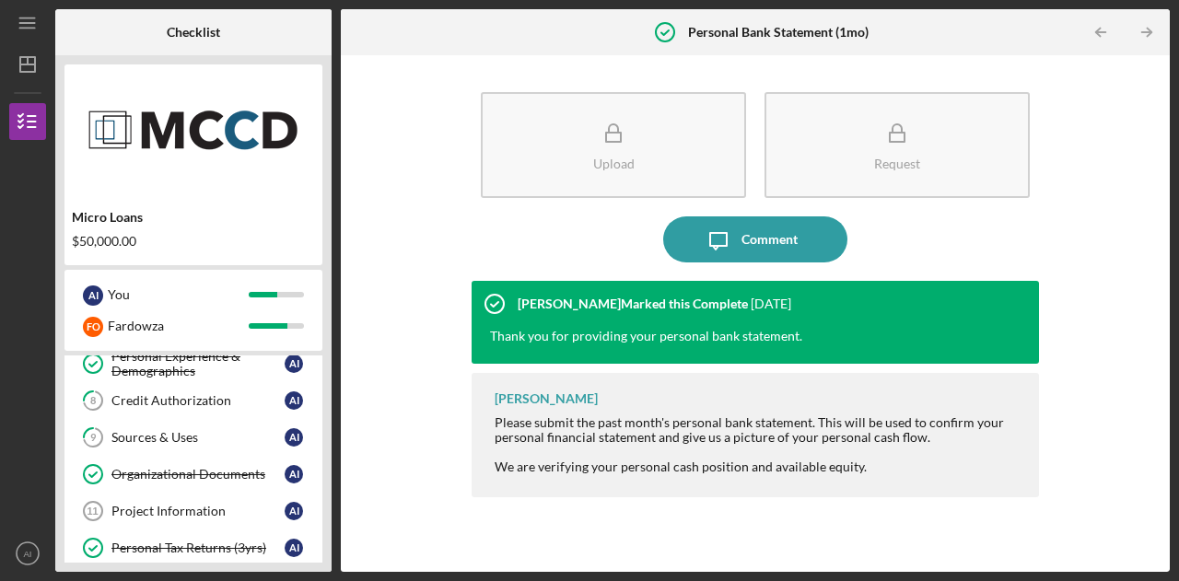
scroll to position [201, 0]
click at [180, 503] on div "Project Information" at bounding box center [197, 510] width 173 height 15
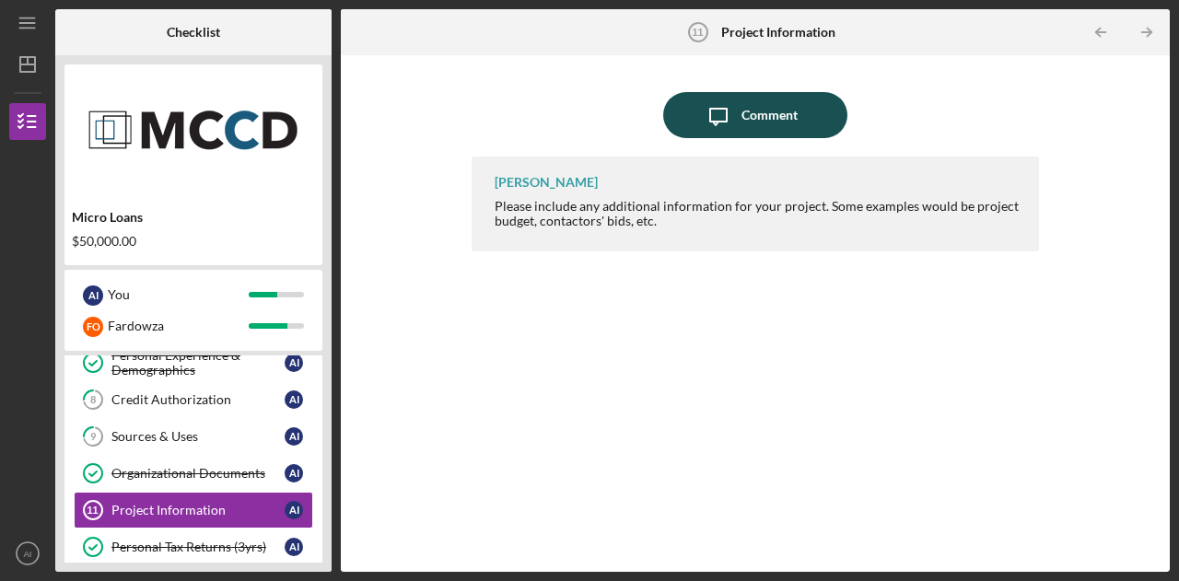
click at [769, 115] on div "Comment" at bounding box center [769, 115] width 56 height 46
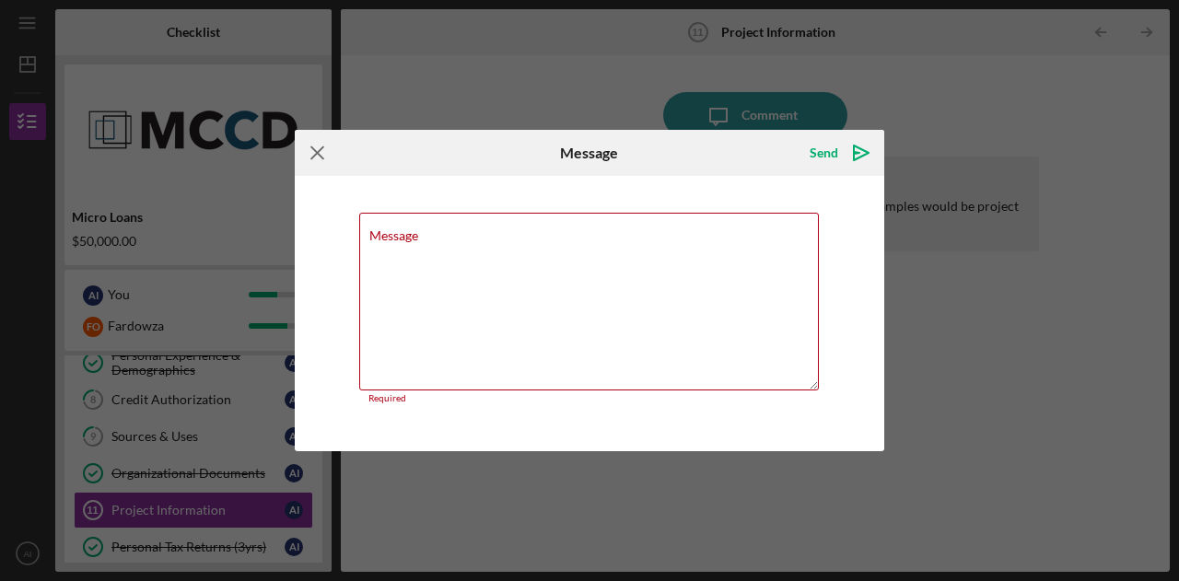
click at [322, 157] on icon "Icon/Menu Close" at bounding box center [318, 153] width 46 height 46
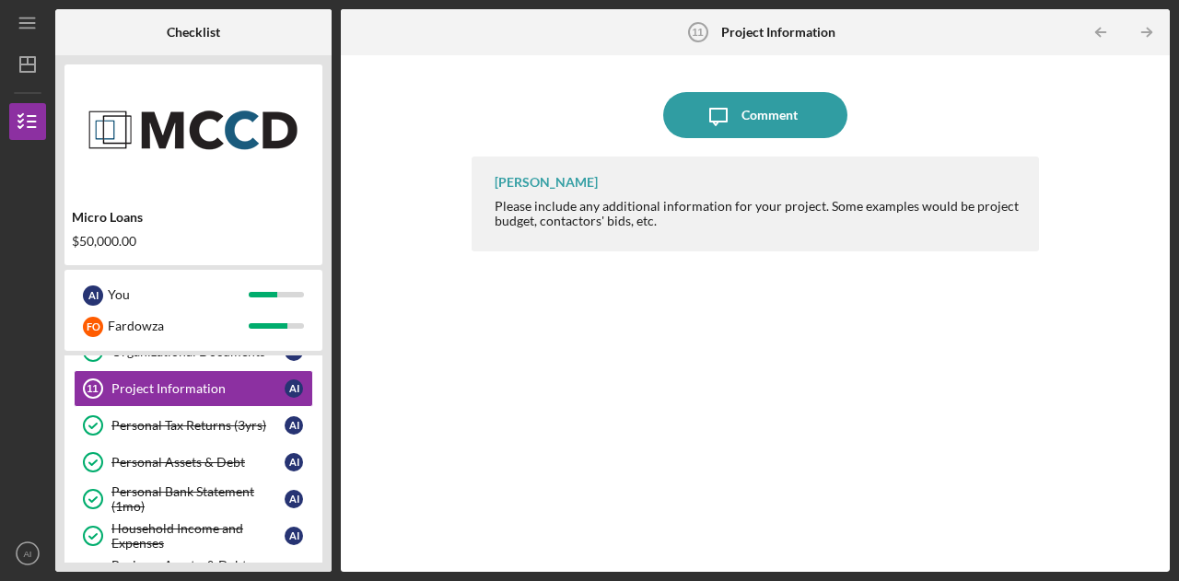
scroll to position [325, 0]
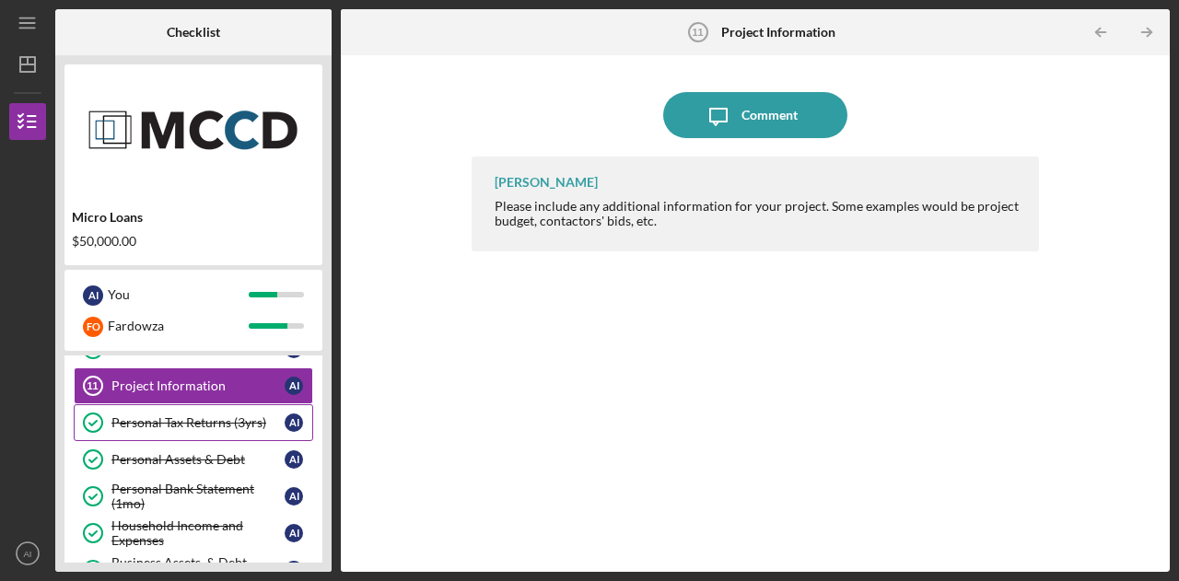
click at [237, 425] on link "Personal Tax Returns (3yrs) Personal Tax Returns (3yrs) A I" at bounding box center [193, 422] width 239 height 37
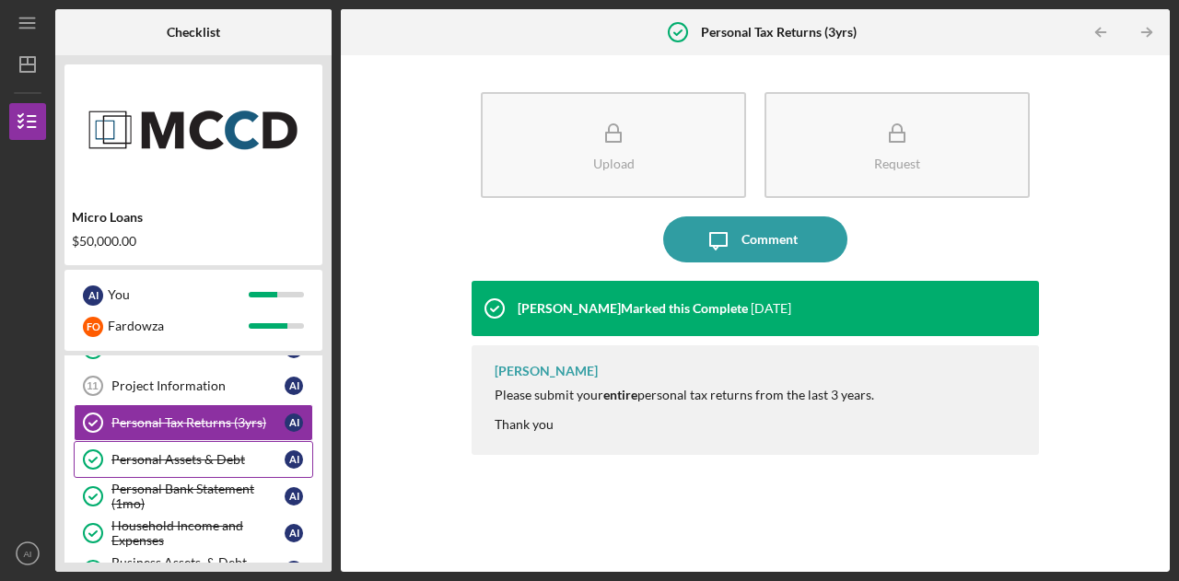
click at [215, 452] on div "Personal Assets & Debt" at bounding box center [197, 459] width 173 height 15
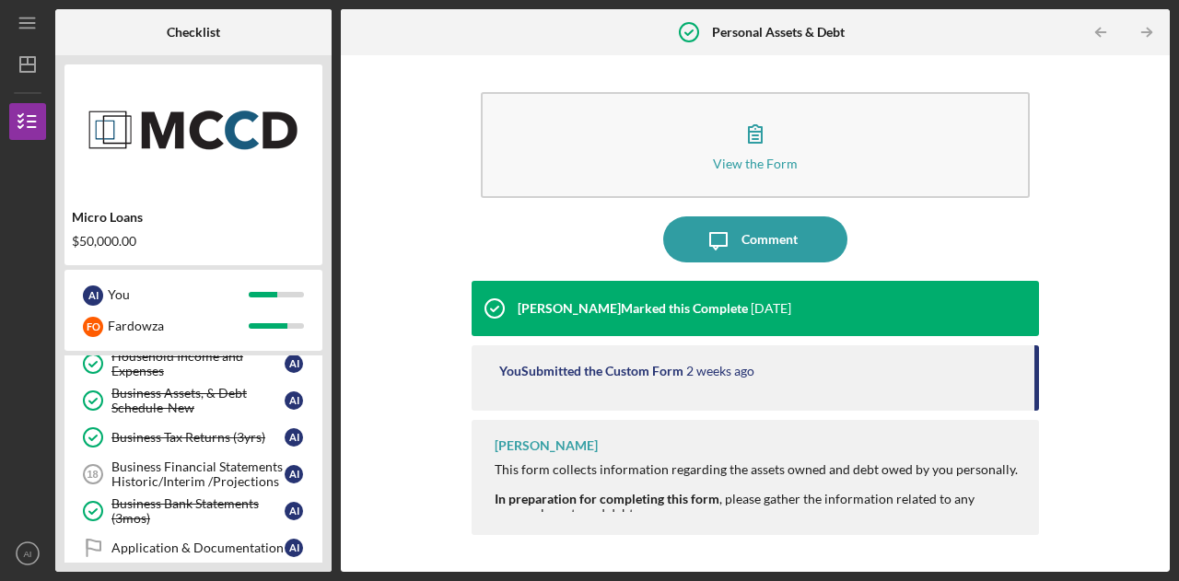
scroll to position [491, 0]
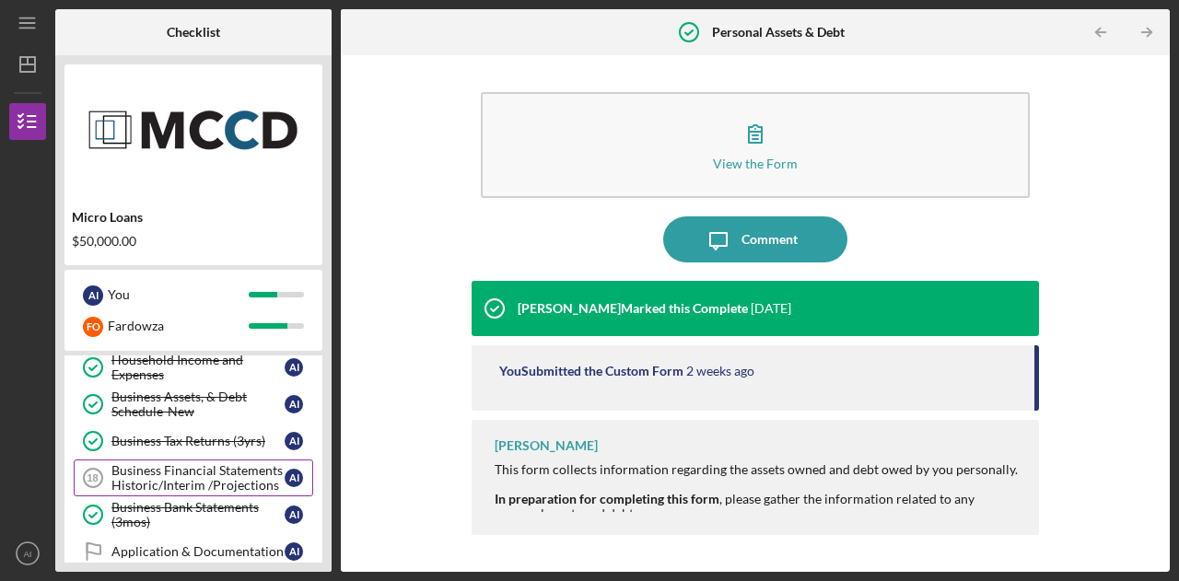
click at [219, 476] on div "Business Financial Statements Historic/Interim /Projections" at bounding box center [197, 477] width 173 height 29
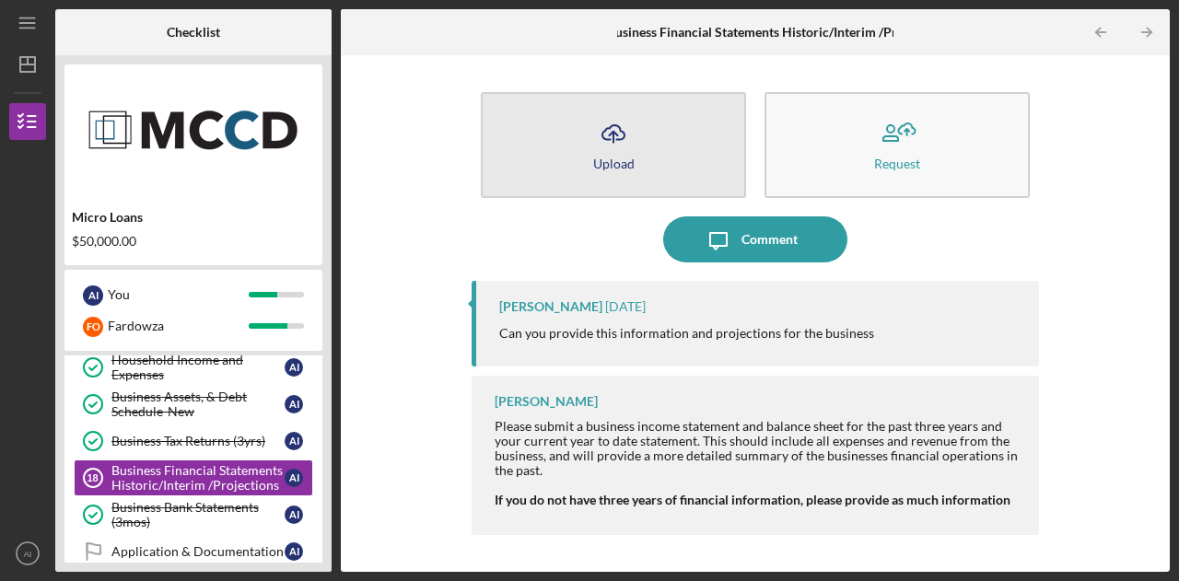
click at [607, 181] on button "Icon/Upload Upload" at bounding box center [613, 145] width 265 height 106
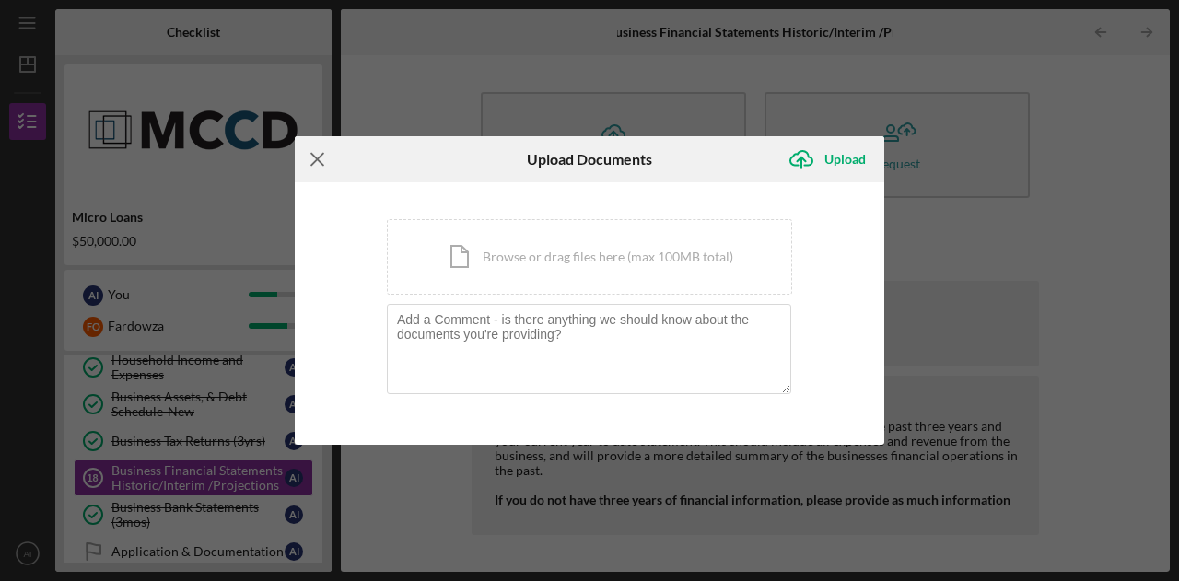
click at [309, 162] on icon "Icon/Menu Close" at bounding box center [318, 159] width 46 height 46
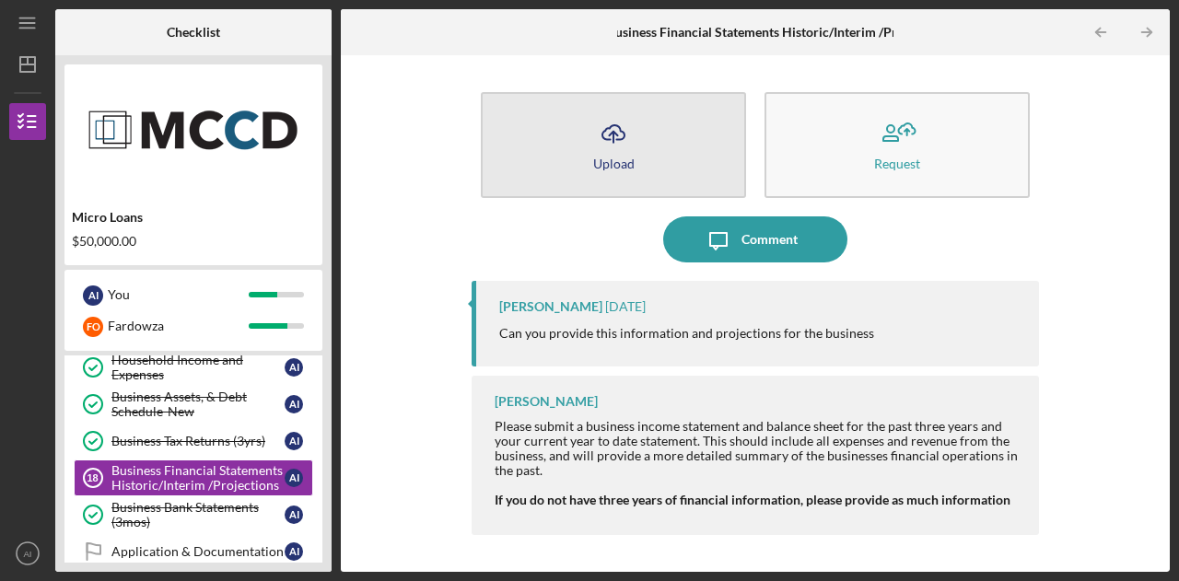
click at [592, 137] on icon "Icon/Upload" at bounding box center [613, 134] width 46 height 46
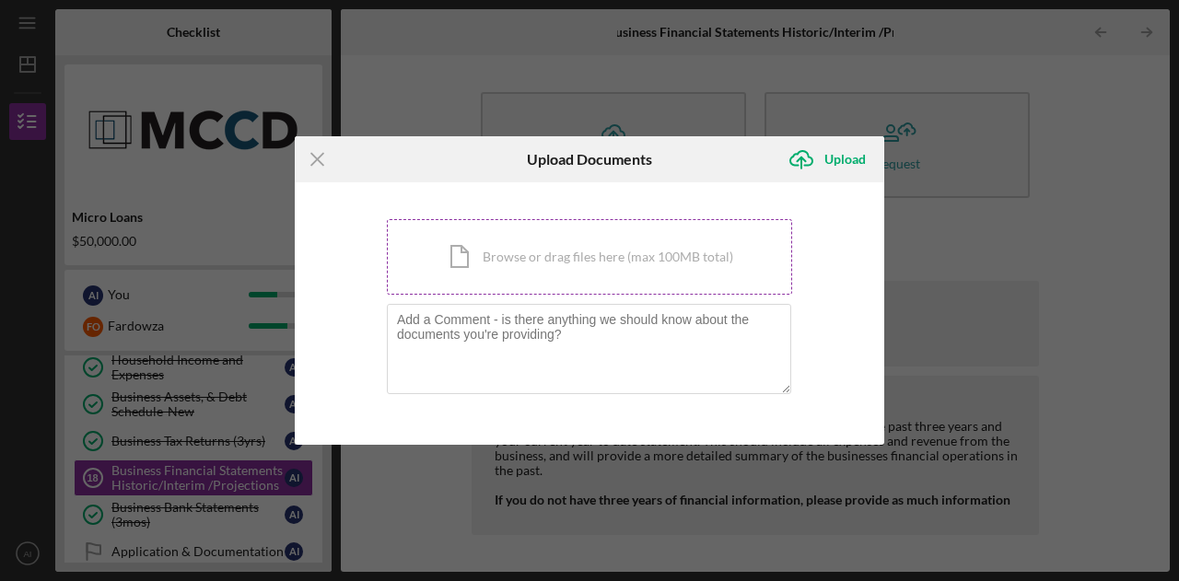
click at [604, 266] on div "Icon/Document Browse or drag files here (max 100MB total) Tap to choose files o…" at bounding box center [589, 257] width 405 height 76
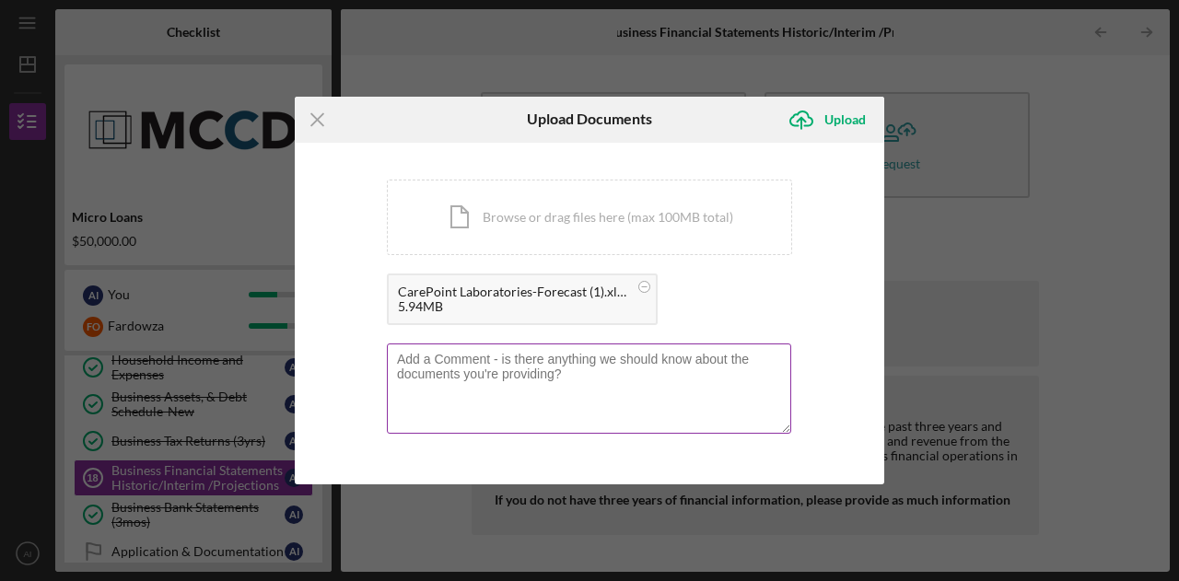
click at [565, 379] on textarea at bounding box center [589, 388] width 404 height 90
click at [562, 402] on textarea "This is overall projection" at bounding box center [589, 388] width 404 height 90
paste textarea "ur comprehensive strategic forecast for CarePoint Labs. While the document outl…"
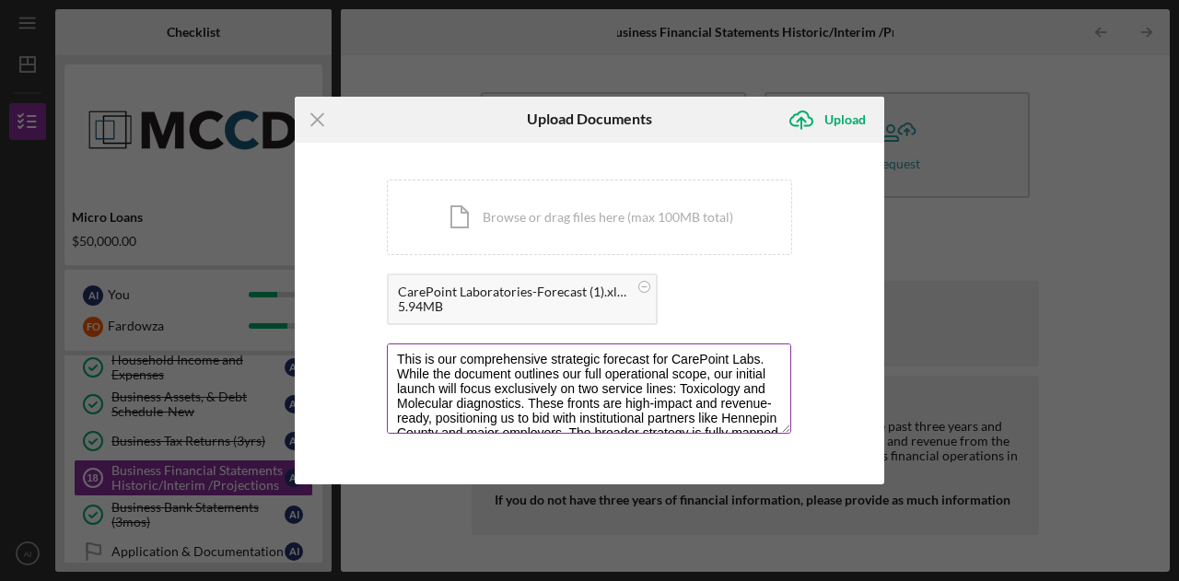
scroll to position [37, 0]
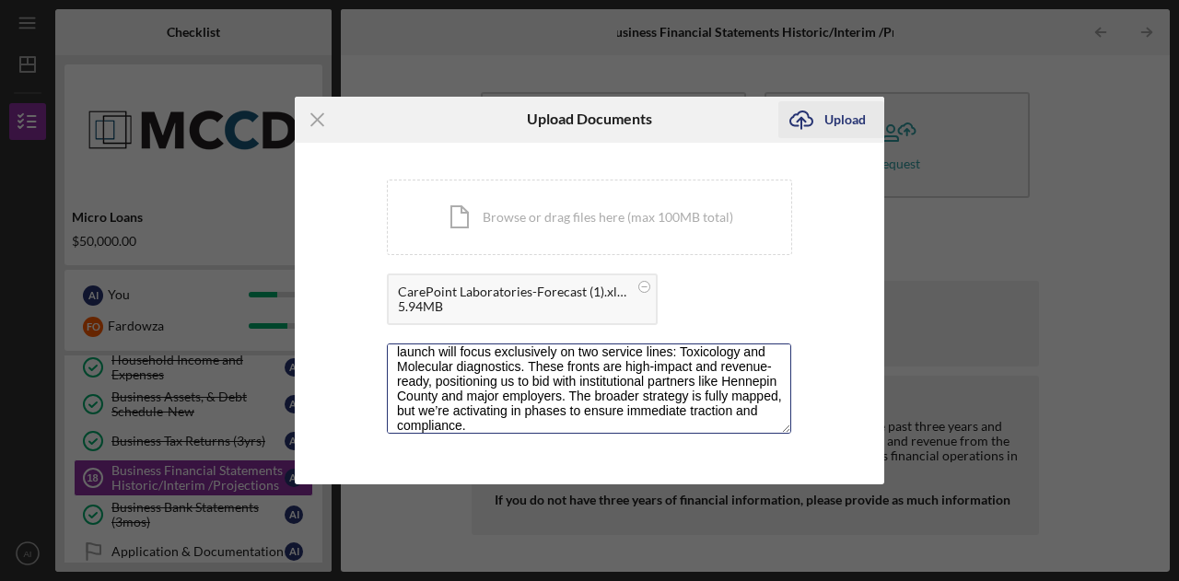
type textarea "This is our comprehensive strategic forecast for CarePoint Labs. While the docu…"
click at [832, 128] on div "Upload" at bounding box center [844, 119] width 41 height 37
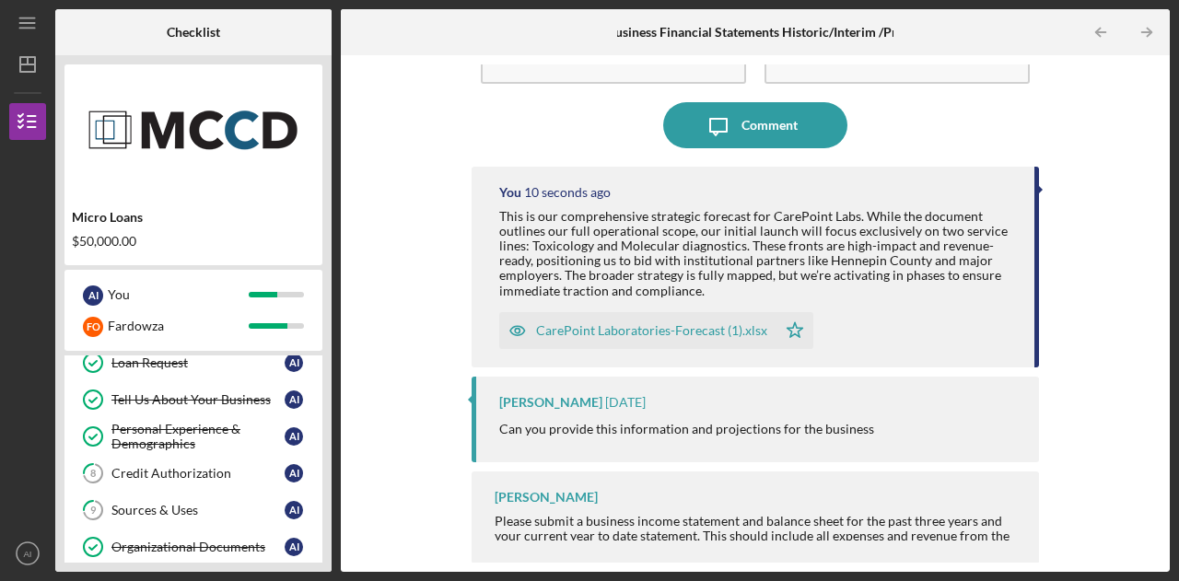
scroll to position [128, 0]
click at [192, 401] on div "Tell Us About Your Business" at bounding box center [197, 398] width 173 height 15
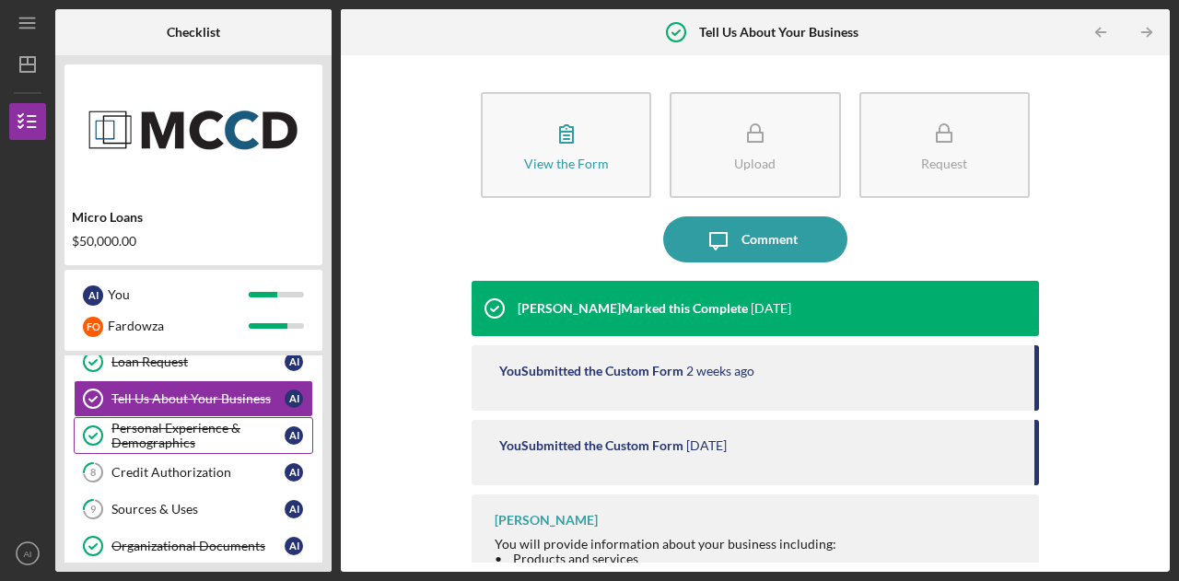
click at [182, 440] on div "Personal Experience & Demographics" at bounding box center [197, 435] width 173 height 29
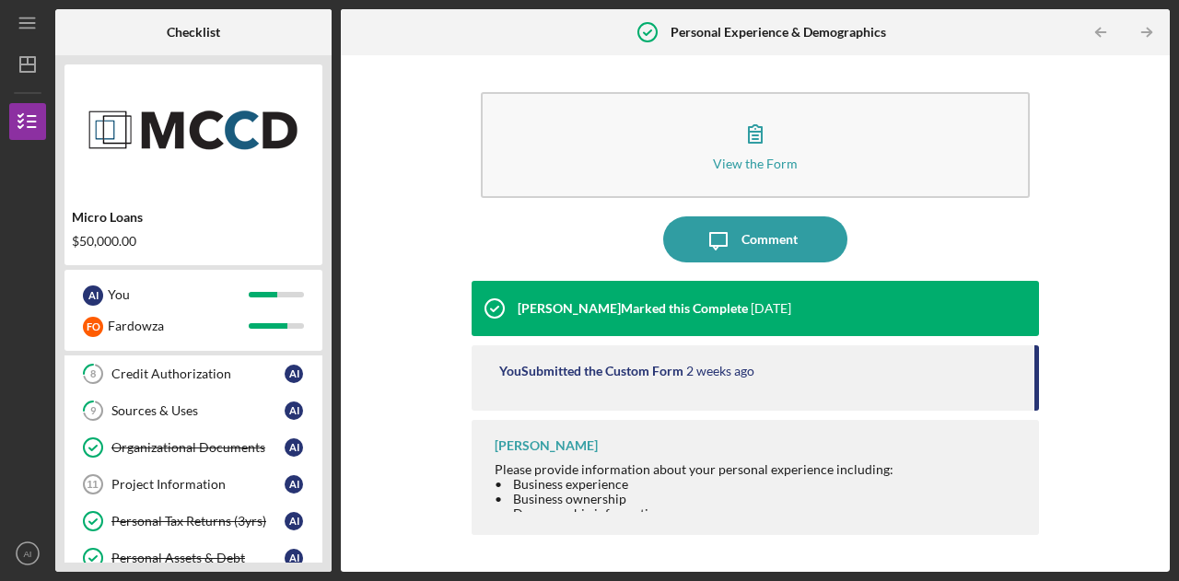
scroll to position [223, 0]
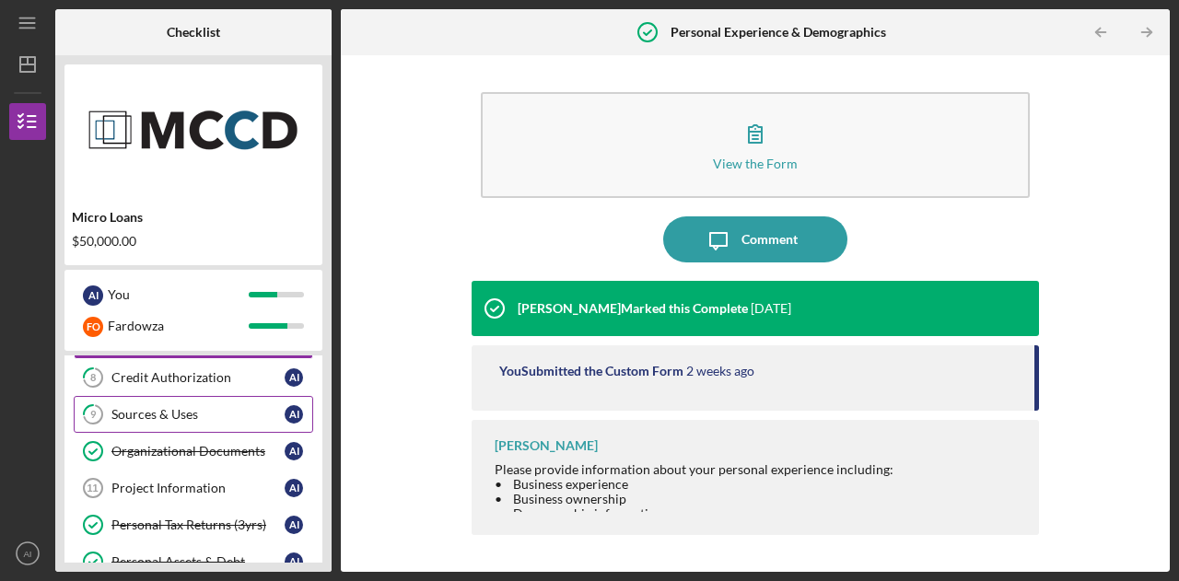
click at [177, 412] on div "Sources & Uses" at bounding box center [197, 414] width 173 height 15
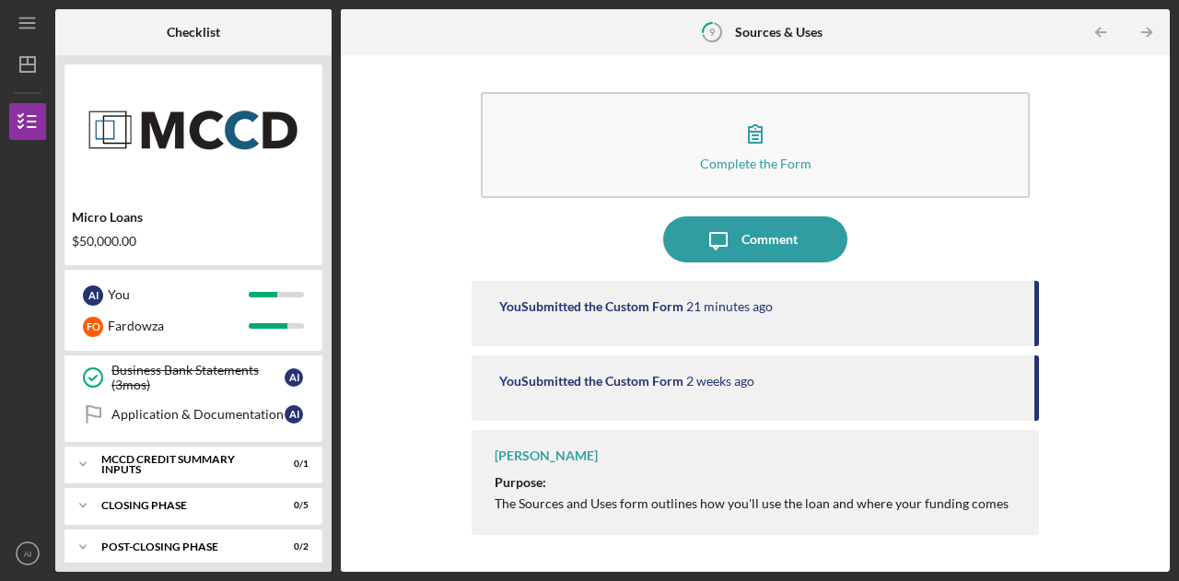
scroll to position [630, 0]
